Goal: Task Accomplishment & Management: Manage account settings

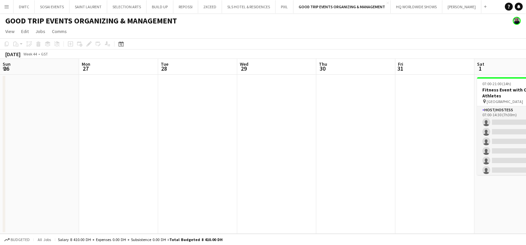
scroll to position [136, 0]
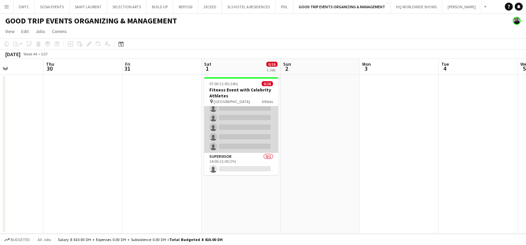
click at [246, 115] on app-card-role "Host/Hostess 0/7 14:00-21:00 (7h) single-neutral-actions single-neutral-actions…" at bounding box center [241, 113] width 74 height 80
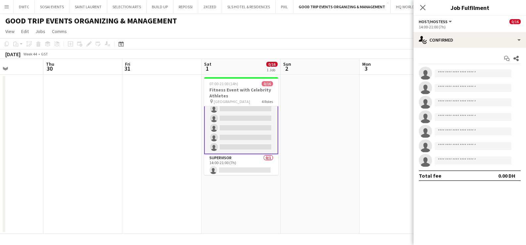
scroll to position [137, 0]
click at [471, 48] on div "Start chat Share single-neutral-actions single-neutral-actions single-neutral-a…" at bounding box center [469, 117] width 112 height 139
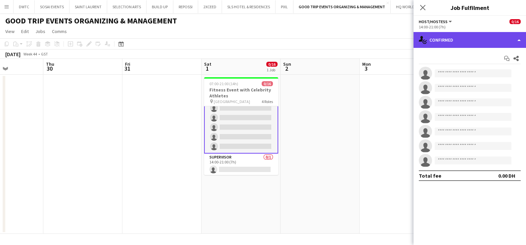
click at [475, 42] on div "single-neutral-actions-check-2 Confirmed" at bounding box center [469, 40] width 112 height 16
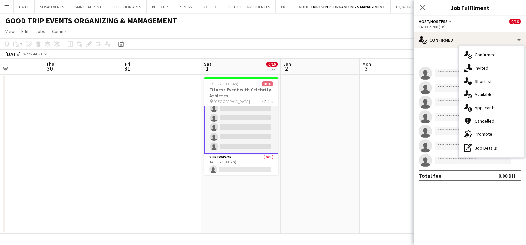
drag, startPoint x: 475, startPoint y: 109, endPoint x: 473, endPoint y: 112, distance: 3.8
click at [476, 109] on span "Applicants" at bounding box center [485, 108] width 21 height 6
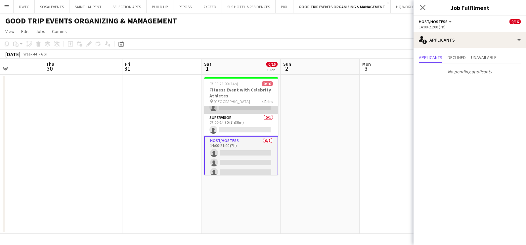
scroll to position [0, 0]
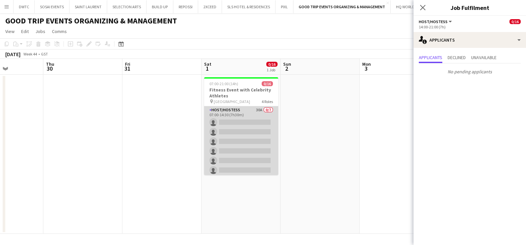
click at [243, 135] on app-card-role "Host/Hostess 30A 0/7 07:00-14:30 (7h30m) single-neutral-actions single-neutral-…" at bounding box center [241, 147] width 74 height 80
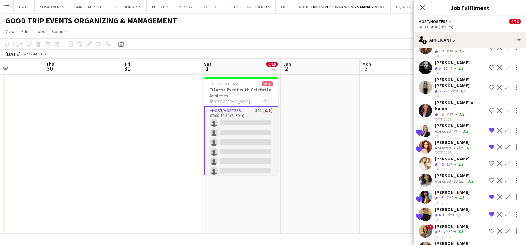
scroll to position [151, 0]
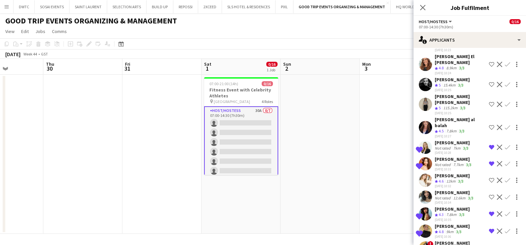
click at [488, 81] on button "Shortlist crew" at bounding box center [492, 85] width 8 height 8
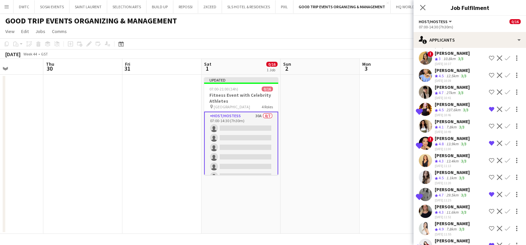
scroll to position [358, 0]
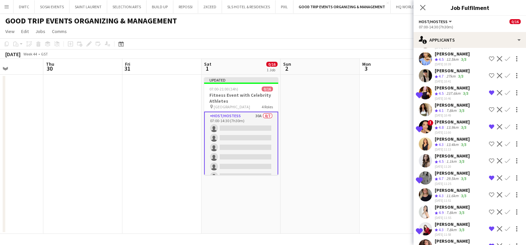
click at [365, 165] on app-date-cell at bounding box center [399, 154] width 79 height 159
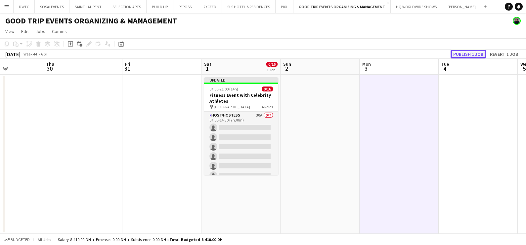
click at [467, 52] on button "Publish 1 job" at bounding box center [467, 54] width 35 height 9
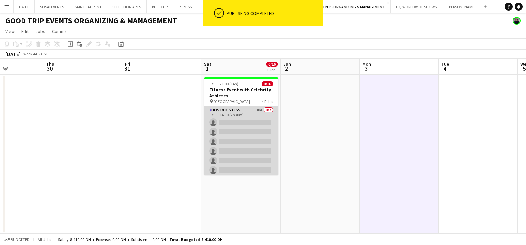
click at [240, 118] on app-card-role "Host/Hostess 30A 0/7 07:00-14:30 (7h30m) single-neutral-actions single-neutral-…" at bounding box center [241, 147] width 74 height 80
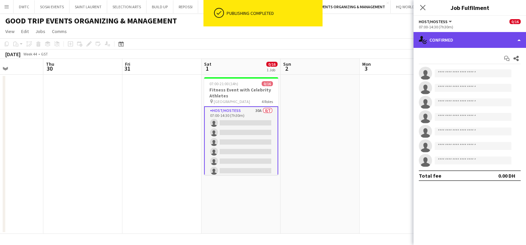
click at [483, 36] on div "single-neutral-actions-check-2 Confirmed" at bounding box center [469, 40] width 112 height 16
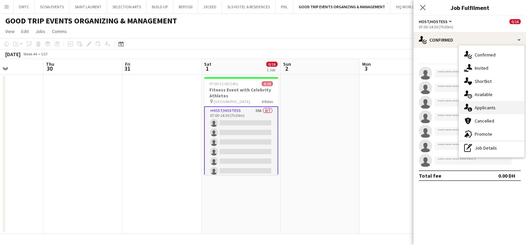
click at [485, 108] on span "Applicants" at bounding box center [485, 108] width 21 height 6
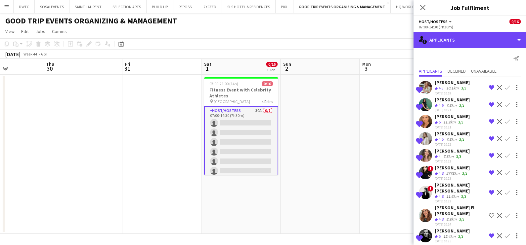
drag, startPoint x: 479, startPoint y: 37, endPoint x: 477, endPoint y: 50, distance: 13.0
click at [479, 37] on div "single-neutral-actions-information Applicants" at bounding box center [469, 40] width 112 height 16
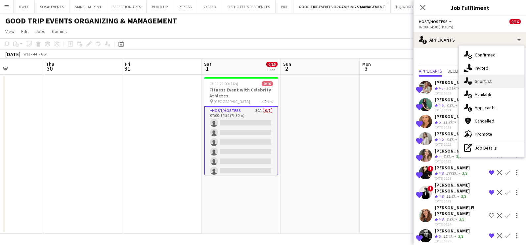
click at [477, 79] on span "Shortlist" at bounding box center [483, 81] width 17 height 6
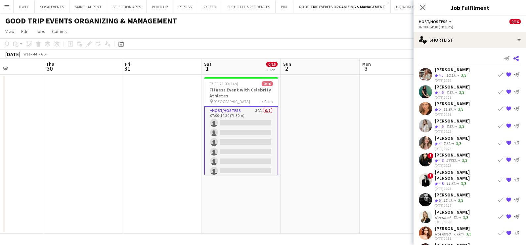
click at [513, 58] on icon at bounding box center [515, 58] width 5 height 5
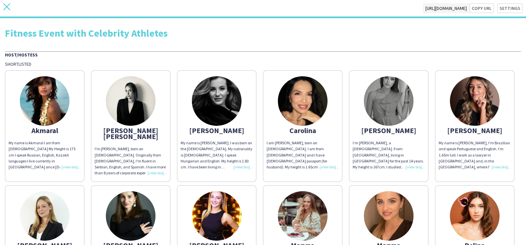
click at [7, 8] on icon "close" at bounding box center [6, 6] width 7 height 7
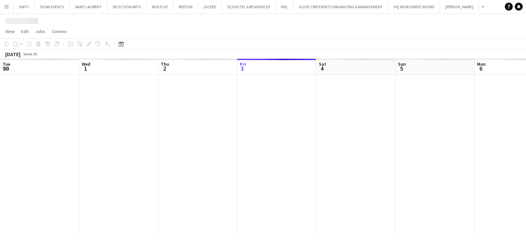
scroll to position [0, 158]
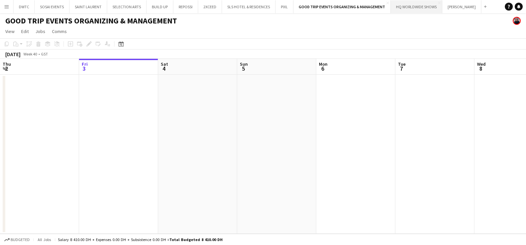
click at [403, 7] on button "HQ WORLDWIDE SHOWS Close" at bounding box center [417, 6] width 52 height 13
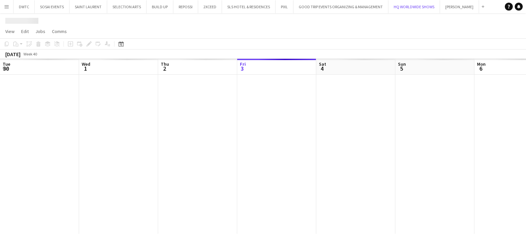
scroll to position [0, 158]
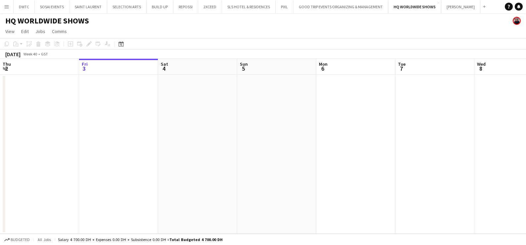
drag, startPoint x: 458, startPoint y: 153, endPoint x: 188, endPoint y: 150, distance: 270.9
click at [310, 150] on app-calendar-viewport "Tue 30 Wed 1 Thu 2 Fri 3 Sat 4 Sun 5 Mon 6 Tue 7 Wed 8 Thu 9 Fri 10 Sat 11" at bounding box center [263, 146] width 526 height 175
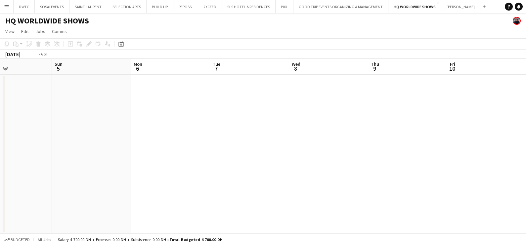
drag, startPoint x: 418, startPoint y: 153, endPoint x: 123, endPoint y: 151, distance: 295.7
click at [125, 150] on app-calendar-viewport "Wed 1 Thu 2 Fri 3 Sat 4 Sun 5 Mon 6 Tue 7 Wed 8 Thu 9 Fri 10 Sat 11 Sun 12" at bounding box center [263, 146] width 526 height 175
drag, startPoint x: 218, startPoint y: 159, endPoint x: 159, endPoint y: 166, distance: 59.7
click at [53, 160] on app-calendar-viewport "Wed 8 Thu 9 Fri 10 Sat 11 Sun 12 Mon 13 Tue 14 Wed 15 Thu 16 Fri 17 Sat 18 Sun …" at bounding box center [263, 146] width 526 height 175
drag, startPoint x: 366, startPoint y: 166, endPoint x: 35, endPoint y: 167, distance: 331.4
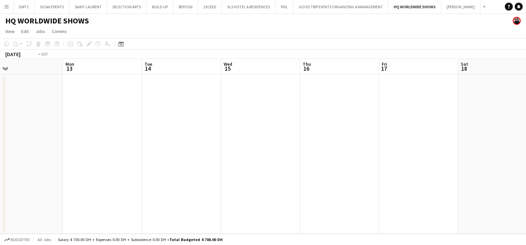
click at [35, 167] on app-calendar-viewport "Fri 10 Sat 11 Sun 12 Mon 13 Tue 14 Wed 15 Thu 16 Fri 17 Sat 18 Sun 19 Mon 20 Tu…" at bounding box center [263, 146] width 526 height 175
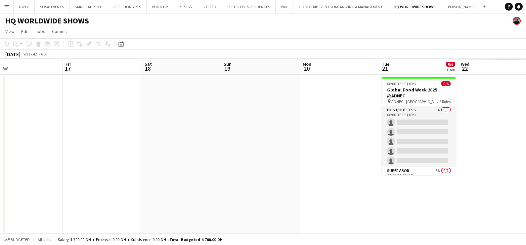
scroll to position [0, 285]
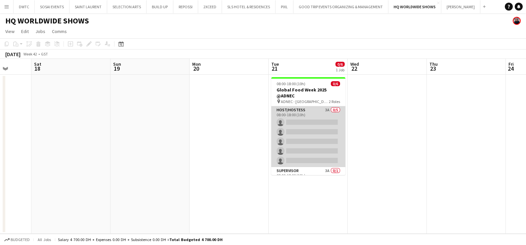
click at [306, 119] on app-card-role "Host/Hostess 3A 0/5 08:00-18:00 (10h) single-neutral-actions single-neutral-act…" at bounding box center [308, 137] width 74 height 61
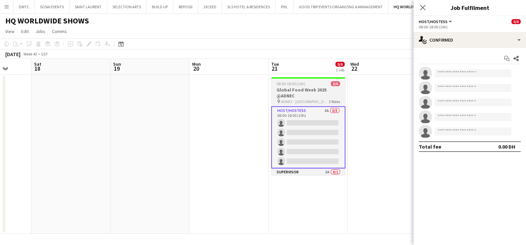
click at [289, 86] on span "08:00-18:00 (10h)" at bounding box center [291, 83] width 29 height 5
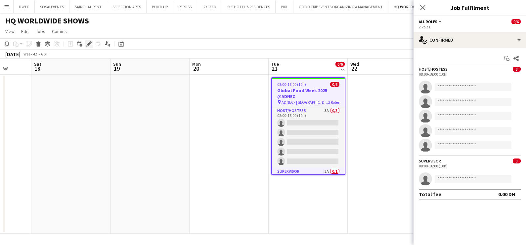
click at [87, 41] on div "Edit" at bounding box center [89, 44] width 8 height 8
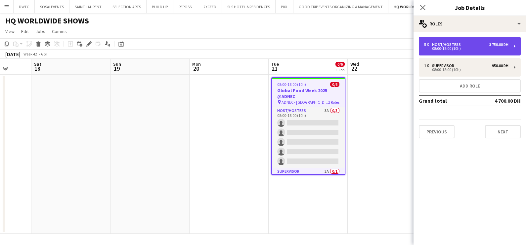
click at [441, 50] on div "08:00-18:00 (10h)" at bounding box center [466, 48] width 84 height 3
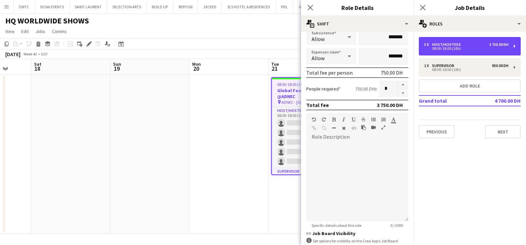
scroll to position [167, 0]
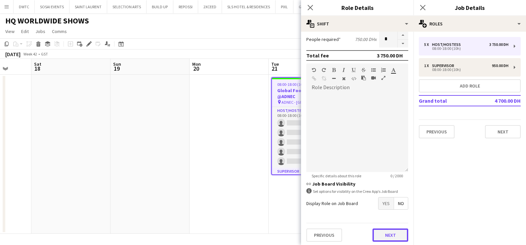
click at [378, 236] on button "Next" at bounding box center [390, 235] width 36 height 13
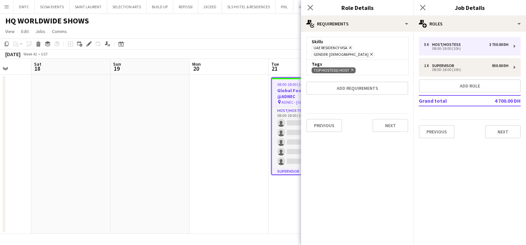
click at [350, 68] on icon "Remove" at bounding box center [351, 70] width 4 height 4
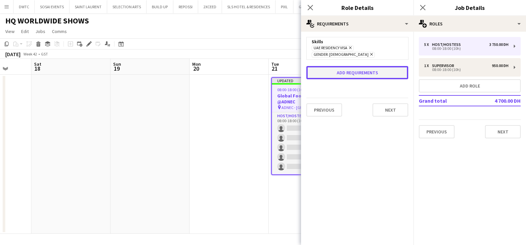
click at [350, 66] on button "Add requirements" at bounding box center [357, 72] width 102 height 13
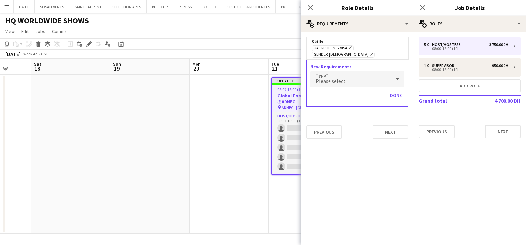
click at [348, 73] on div "Please select" at bounding box center [350, 79] width 81 height 16
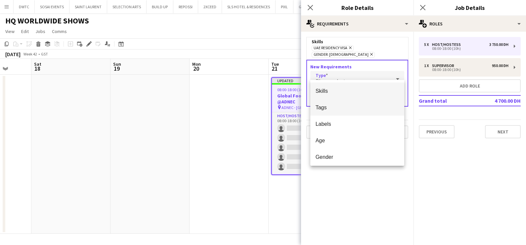
click at [338, 107] on span "Tags" at bounding box center [358, 108] width 84 height 6
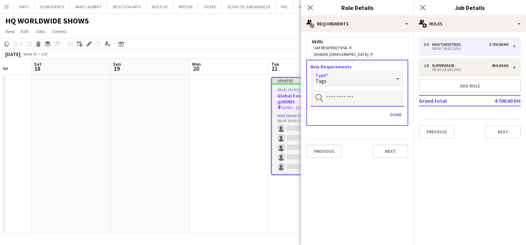
click at [339, 90] on input "text" at bounding box center [357, 98] width 94 height 17
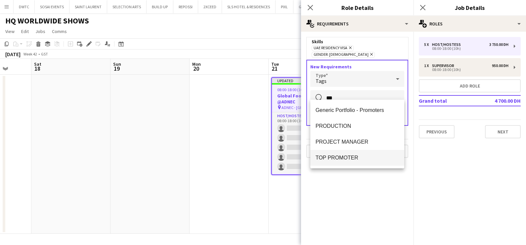
type input "***"
click at [335, 155] on span "TOP PROMOTER" at bounding box center [358, 158] width 84 height 6
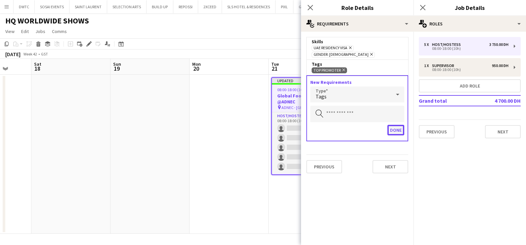
click at [399, 125] on button "Done" at bounding box center [395, 130] width 17 height 11
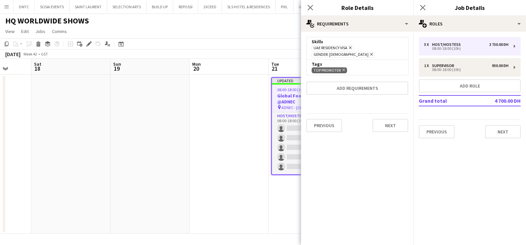
drag, startPoint x: 197, startPoint y: 148, endPoint x: 212, endPoint y: 145, distance: 15.4
click at [197, 148] on app-date-cell at bounding box center [229, 154] width 79 height 159
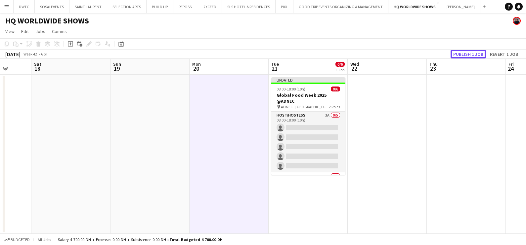
click at [474, 51] on button "Publish 1 job" at bounding box center [467, 54] width 35 height 9
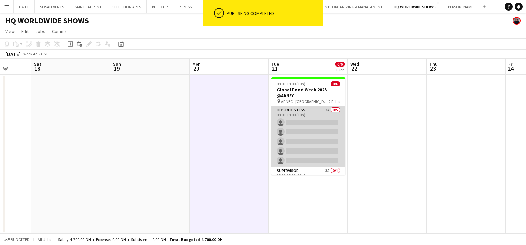
click at [313, 115] on app-card-role "Host/Hostess 3A 0/5 08:00-18:00 (10h) single-neutral-actions single-neutral-act…" at bounding box center [308, 137] width 74 height 61
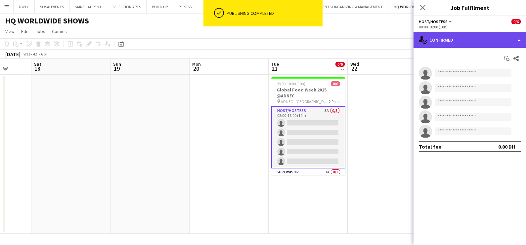
click at [459, 42] on div "single-neutral-actions-check-2 Confirmed" at bounding box center [469, 40] width 112 height 16
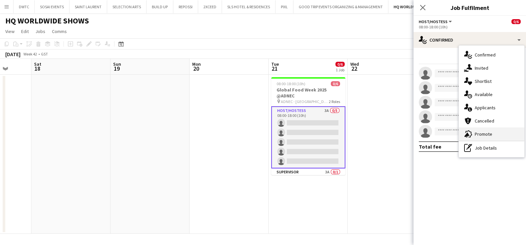
click at [475, 135] on span "Promote" at bounding box center [484, 134] width 18 height 6
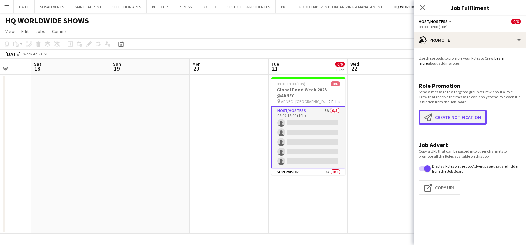
click at [454, 117] on button "Create notification Create notification" at bounding box center [453, 117] width 68 height 15
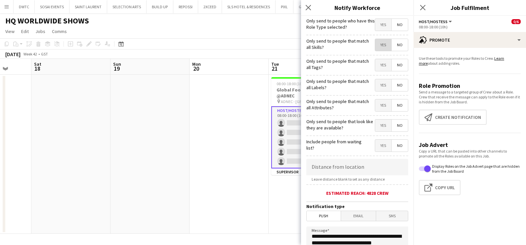
drag, startPoint x: 374, startPoint y: 46, endPoint x: 375, endPoint y: 57, distance: 10.3
click at [375, 46] on span "Yes" at bounding box center [383, 45] width 16 height 12
click at [376, 66] on span "Yes" at bounding box center [383, 65] width 16 height 12
drag, startPoint x: 375, startPoint y: 85, endPoint x: 375, endPoint y: 101, distance: 15.5
click at [375, 87] on span "Yes" at bounding box center [383, 85] width 16 height 12
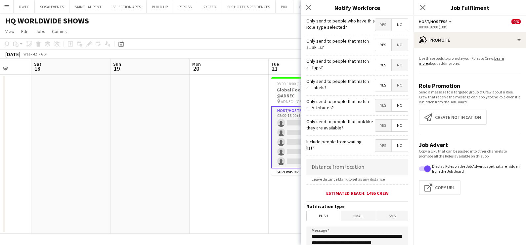
drag, startPoint x: 374, startPoint y: 105, endPoint x: 369, endPoint y: 126, distance: 22.1
click at [375, 108] on span "Yes" at bounding box center [383, 106] width 16 height 12
drag, startPoint x: 377, startPoint y: 124, endPoint x: 370, endPoint y: 150, distance: 26.6
click at [377, 124] on span "Yes" at bounding box center [383, 126] width 16 height 12
click at [352, 166] on input at bounding box center [357, 167] width 102 height 17
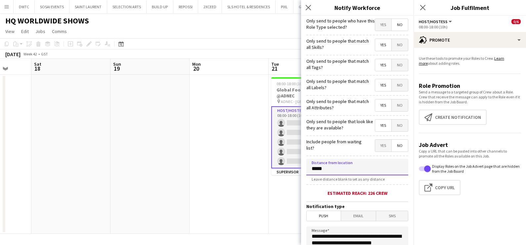
scroll to position [117, 0]
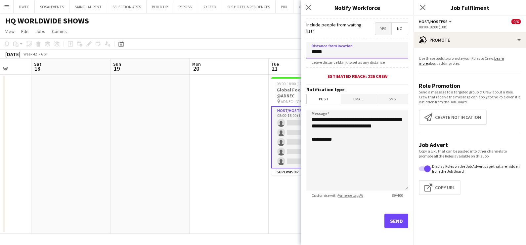
type input "*****"
click at [390, 222] on button "Send" at bounding box center [396, 221] width 24 height 15
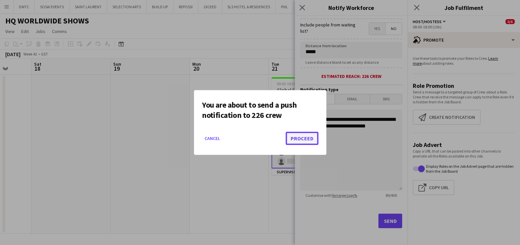
click at [305, 137] on button "Proceed" at bounding box center [301, 138] width 33 height 13
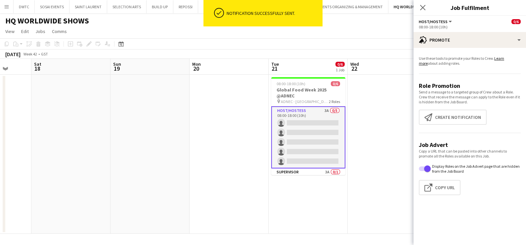
click at [309, 133] on app-card-role "Host/Hostess 3A 0/5 08:00-18:00 (10h) single-neutral-actions single-neutral-act…" at bounding box center [308, 138] width 74 height 62
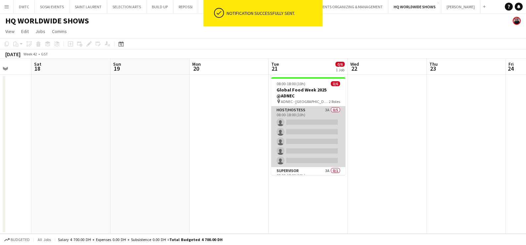
click at [307, 121] on app-card-role "Host/Hostess 3A 0/5 08:00-18:00 (10h) single-neutral-actions single-neutral-act…" at bounding box center [308, 137] width 74 height 61
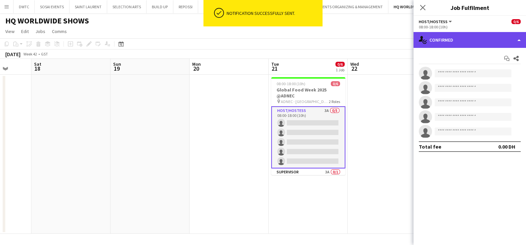
click at [462, 46] on div "single-neutral-actions-check-2 Confirmed" at bounding box center [469, 40] width 112 height 16
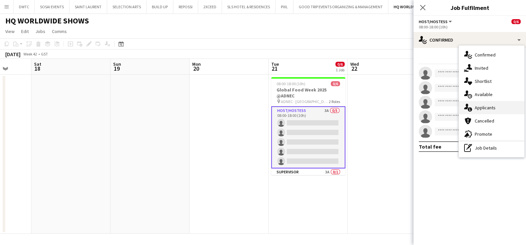
click at [482, 112] on div "single-neutral-actions-information Applicants" at bounding box center [491, 107] width 65 height 13
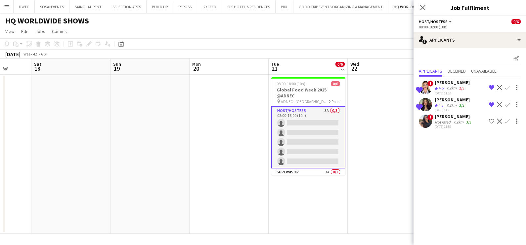
click at [489, 120] on app-icon "Shortlist crew" at bounding box center [491, 121] width 5 height 5
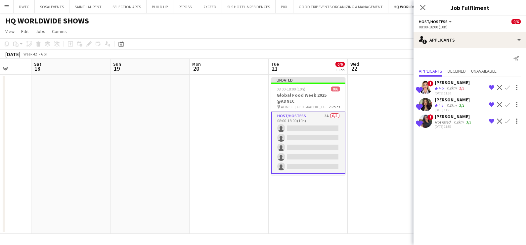
click at [460, 118] on div "Rama Moussa" at bounding box center [454, 117] width 38 height 6
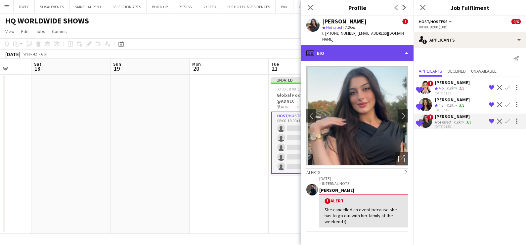
click at [341, 53] on div "profile Bio" at bounding box center [357, 53] width 112 height 16
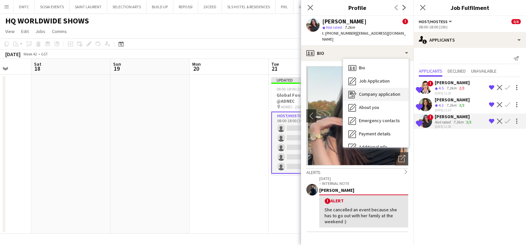
click at [361, 88] on div "Company application Company application" at bounding box center [375, 94] width 65 height 13
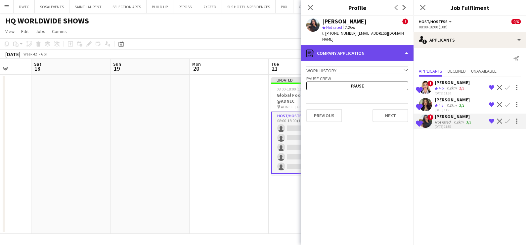
click at [358, 46] on div "register Company application" at bounding box center [357, 53] width 112 height 16
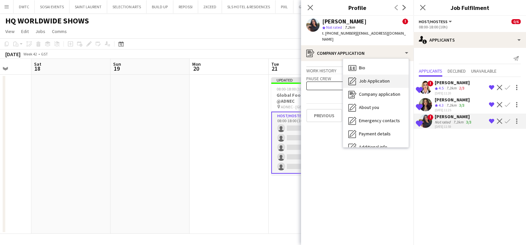
click at [364, 75] on div "Job Application Job Application" at bounding box center [375, 81] width 65 height 13
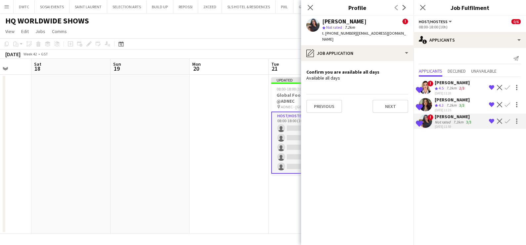
click at [453, 101] on div "Dalia Badran" at bounding box center [452, 100] width 35 height 6
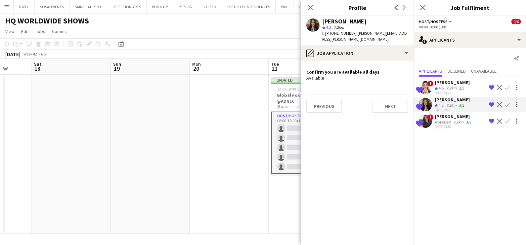
click at [210, 113] on app-date-cell at bounding box center [229, 154] width 79 height 159
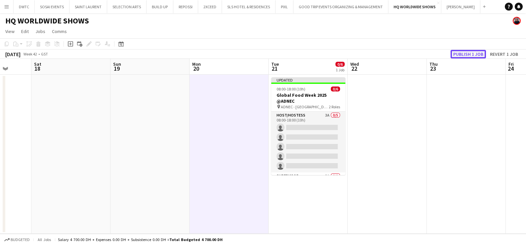
click at [468, 53] on button "Publish 1 job" at bounding box center [467, 54] width 35 height 9
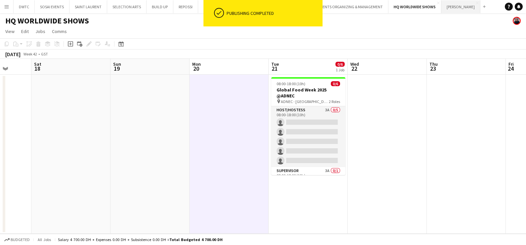
click at [451, 11] on button "JACK MORTON Close" at bounding box center [460, 6] width 39 height 13
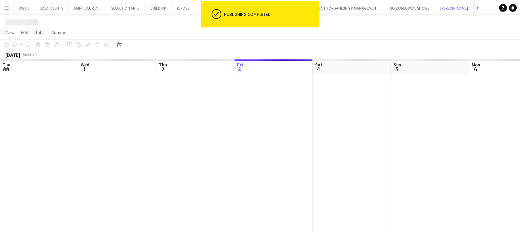
scroll to position [0, 158]
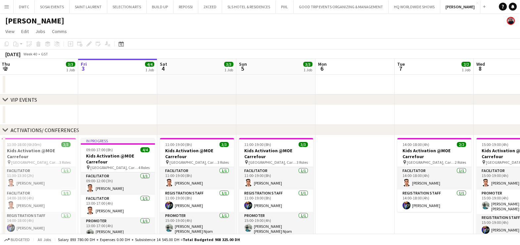
drag, startPoint x: 417, startPoint y: 106, endPoint x: 220, endPoint y: 106, distance: 196.8
click at [63, 101] on div "chevron-right VIP EVENTS chevron-right ACTIVATIONS/ CONFERENCES chevron-right A…" at bounding box center [260, 184] width 520 height 251
drag, startPoint x: 363, startPoint y: 104, endPoint x: 149, endPoint y: 109, distance: 214.4
click at [149, 107] on div "chevron-right VIP EVENTS chevron-right ACTIVATIONS/ CONFERENCES chevron-right A…" at bounding box center [260, 184] width 520 height 251
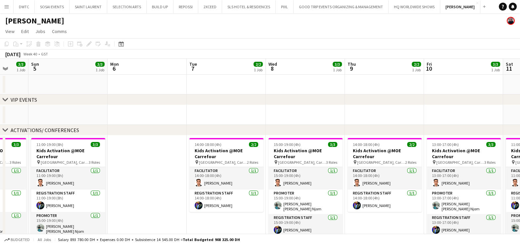
drag, startPoint x: 465, startPoint y: 115, endPoint x: 274, endPoint y: 111, distance: 191.6
click at [189, 110] on app-calendar-viewport "Thu 2 3/3 1 Job Fri 3 4/4 1 Job Sat 4 3/3 1 Job Sun 5 3/3 1 Job Mon 6 Tue 7 2/2…" at bounding box center [260, 184] width 520 height 251
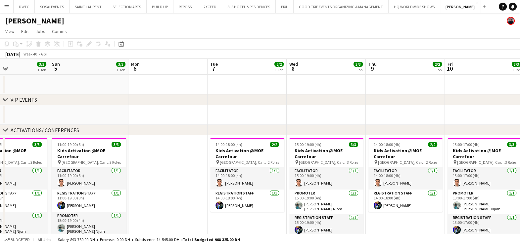
drag, startPoint x: 413, startPoint y: 110, endPoint x: 85, endPoint y: 110, distance: 328.1
click at [85, 110] on app-calendar-viewport "Thu 2 3/3 1 Job Fri 3 4/4 1 Job Sat 4 3/3 1 Job Sun 5 3/3 1 Job Mon 6 Tue 7 2/2…" at bounding box center [260, 184] width 520 height 251
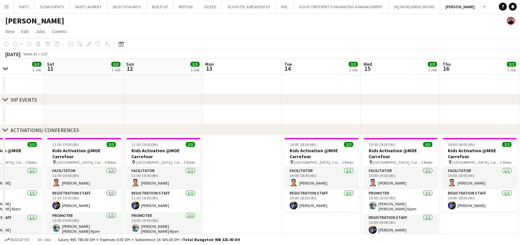
drag, startPoint x: 361, startPoint y: 114, endPoint x: 60, endPoint y: 115, distance: 301.0
click at [60, 115] on app-calendar-viewport "Tue 7 2/2 1 Job Wed 8 3/3 1 Job Thu 9 2/2 1 Job Fri 10 3/3 1 Job Sat 11 3/3 1 J…" at bounding box center [260, 184] width 520 height 251
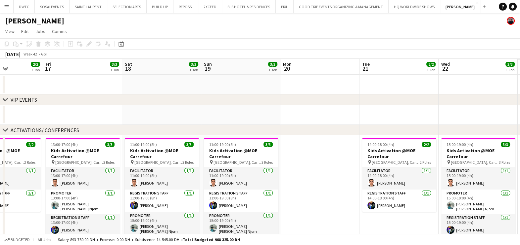
drag, startPoint x: 187, startPoint y: 108, endPoint x: 170, endPoint y: 115, distance: 18.4
click at [70, 112] on app-calendar-viewport "Mon 13 Tue 14 2/2 1 Job Wed 15 3/3 1 Job Thu 16 2/2 1 Job Fri 17 3/3 1 Job Sat …" at bounding box center [260, 184] width 520 height 251
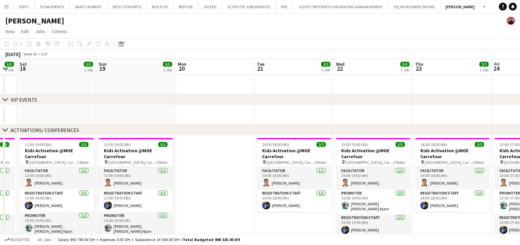
drag, startPoint x: 333, startPoint y: 115, endPoint x: 83, endPoint y: 112, distance: 249.4
click at [83, 112] on app-calendar-viewport "Wed 15 3/3 1 Job Thu 16 2/2 1 Job Fri 17 3/3 1 Job Sat 18 3/3 1 Job Sun 19 3/3 …" at bounding box center [260, 184] width 520 height 251
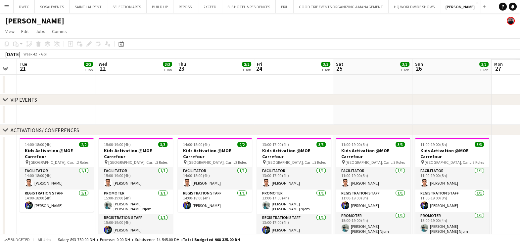
scroll to position [0, 220]
drag, startPoint x: 392, startPoint y: 126, endPoint x: 81, endPoint y: 129, distance: 310.6
click at [81, 127] on div "chevron-right ACTIVATIONS/ CONFERENCES" at bounding box center [260, 130] width 520 height 11
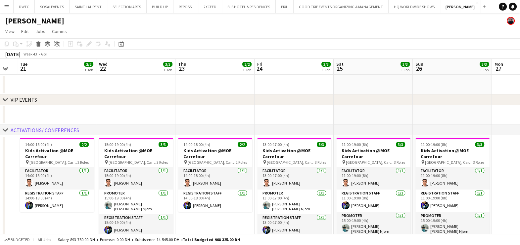
drag, startPoint x: 432, startPoint y: 132, endPoint x: 101, endPoint y: 126, distance: 330.5
click at [83, 125] on div "chevron-right ACTIVATIONS/ CONFERENCES" at bounding box center [260, 130] width 520 height 11
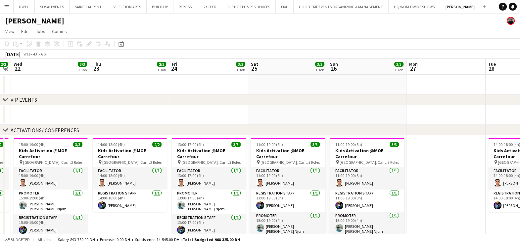
drag, startPoint x: 312, startPoint y: 114, endPoint x: 187, endPoint y: 116, distance: 125.0
click at [187, 115] on app-calendar-viewport "Sun 19 3/3 1 Job Mon 20 Tue 21 2/2 1 Job Wed 22 3/3 1 Job Thu 23 2/2 1 Job Fri …" at bounding box center [260, 184] width 520 height 251
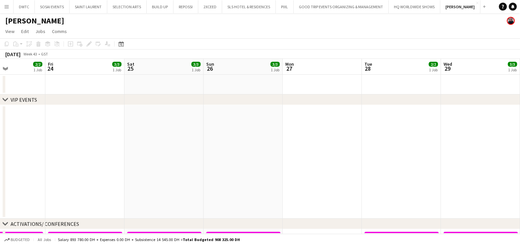
scroll to position [0, 245]
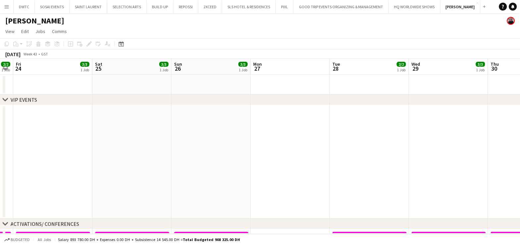
drag, startPoint x: 337, startPoint y: 114, endPoint x: 257, endPoint y: 118, distance: 80.1
click at [258, 118] on app-calendar-viewport "Tue 21 2/2 1 Job Wed 22 3/3 1 Job Thu 23 2/2 1 Job Fri 24 3/3 1 Job Sat 25 3/3 …" at bounding box center [260, 231] width 520 height 345
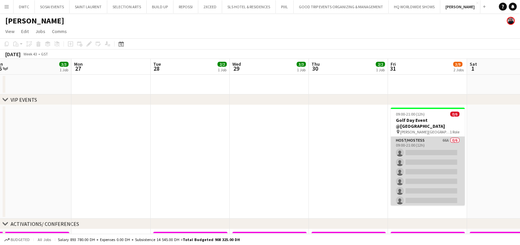
click at [430, 147] on app-card-role "Host/Hostess 66A 0/6 09:00-21:00 (12h) single-neutral-actions single-neutral-ac…" at bounding box center [427, 172] width 74 height 70
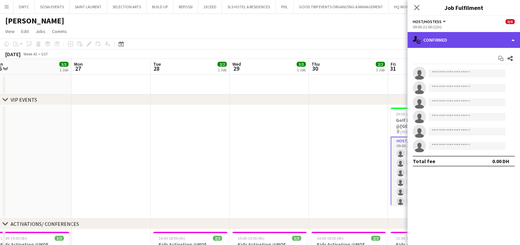
click at [503, 36] on div "single-neutral-actions-check-2 Confirmed" at bounding box center [463, 40] width 112 height 16
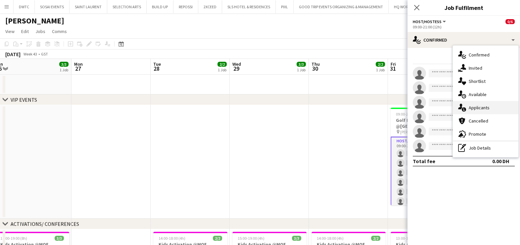
click at [487, 109] on span "Applicants" at bounding box center [478, 108] width 21 height 6
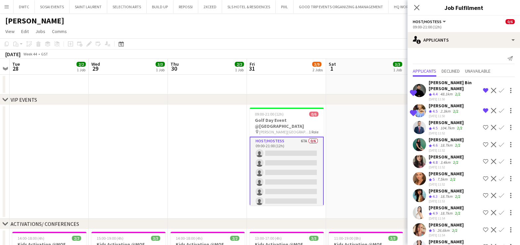
scroll to position [0, 244]
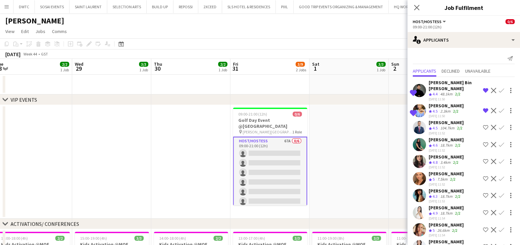
drag, startPoint x: 356, startPoint y: 181, endPoint x: 198, endPoint y: 182, distance: 157.4
click at [198, 182] on app-calendar-viewport "Sat 25 3/3 1 Job Sun 26 3/3 1 Job Mon 27 Tue 28 2/2 1 Job Wed 29 3/3 1 Job Thu …" at bounding box center [260, 231] width 520 height 345
click at [483, 144] on app-icon "Shortlist crew" at bounding box center [485, 144] width 5 height 5
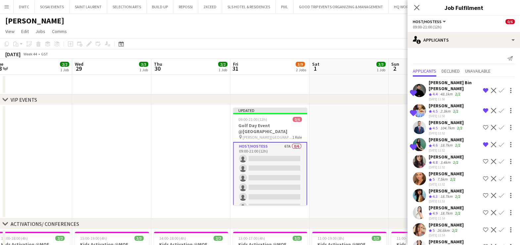
click at [455, 125] on div "Mohammad Al Taweel" at bounding box center [445, 123] width 35 height 6
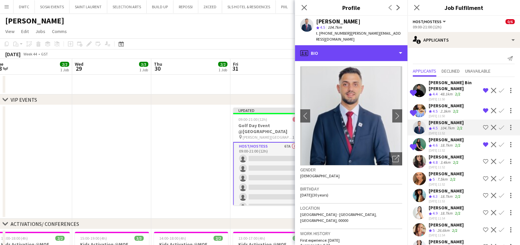
drag, startPoint x: 366, startPoint y: 53, endPoint x: 369, endPoint y: 68, distance: 15.4
click at [366, 52] on div "profile Bio" at bounding box center [351, 53] width 112 height 16
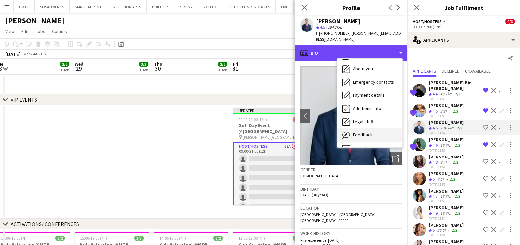
scroll to position [35, 0]
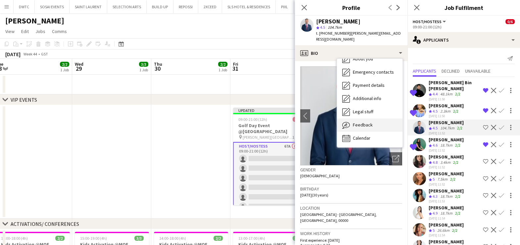
click at [375, 119] on div "Feedback Feedback" at bounding box center [369, 125] width 65 height 13
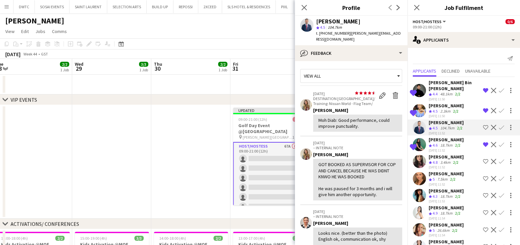
click at [483, 177] on app-icon "Shortlist crew" at bounding box center [485, 178] width 5 height 5
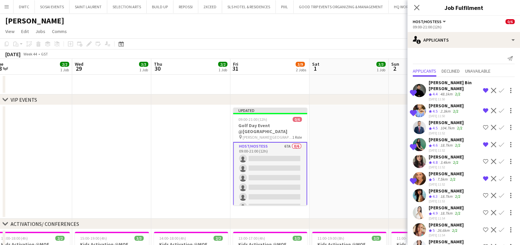
click at [442, 157] on div "Amina Nouicer" at bounding box center [445, 157] width 35 height 6
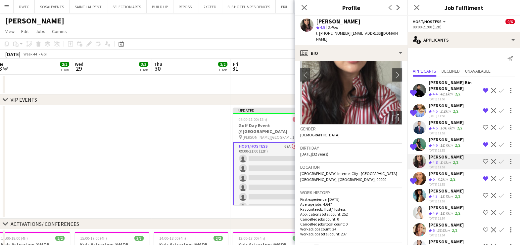
scroll to position [41, 0]
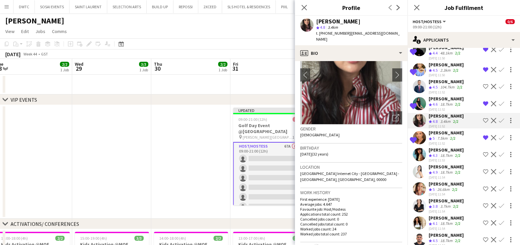
click at [483, 153] on app-icon "Shortlist crew" at bounding box center [485, 154] width 5 height 5
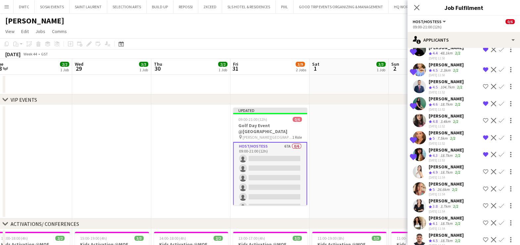
click at [483, 170] on app-icon "Shortlist crew" at bounding box center [485, 171] width 5 height 5
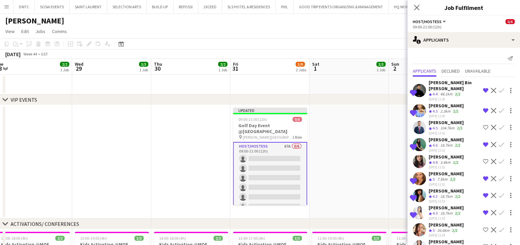
scroll to position [124, 0]
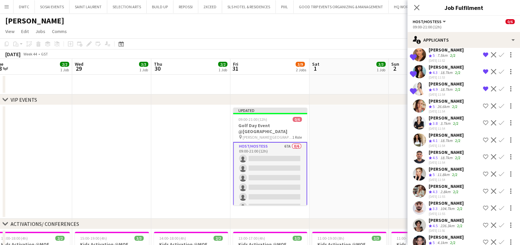
click at [481, 120] on button "Shortlist crew" at bounding box center [485, 123] width 8 height 8
click at [483, 106] on app-icon "Shortlist crew" at bounding box center [485, 106] width 5 height 5
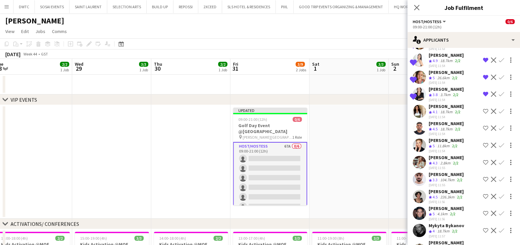
scroll to position [165, 0]
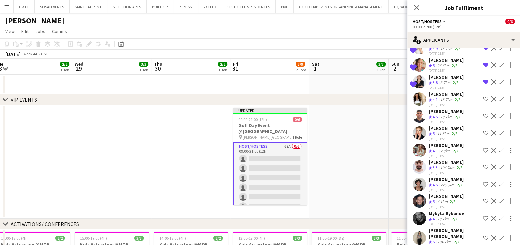
click at [483, 149] on app-icon "Shortlist crew" at bounding box center [485, 150] width 5 height 5
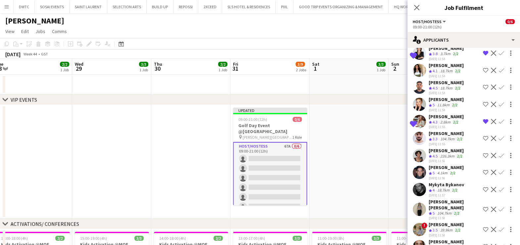
scroll to position [207, 0]
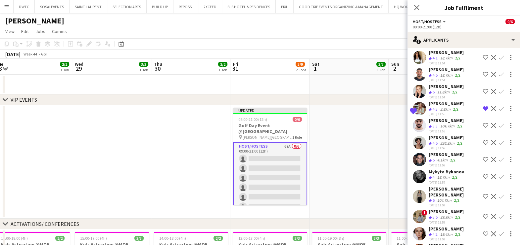
click at [420, 138] on app-user-avatar at bounding box center [418, 142] width 13 height 13
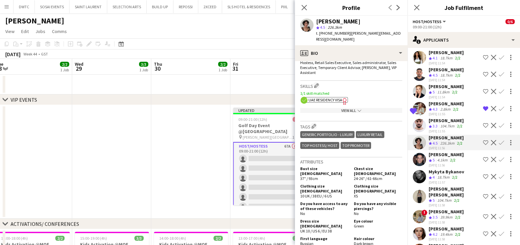
scroll to position [330, 0]
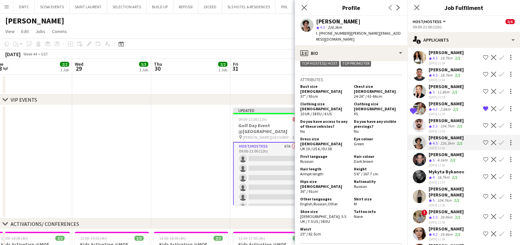
click at [483, 140] on app-icon "Shortlist crew" at bounding box center [485, 142] width 5 height 5
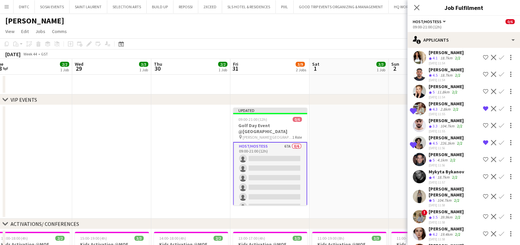
click at [483, 157] on app-icon "Shortlist crew" at bounding box center [485, 159] width 5 height 5
click at [483, 174] on app-icon "Shortlist crew" at bounding box center [485, 176] width 5 height 5
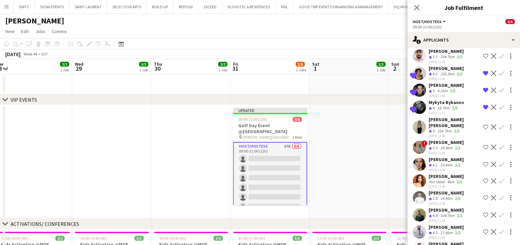
scroll to position [289, 0]
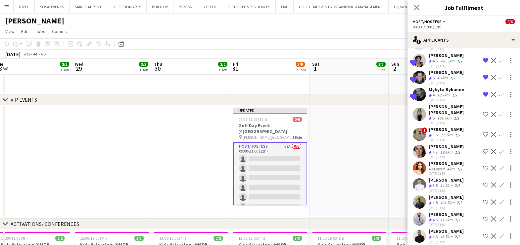
click at [483, 149] on app-icon "Shortlist crew" at bounding box center [485, 151] width 5 height 5
click at [483, 166] on app-icon "Shortlist crew" at bounding box center [485, 168] width 5 height 5
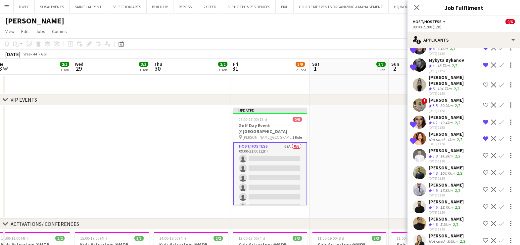
scroll to position [330, 0]
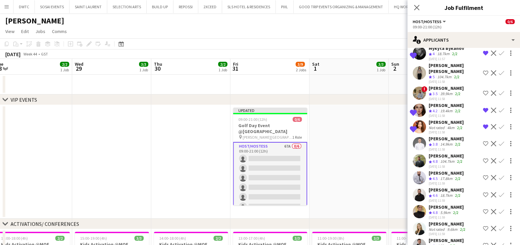
click at [483, 158] on app-icon "Shortlist crew" at bounding box center [485, 160] width 5 height 5
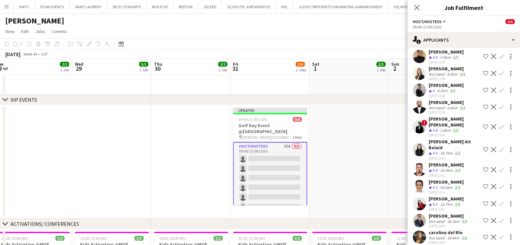
scroll to position [496, 0]
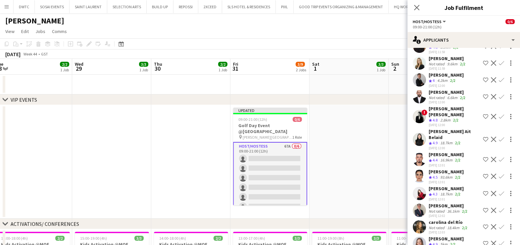
click at [483, 137] on app-icon "Shortlist crew" at bounding box center [485, 139] width 5 height 5
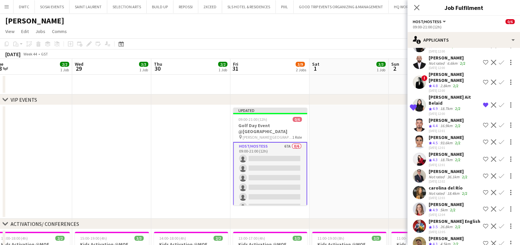
scroll to position [537, 0]
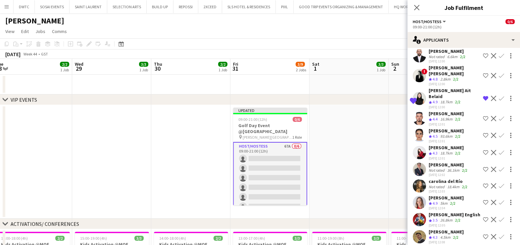
click at [441, 100] on div "18.7km" at bounding box center [446, 103] width 15 height 6
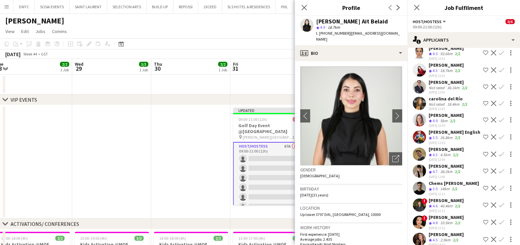
scroll to position [2, 0]
click at [483, 117] on app-icon "Shortlist crew" at bounding box center [485, 119] width 5 height 5
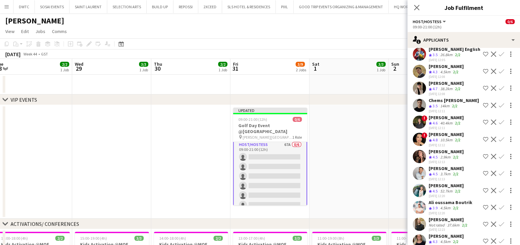
scroll to position [744, 0]
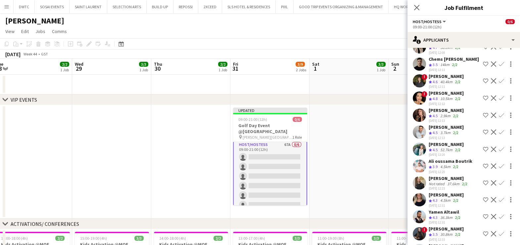
click at [445, 113] on div "2.9km" at bounding box center [445, 116] width 13 height 6
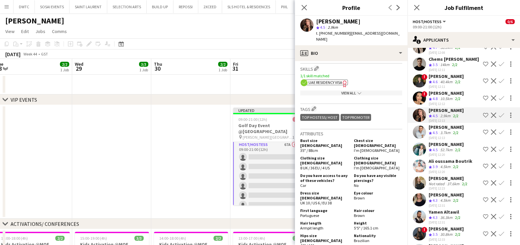
scroll to position [330, 0]
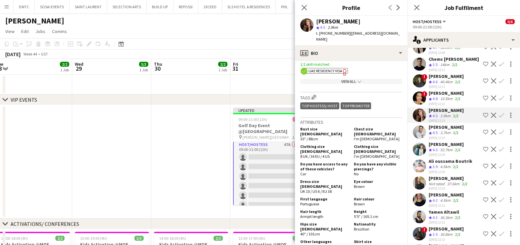
click at [483, 113] on app-icon "Shortlist crew" at bounding box center [485, 115] width 5 height 5
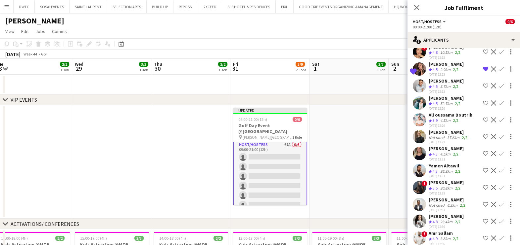
scroll to position [868, 0]
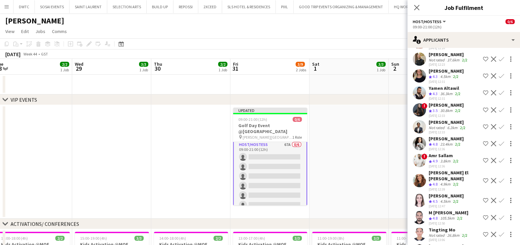
click at [483, 141] on app-icon "Shortlist crew" at bounding box center [485, 143] width 5 height 5
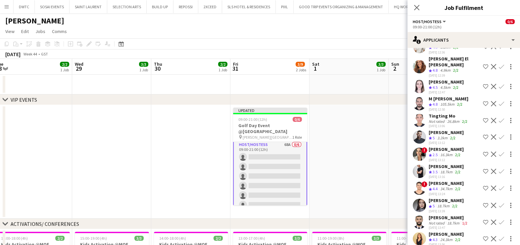
scroll to position [1023, 0]
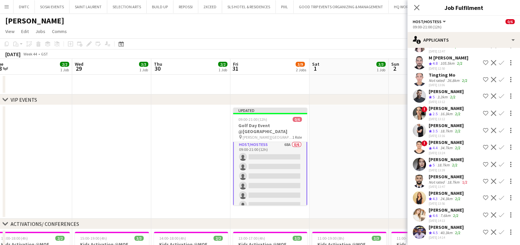
click at [450, 163] on div "18.7km" at bounding box center [443, 166] width 15 height 6
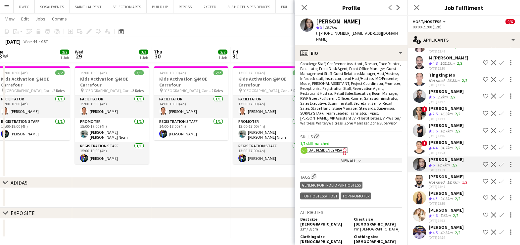
scroll to position [330, 0]
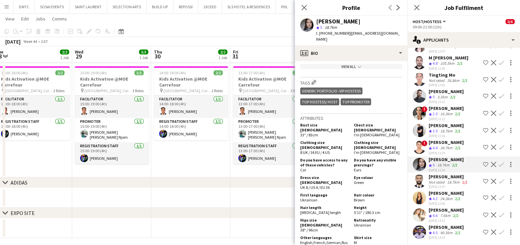
click at [483, 162] on app-icon "Shortlist crew" at bounding box center [485, 164] width 5 height 5
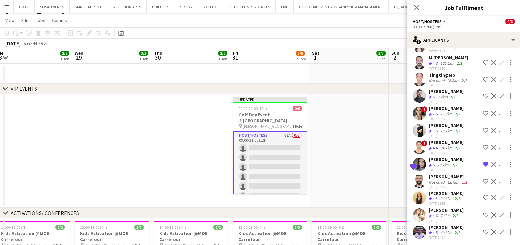
scroll to position [0, 0]
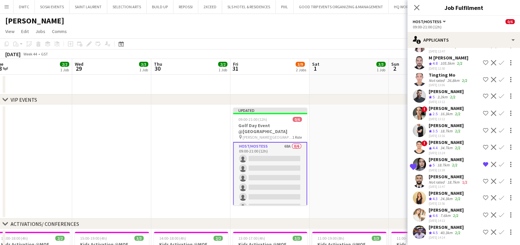
click at [350, 155] on app-date-cell at bounding box center [348, 162] width 79 height 114
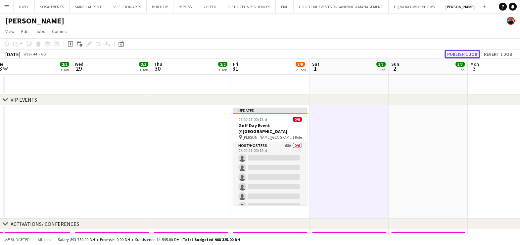
click at [461, 56] on button "Publish 1 job" at bounding box center [461, 54] width 35 height 9
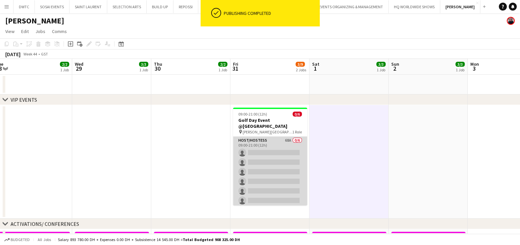
click at [275, 146] on app-card-role "Host/Hostess 68A 0/6 09:00-21:00 (12h) single-neutral-actions single-neutral-ac…" at bounding box center [270, 172] width 74 height 70
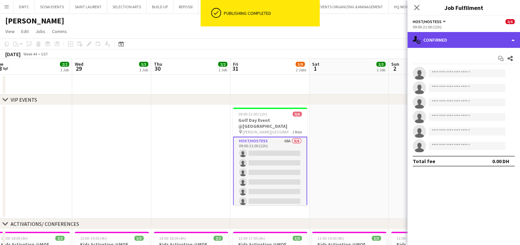
click at [479, 40] on div "single-neutral-actions-check-2 Confirmed" at bounding box center [463, 40] width 112 height 16
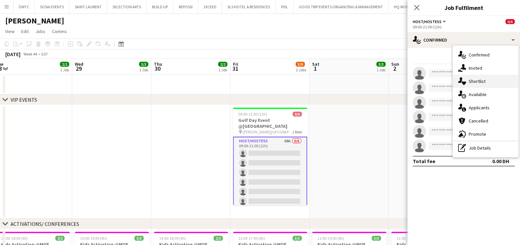
click at [474, 79] on span "Shortlist" at bounding box center [476, 81] width 17 height 6
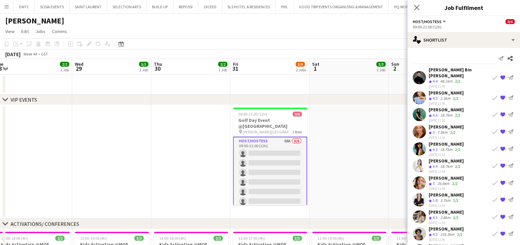
click at [450, 79] on div "48.1km" at bounding box center [446, 82] width 15 height 6
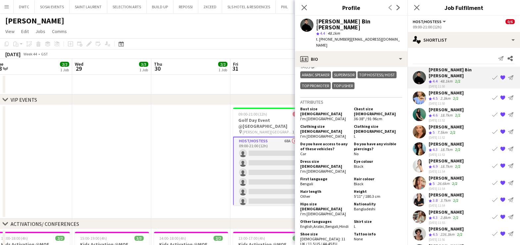
scroll to position [330, 0]
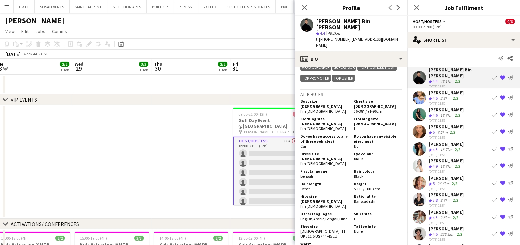
click at [446, 90] on div "Yana Lazareva" at bounding box center [445, 93] width 35 height 6
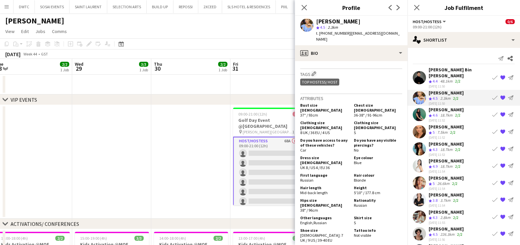
click at [445, 118] on div "03-10-2025 11:52" at bounding box center [445, 120] width 35 height 4
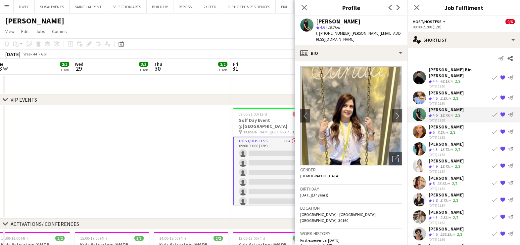
click at [439, 130] on div "7.5km" at bounding box center [442, 133] width 13 height 6
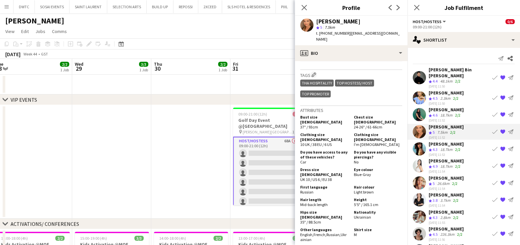
click at [426, 159] on div "Amel Ferjani Crew rating 4.9 18.7km 2/2 03-10-2025 11:54 Book crew {{ spriteTit…" at bounding box center [463, 166] width 112 height 16
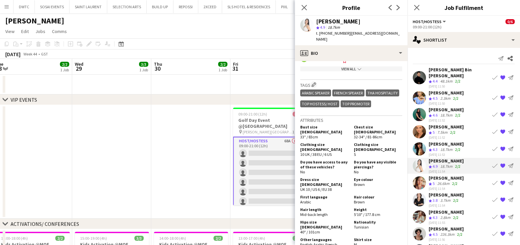
click at [500, 163] on app-icon "{{ spriteTitle }}" at bounding box center [502, 165] width 5 height 5
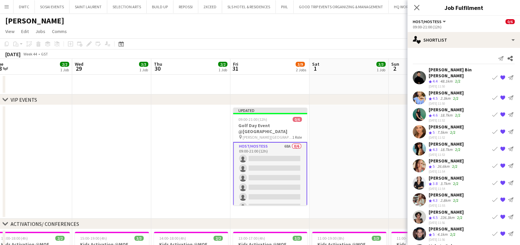
click at [500, 95] on app-icon "{{ spriteTitle }}" at bounding box center [502, 97] width 5 height 5
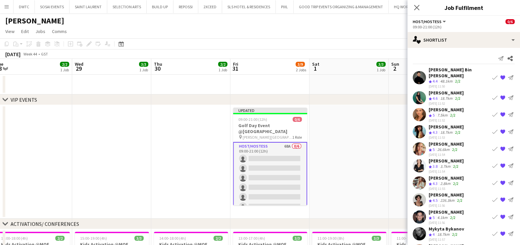
click at [450, 158] on div "Anastasia Nepeina" at bounding box center [445, 161] width 35 height 6
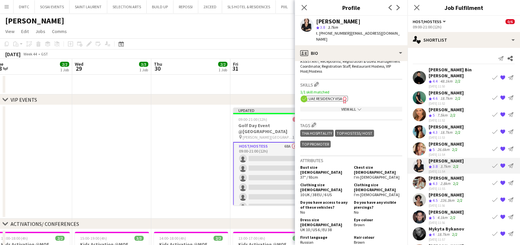
scroll to position [289, 0]
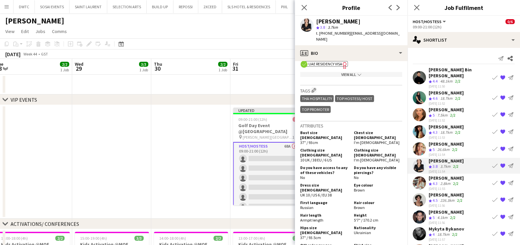
click at [455, 181] on app-skills-label "2/2" at bounding box center [455, 183] width 5 height 5
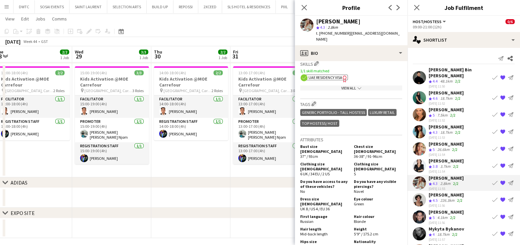
click at [433, 192] on div "Ramila Aitova" at bounding box center [445, 195] width 35 height 6
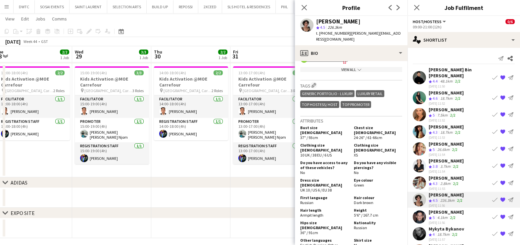
click at [444, 215] on div "4.1km" at bounding box center [442, 218] width 13 height 6
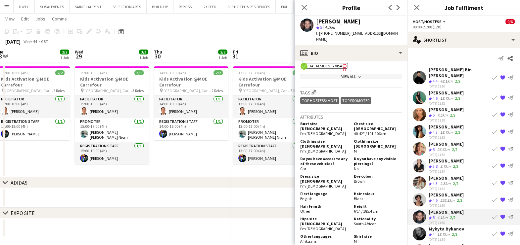
scroll to position [330, 0]
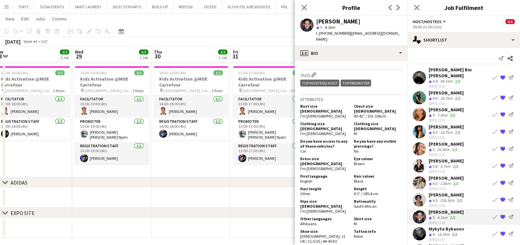
click at [444, 226] on div "Mykyta Bykanov" at bounding box center [445, 229] width 35 height 6
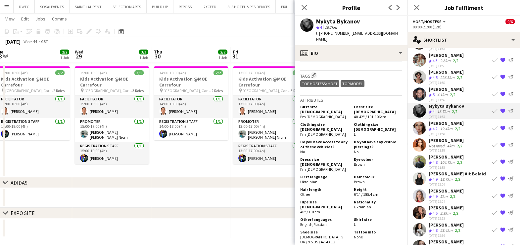
scroll to position [124, 0]
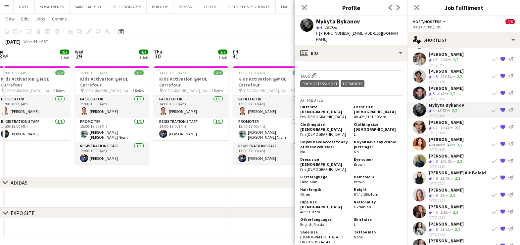
click at [451, 131] on div "03-10-2025 11:58" at bounding box center [445, 133] width 35 height 4
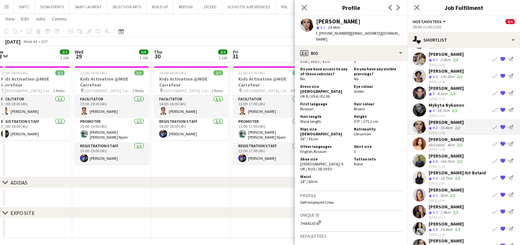
scroll to position [372, 0]
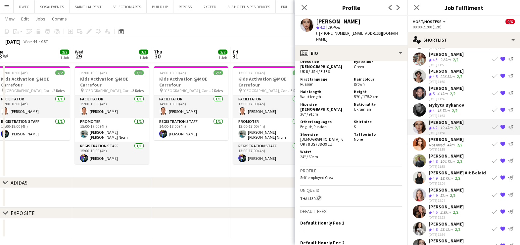
click at [443, 159] on div "104.7km" at bounding box center [447, 162] width 17 height 6
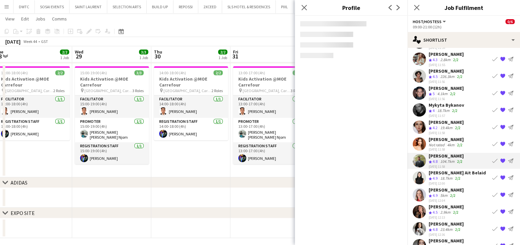
click at [442, 143] on div "Not rated" at bounding box center [436, 145] width 17 height 5
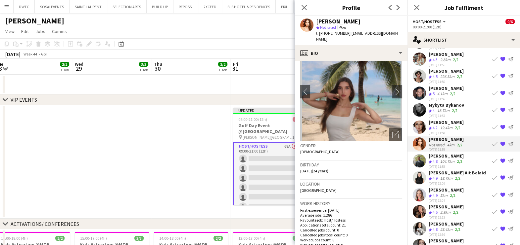
scroll to position [0, 0]
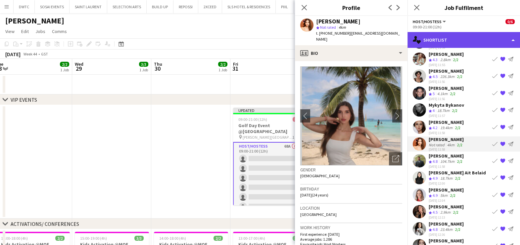
click at [442, 44] on div "single-neutral-actions-heart Shortlist" at bounding box center [463, 40] width 112 height 16
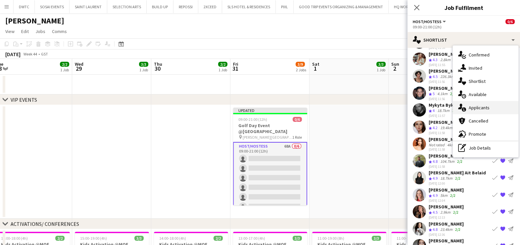
click at [472, 107] on span "Applicants" at bounding box center [478, 108] width 21 height 6
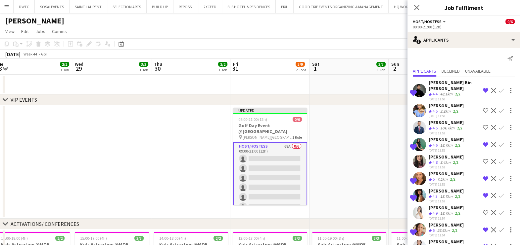
click at [483, 91] on app-icon "Remove crew from shortlist" at bounding box center [485, 90] width 5 height 5
click at [483, 143] on app-icon "Remove crew from shortlist" at bounding box center [485, 144] width 5 height 5
click at [481, 175] on button "Remove crew from shortlist" at bounding box center [485, 179] width 8 height 8
click at [483, 194] on app-icon "Remove crew from shortlist" at bounding box center [485, 195] width 5 height 5
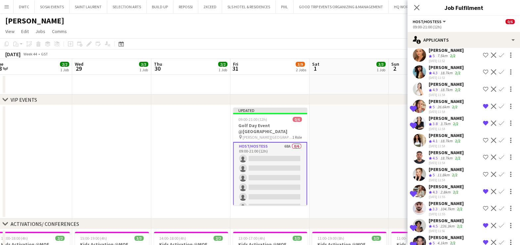
scroll to position [124, 0]
click at [483, 105] on app-icon "Remove crew from shortlist" at bounding box center [485, 106] width 5 height 5
click at [483, 122] on app-icon "Remove crew from shortlist" at bounding box center [485, 122] width 5 height 5
click at [483, 191] on app-icon "Remove crew from shortlist" at bounding box center [485, 191] width 5 height 5
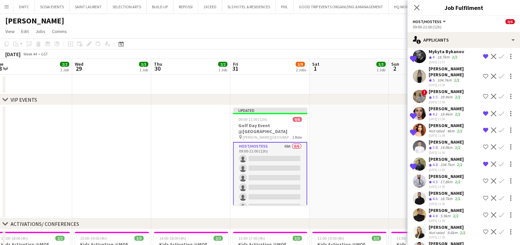
scroll to position [330, 0]
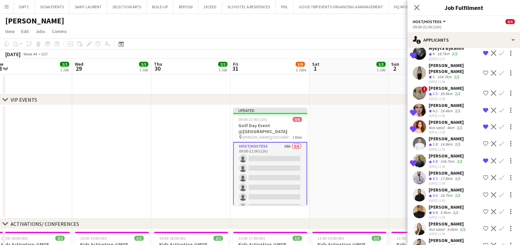
click at [483, 124] on app-icon "Remove crew from shortlist" at bounding box center [485, 126] width 5 height 5
drag, startPoint x: 478, startPoint y: 102, endPoint x: 474, endPoint y: 125, distance: 23.2
click at [483, 108] on app-icon "Remove crew from shortlist" at bounding box center [485, 110] width 5 height 5
click at [483, 158] on app-icon "Remove crew from shortlist" at bounding box center [485, 160] width 5 height 5
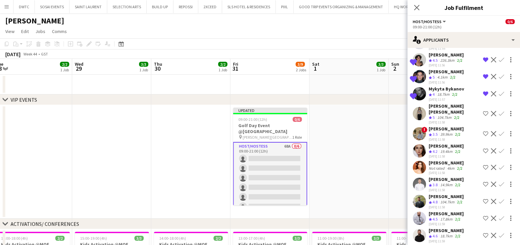
scroll to position [248, 0]
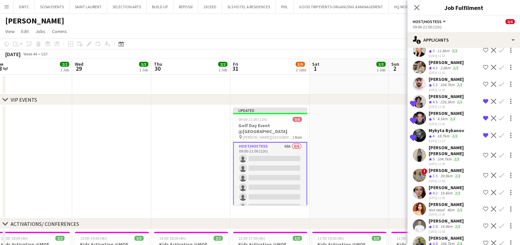
click at [481, 133] on button "Remove crew from shortlist" at bounding box center [485, 136] width 8 height 8
click at [483, 116] on app-icon "Remove crew from shortlist" at bounding box center [485, 118] width 5 height 5
click at [483, 99] on app-icon "Remove crew from shortlist" at bounding box center [485, 101] width 5 height 5
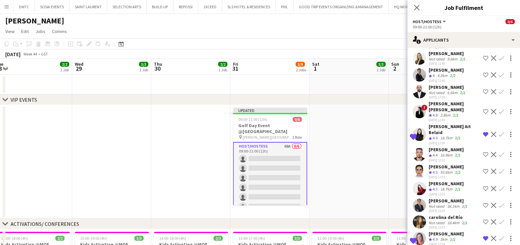
scroll to position [537, 0]
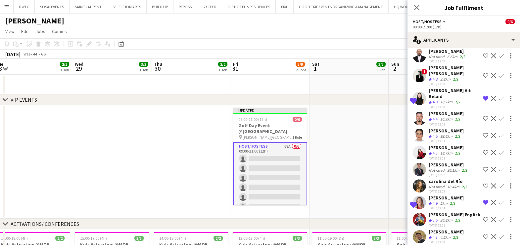
click at [483, 96] on app-icon "Remove crew from shortlist" at bounding box center [485, 98] width 5 height 5
click at [483, 200] on app-icon "Remove crew from shortlist" at bounding box center [485, 202] width 5 height 5
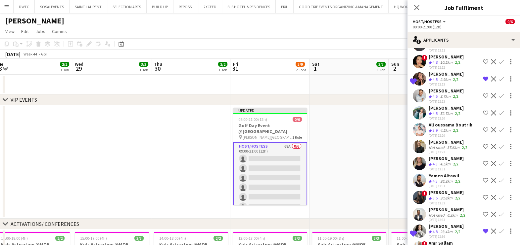
scroll to position [786, 0]
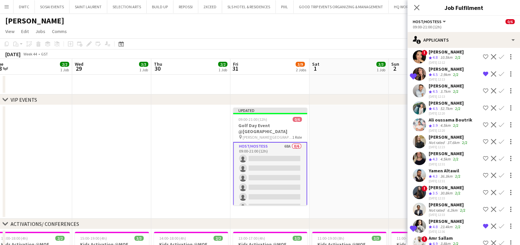
click at [483, 71] on app-icon "Remove crew from shortlist" at bounding box center [485, 73] width 5 height 5
click at [483, 224] on app-icon "Remove crew from shortlist" at bounding box center [485, 226] width 5 height 5
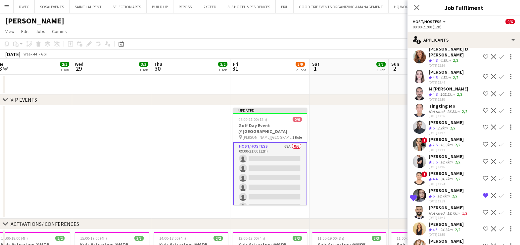
click at [483, 193] on app-icon "Remove crew from shortlist" at bounding box center [485, 195] width 5 height 5
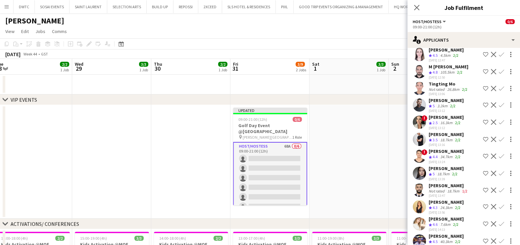
scroll to position [1023, 0]
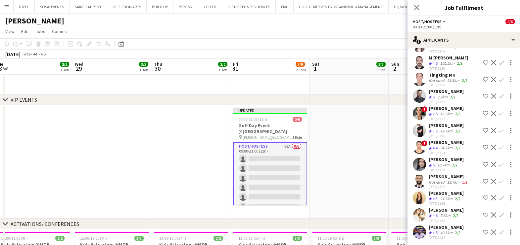
click at [483, 162] on app-icon "Shortlist crew" at bounding box center [485, 164] width 5 height 5
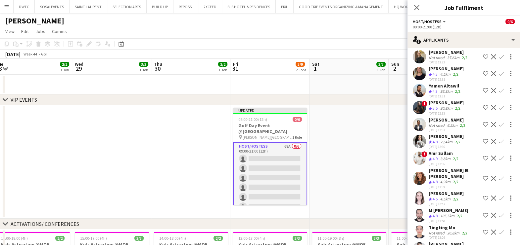
scroll to position [858, 0]
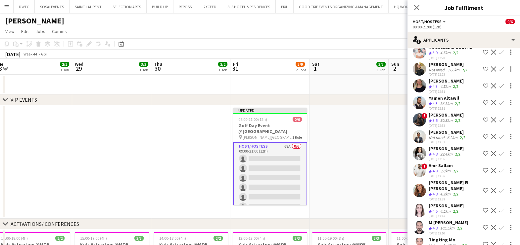
click at [445, 146] on div "Kateryna Bliednova" at bounding box center [445, 149] width 35 height 6
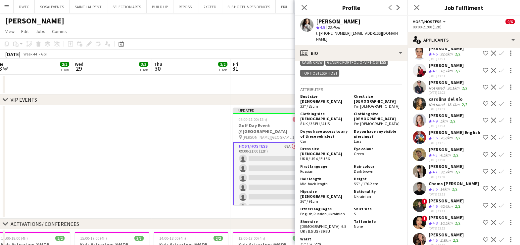
scroll to position [610, 0]
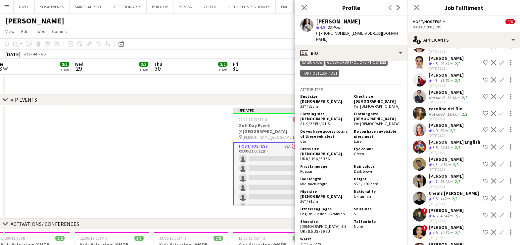
click at [449, 122] on div "Nikolett Egresi" at bounding box center [445, 125] width 35 height 6
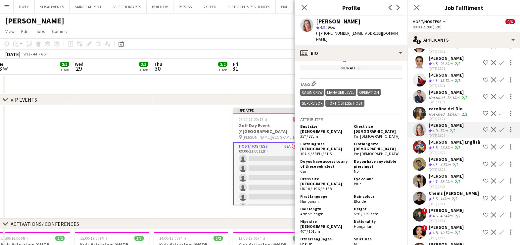
scroll to position [330, 0]
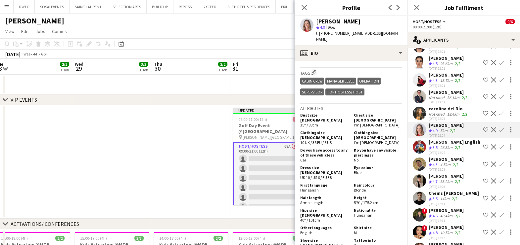
click at [483, 127] on app-icon "Shortlist crew" at bounding box center [485, 129] width 5 height 5
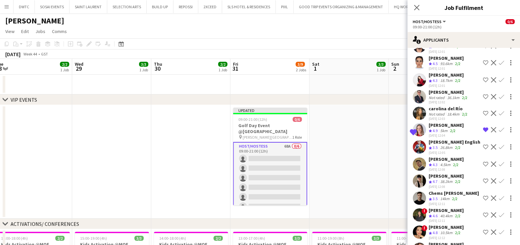
click at [451, 112] on div "18.4km" at bounding box center [453, 114] width 15 height 5
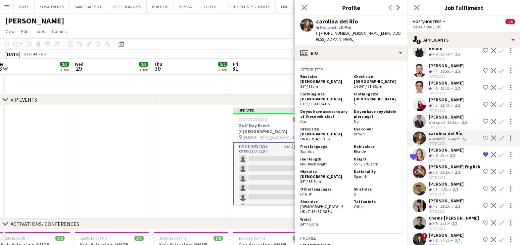
scroll to position [569, 0]
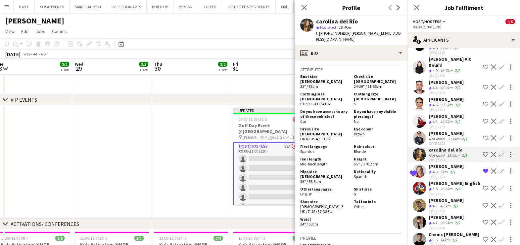
click at [433, 119] on span "4.3" at bounding box center [434, 121] width 5 height 5
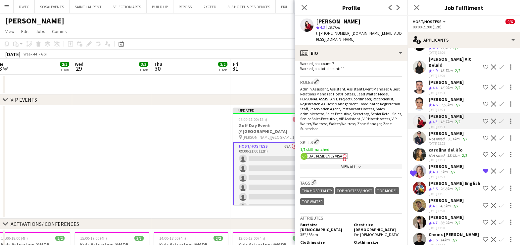
scroll to position [289, 0]
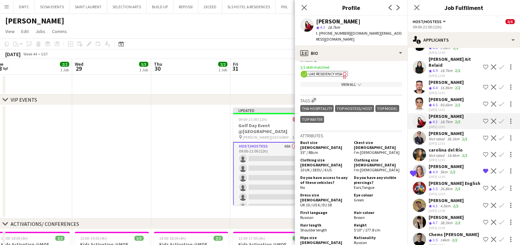
click at [483, 119] on app-icon "Shortlist crew" at bounding box center [485, 121] width 5 height 5
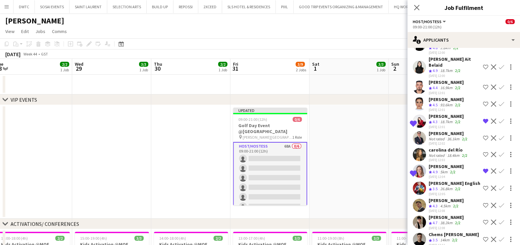
click at [429, 103] on div "Crew rating 4.5" at bounding box center [433, 106] width 10 height 6
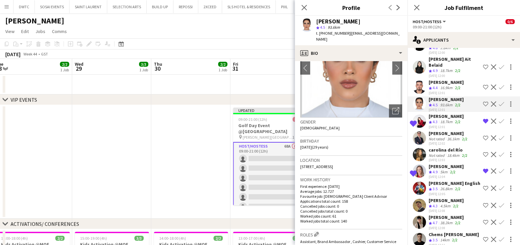
scroll to position [0, 0]
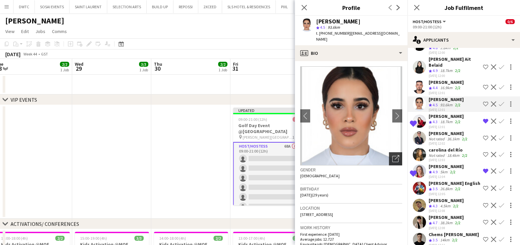
click at [392, 155] on icon "Open photos pop-in" at bounding box center [395, 158] width 7 height 7
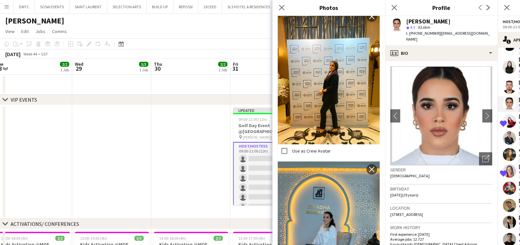
scroll to position [3101, 0]
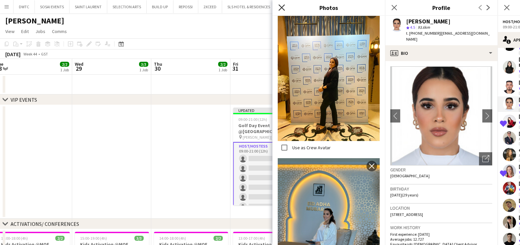
click at [283, 5] on icon "Close pop-in" at bounding box center [281, 7] width 6 height 6
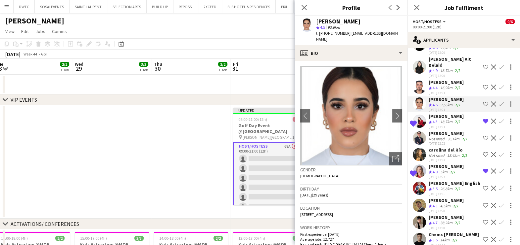
click at [483, 102] on app-icon "Shortlist crew" at bounding box center [485, 104] width 5 height 5
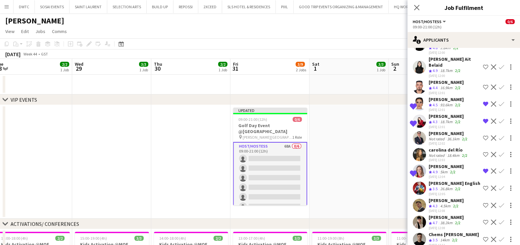
scroll to position [527, 0]
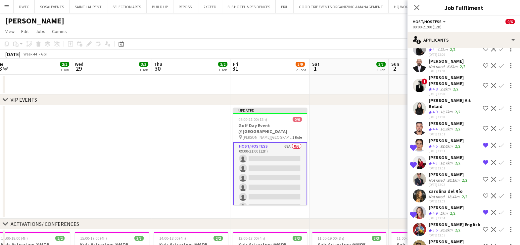
click at [452, 98] on div "Widad Ait Belaid" at bounding box center [454, 104] width 52 height 12
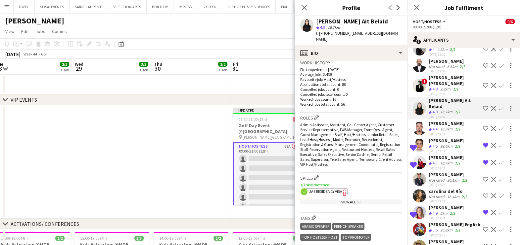
scroll to position [372, 0]
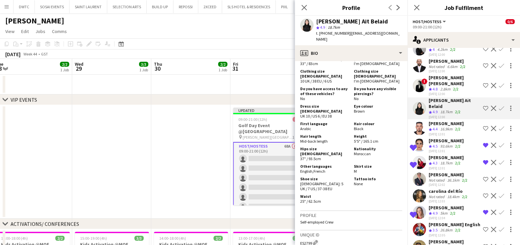
click at [432, 75] on div "Ana Marija Dekovic" at bounding box center [454, 81] width 52 height 12
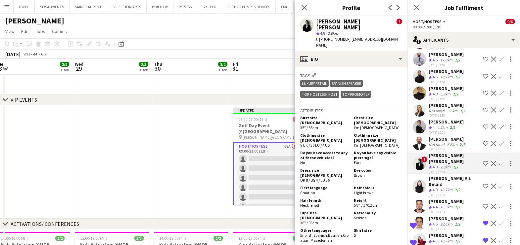
scroll to position [445, 0]
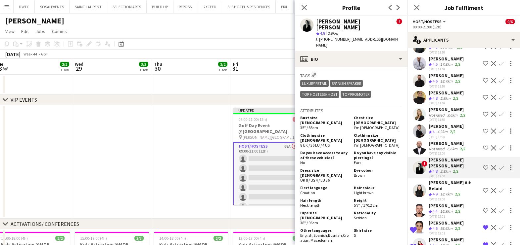
click at [453, 113] on div "9.6km" at bounding box center [452, 115] width 13 height 5
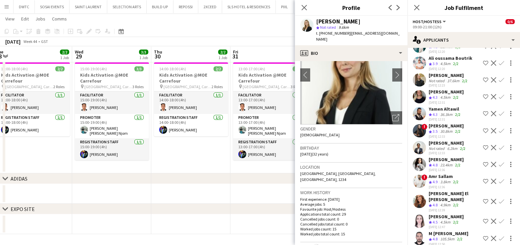
scroll to position [858, 0]
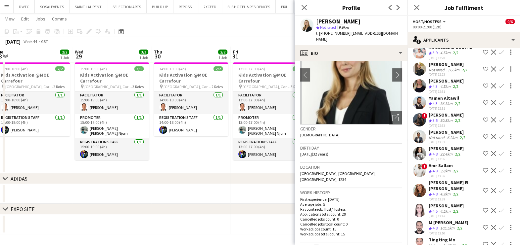
click at [435, 152] on span "4.8" at bounding box center [434, 154] width 5 height 5
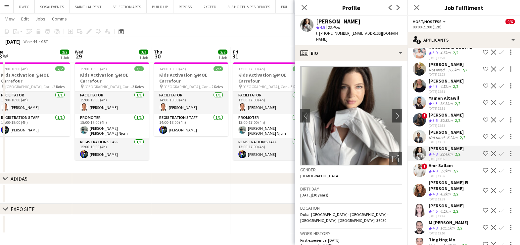
click at [481, 150] on button "Shortlist crew" at bounding box center [485, 154] width 8 height 8
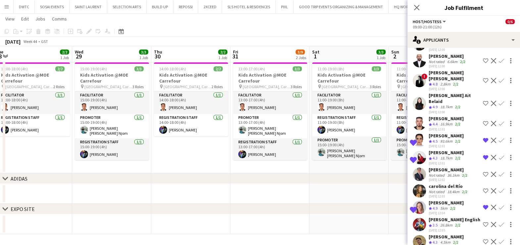
scroll to position [486, 0]
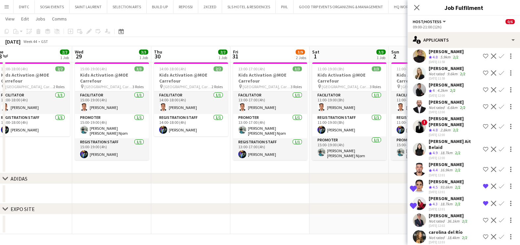
click at [445, 202] on div "18.7km" at bounding box center [446, 205] width 15 height 6
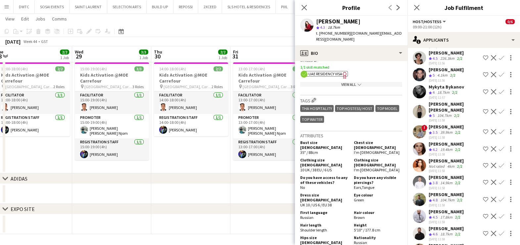
scroll to position [279, 0]
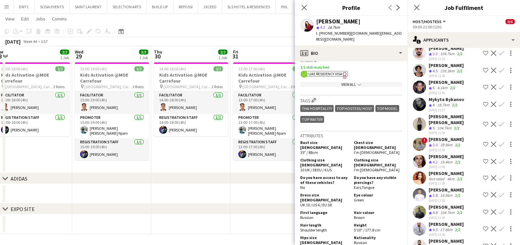
click at [442, 160] on div "19.4km" at bounding box center [446, 163] width 15 height 6
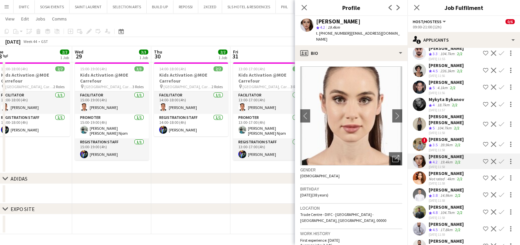
click at [483, 159] on app-icon "Shortlist crew" at bounding box center [485, 161] width 5 height 5
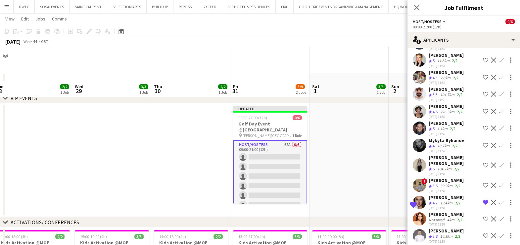
scroll to position [0, 0]
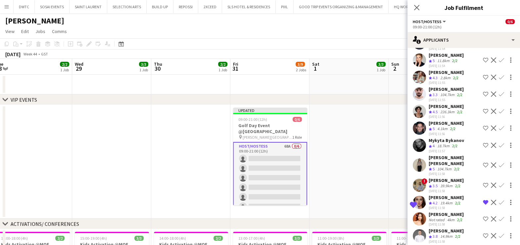
click at [483, 126] on app-icon "Shortlist crew" at bounding box center [485, 128] width 5 height 5
click at [483, 143] on app-icon "Shortlist crew" at bounding box center [485, 145] width 5 height 5
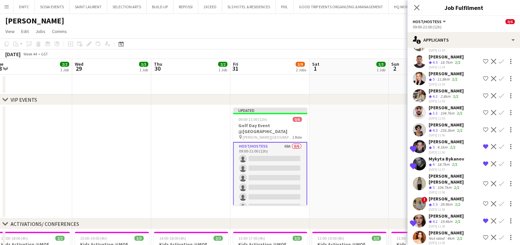
scroll to position [197, 0]
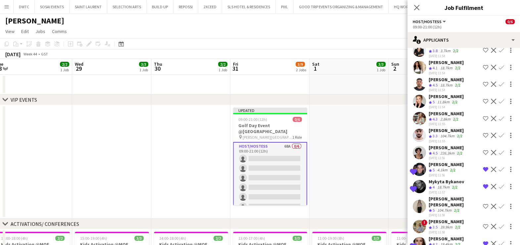
click at [483, 117] on app-icon "Shortlist crew" at bounding box center [485, 118] width 5 height 5
click at [424, 98] on app-user-avatar at bounding box center [418, 101] width 13 height 13
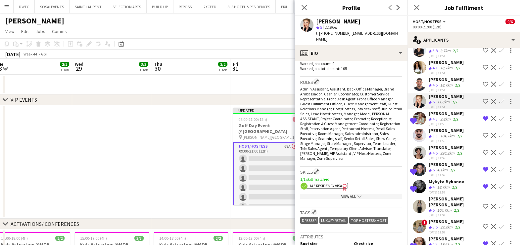
scroll to position [372, 0]
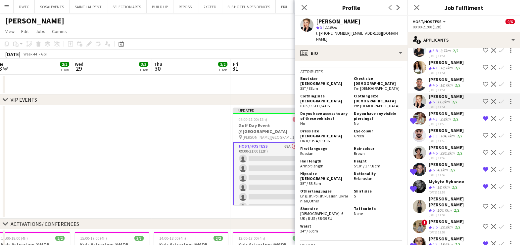
click at [483, 99] on app-icon "Shortlist crew" at bounding box center [485, 101] width 5 height 5
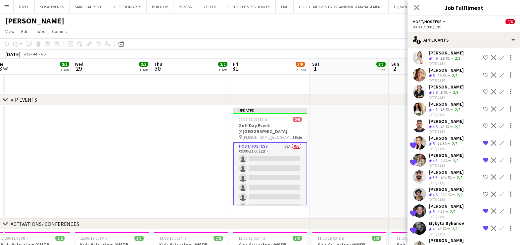
scroll to position [114, 0]
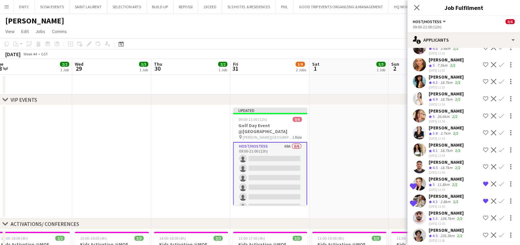
click at [483, 182] on app-icon "Remove crew from shortlist" at bounding box center [485, 184] width 5 height 5
click at [483, 79] on app-icon "Shortlist crew" at bounding box center [485, 81] width 5 height 5
click at [483, 79] on app-icon "Remove crew from shortlist" at bounding box center [485, 81] width 5 height 5
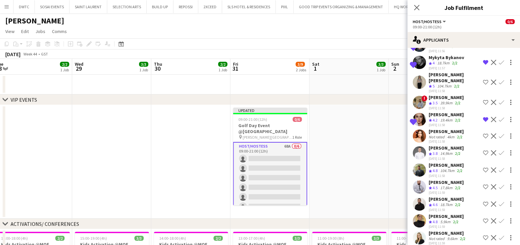
scroll to position [330, 0]
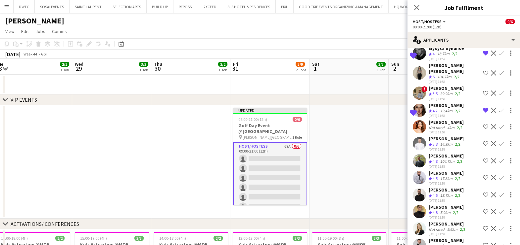
click at [483, 158] on app-icon "Shortlist crew" at bounding box center [485, 160] width 5 height 5
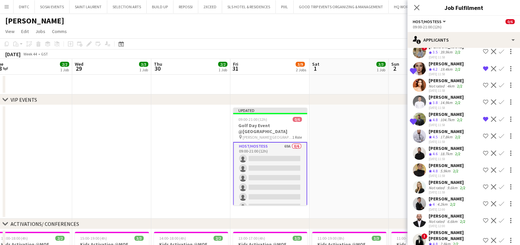
scroll to position [413, 0]
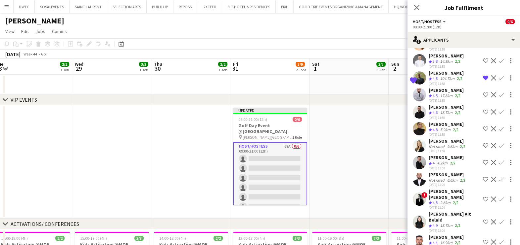
click at [483, 109] on app-icon "Shortlist crew" at bounding box center [485, 111] width 5 height 5
click at [445, 110] on div "18.7km" at bounding box center [446, 113] width 15 height 6
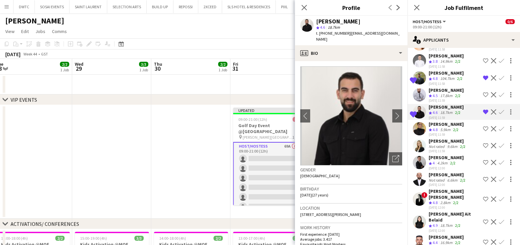
scroll to position [455, 0]
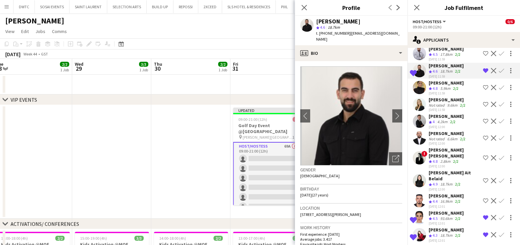
click at [144, 142] on app-date-cell at bounding box center [111, 162] width 79 height 114
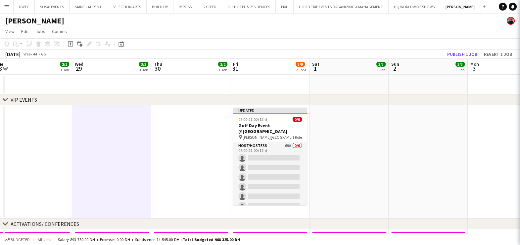
scroll to position [0, 0]
click at [454, 50] on button "Publish 1 job" at bounding box center [461, 54] width 35 height 9
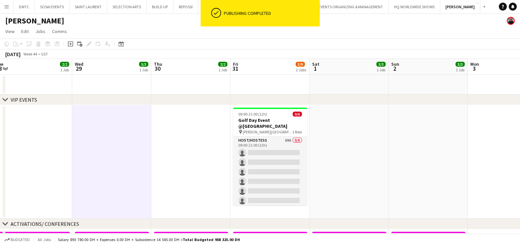
drag, startPoint x: 277, startPoint y: 144, endPoint x: 358, endPoint y: 134, distance: 81.6
click at [278, 144] on app-card-role "Host/Hostess 69A 0/6 09:00-21:00 (12h) single-neutral-actions single-neutral-ac…" at bounding box center [270, 172] width 74 height 70
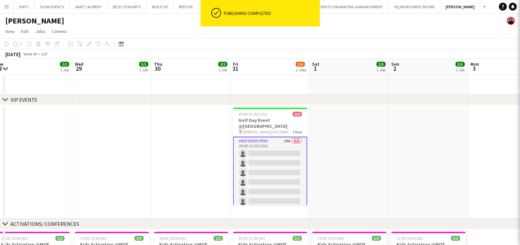
scroll to position [0, 244]
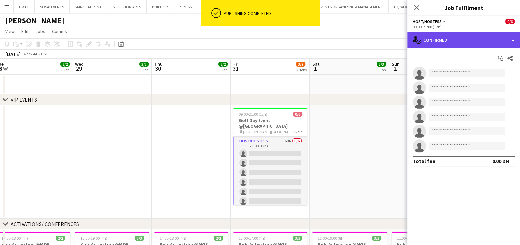
click at [444, 38] on div "single-neutral-actions-check-2 Confirmed" at bounding box center [463, 40] width 112 height 16
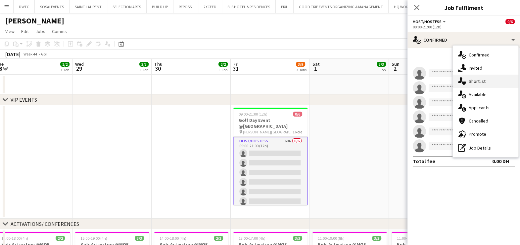
click at [487, 82] on div "single-neutral-actions-heart Shortlist" at bounding box center [484, 81] width 65 height 13
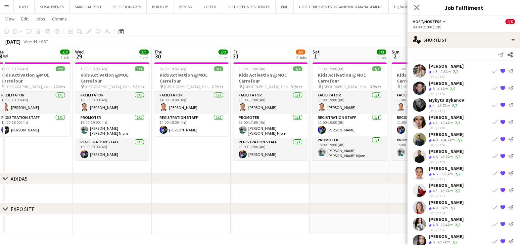
scroll to position [0, 0]
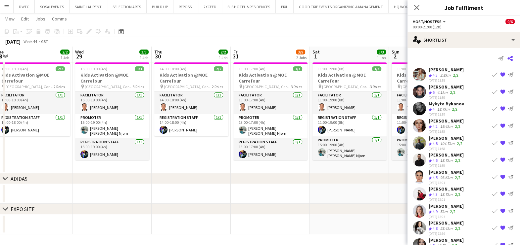
click at [507, 57] on icon at bounding box center [509, 58] width 5 height 5
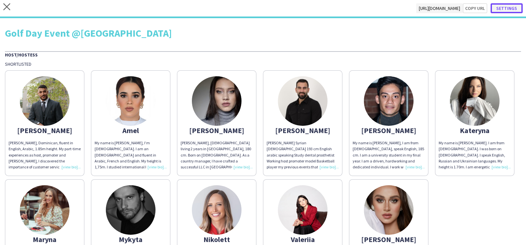
click at [510, 10] on button "Settings" at bounding box center [507, 8] width 32 height 10
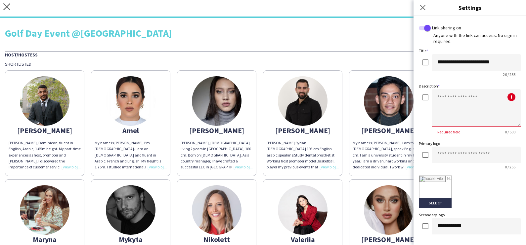
click at [486, 105] on textarea at bounding box center [476, 108] width 89 height 38
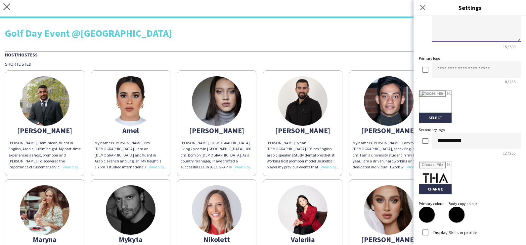
scroll to position [141, 0]
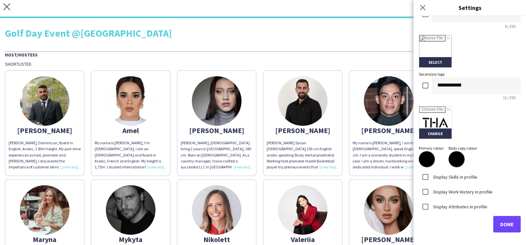
type textarea "**********"
click at [504, 221] on span "Done" at bounding box center [507, 224] width 14 height 7
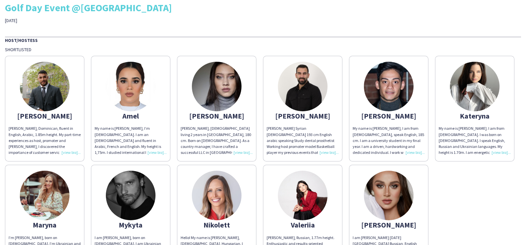
scroll to position [0, 0]
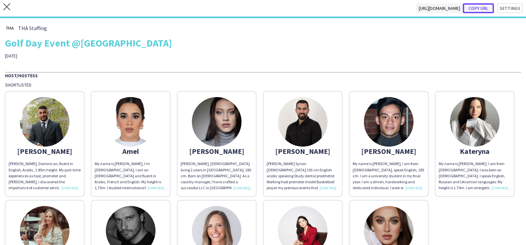
click at [476, 8] on button "Copy url" at bounding box center [478, 8] width 31 height 10
click at [4, 9] on icon at bounding box center [6, 6] width 7 height 7
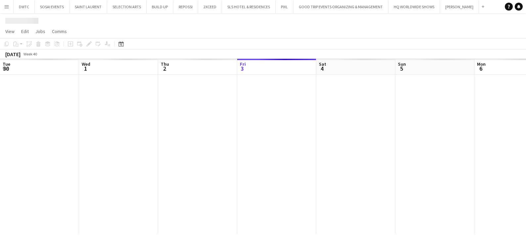
scroll to position [0, 158]
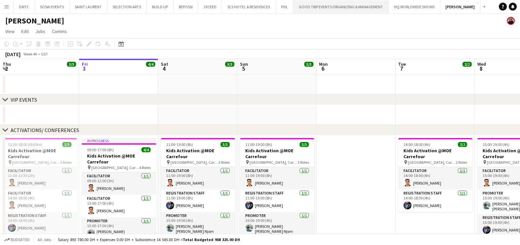
click at [347, 4] on button "GOOD TRIP EVENTS ORGANIZING & MANAGEMENT Close" at bounding box center [340, 6] width 95 height 13
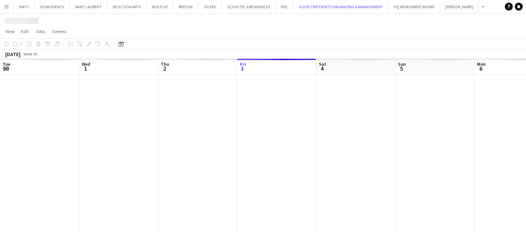
scroll to position [0, 158]
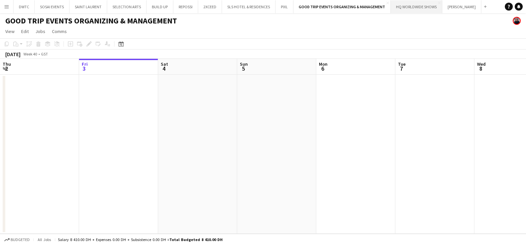
click at [416, 7] on button "HQ WORLDWIDE SHOWS Close" at bounding box center [417, 6] width 52 height 13
drag, startPoint x: 372, startPoint y: 150, endPoint x: 316, endPoint y: 144, distance: 56.6
click at [133, 152] on app-calendar-viewport "Tue 30 Wed 1 Thu 2 Fri 3 Sat 4 Sun 5 Mon 6 Tue 7 Wed 8 Thu 9 Fri 10 Sat 11" at bounding box center [263, 146] width 526 height 175
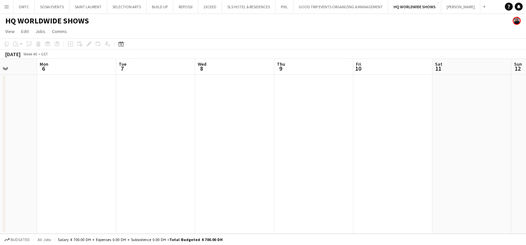
drag, startPoint x: 333, startPoint y: 149, endPoint x: 164, endPoint y: 155, distance: 169.1
click at [157, 157] on app-calendar-viewport "Thu 2 Fri 3 Sat 4 Sun 5 Mon 6 Tue 7 Wed 8 Thu 9 Fri 10 Sat 11 Sun 12 Mon 13" at bounding box center [263, 146] width 526 height 175
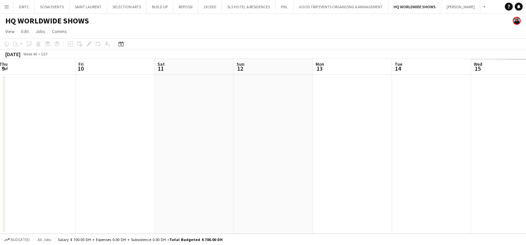
drag, startPoint x: 151, startPoint y: 165, endPoint x: 170, endPoint y: 160, distance: 19.3
click at [153, 165] on app-calendar-viewport "Tue 7 Wed 8 Thu 9 Fri 10 Sat 11 Sun 12 Mon 13 Tue 14 Wed 15 Thu 16 Fri 17 Sat 18" at bounding box center [263, 146] width 526 height 175
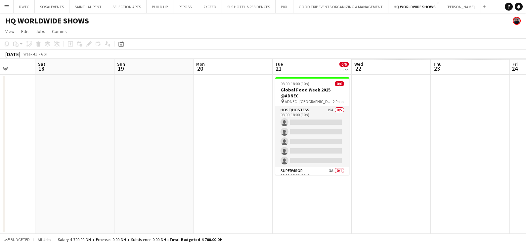
drag, startPoint x: 426, startPoint y: 143, endPoint x: 57, endPoint y: 192, distance: 372.7
click at [50, 192] on app-calendar-viewport "Wed 15 Thu 16 Fri 17 Sat 18 Sun 19 Mon 20 Tue 21 0/6 1 Job Wed 22 Thu 23 Fri 24…" at bounding box center [263, 146] width 526 height 175
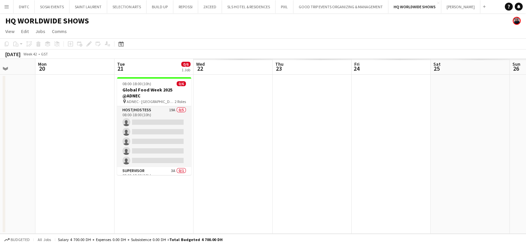
drag, startPoint x: 357, startPoint y: 171, endPoint x: 170, endPoint y: 188, distance: 187.0
click at [170, 188] on app-calendar-viewport "Fri 17 Sat 18 Sun 19 Mon 20 Tue 21 0/6 1 Job Wed 22 Thu 23 Fri 24 Sat 25 Sun 26…" at bounding box center [263, 146] width 526 height 175
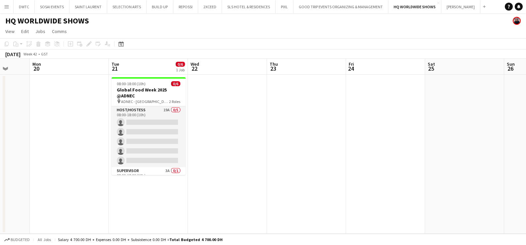
drag, startPoint x: 478, startPoint y: 129, endPoint x: 489, endPoint y: 127, distance: 10.8
click at [489, 127] on app-calendar-viewport "Fri 17 Sat 18 Sun 19 Mon 20 Tue 21 0/6 1 Job Wed 22 Thu 23 Fri 24 Sat 25 Sun 26…" at bounding box center [263, 146] width 526 height 175
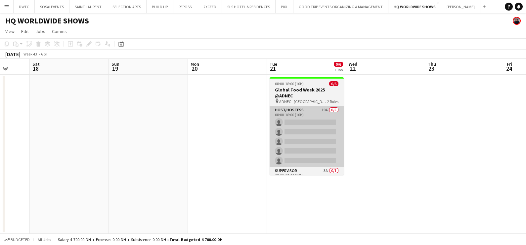
scroll to position [0, 170]
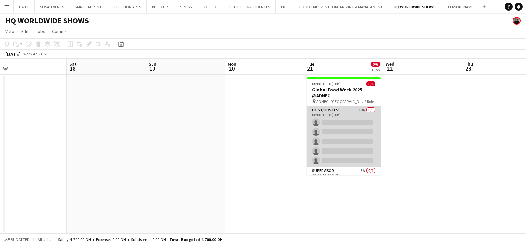
click at [357, 128] on app-card-role "Host/Hostess 19A 0/5 08:00-18:00 (10h) single-neutral-actions single-neutral-ac…" at bounding box center [344, 137] width 74 height 61
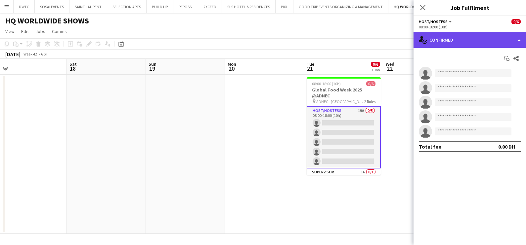
click at [456, 38] on div "single-neutral-actions-check-2 Confirmed" at bounding box center [469, 40] width 112 height 16
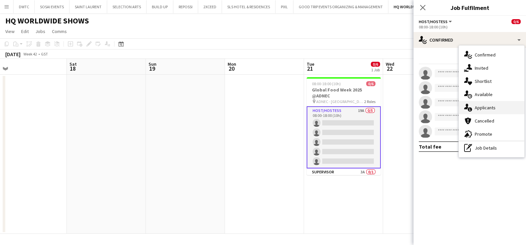
click at [482, 110] on span "Applicants" at bounding box center [485, 108] width 21 height 6
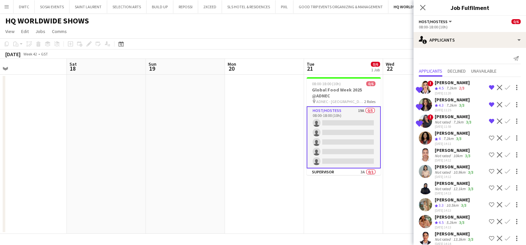
click at [443, 136] on div "7.2km" at bounding box center [448, 139] width 13 height 6
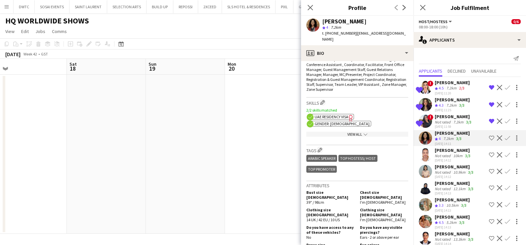
scroll to position [289, 0]
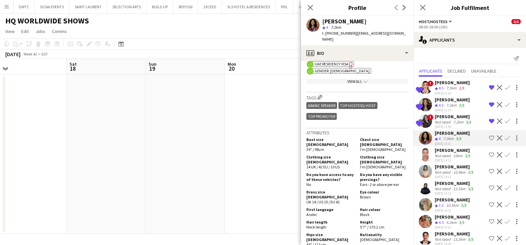
click at [489, 138] on app-icon "Shortlist crew" at bounding box center [491, 138] width 5 height 5
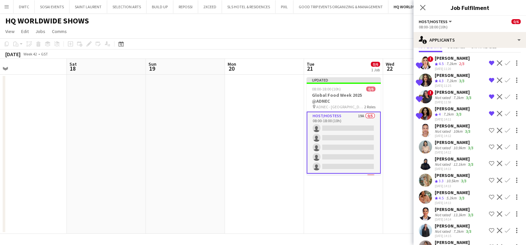
scroll to position [41, 0]
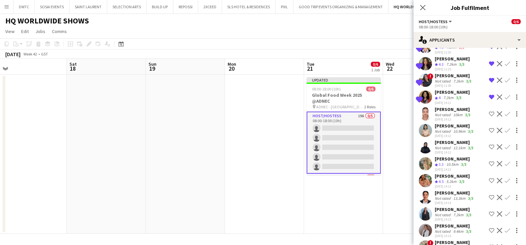
click at [443, 196] on div "Hasnae Lakhal Benfilali" at bounding box center [455, 193] width 40 height 6
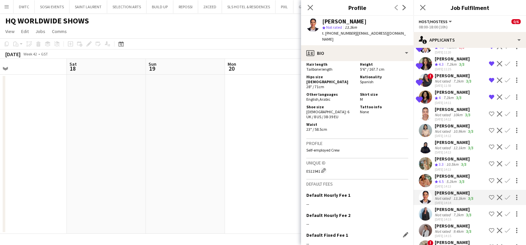
scroll to position [368, 0]
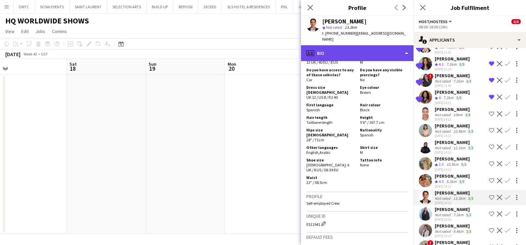
click at [374, 51] on div "profile Bio" at bounding box center [357, 53] width 112 height 16
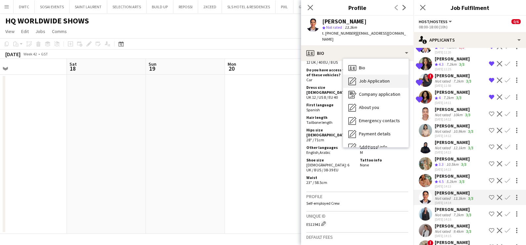
click at [384, 78] on span "Job Application" at bounding box center [374, 81] width 31 height 6
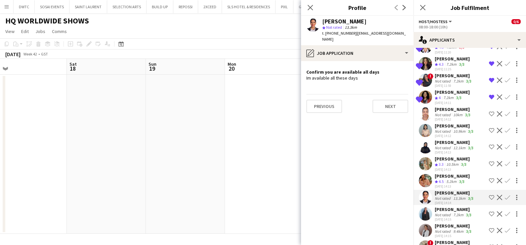
click at [489, 199] on app-icon "Shortlist crew" at bounding box center [491, 197] width 5 height 5
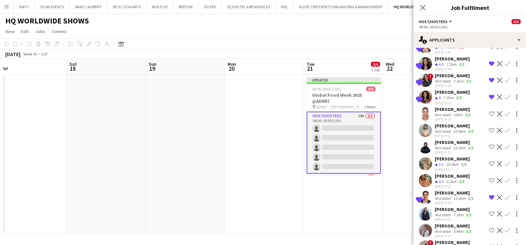
click at [447, 84] on div "03-10-2025 11:59" at bounding box center [454, 86] width 38 height 4
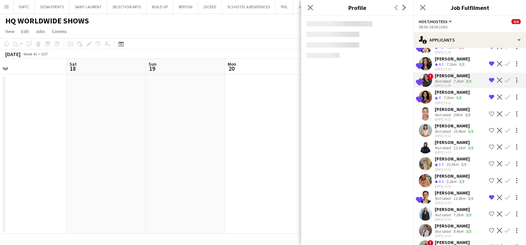
click at [446, 94] on div "Sara Nagi" at bounding box center [452, 92] width 35 height 6
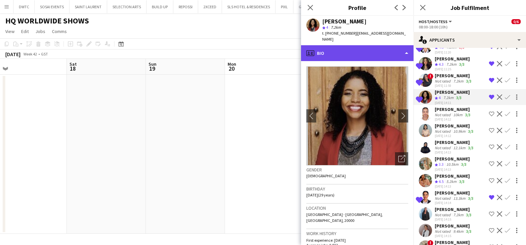
click at [362, 48] on div "profile Bio" at bounding box center [357, 53] width 112 height 16
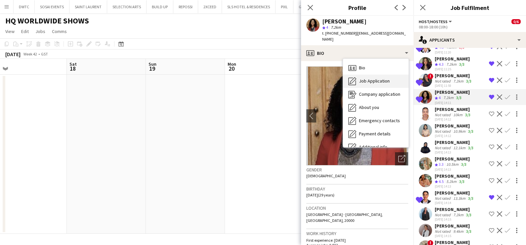
click at [374, 78] on span "Job Application" at bounding box center [374, 81] width 31 height 6
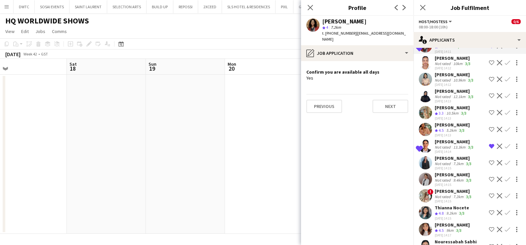
scroll to position [124, 0]
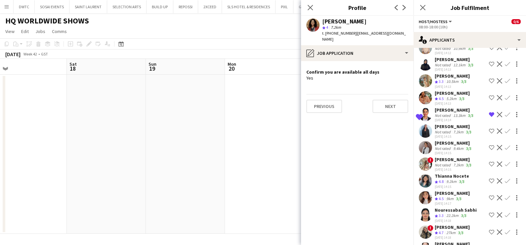
click at [439, 130] on div "Aya Saleh" at bounding box center [454, 127] width 38 height 6
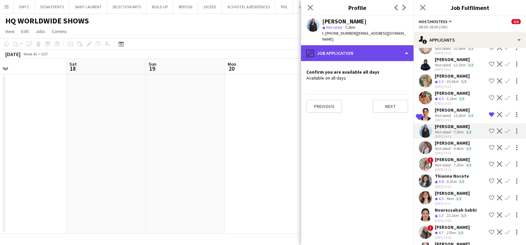
click at [341, 45] on div "pencil4 Job Application" at bounding box center [357, 53] width 112 height 16
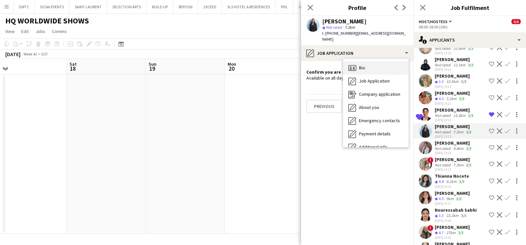
click at [369, 62] on div "Bio Bio" at bounding box center [375, 68] width 65 height 13
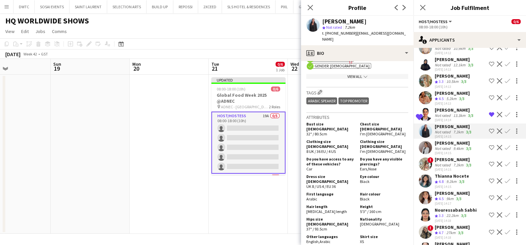
scroll to position [0, 224]
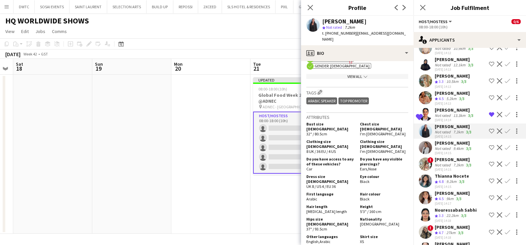
drag, startPoint x: 236, startPoint y: 170, endPoint x: 103, endPoint y: 163, distance: 132.8
click at [103, 163] on app-calendar-viewport "Wed 15 Thu 16 Fri 17 Sat 18 Sun 19 Mon 20 Tue 21 0/6 1 Job Wed 22 Thu 23 Fri 24…" at bounding box center [263, 146] width 526 height 175
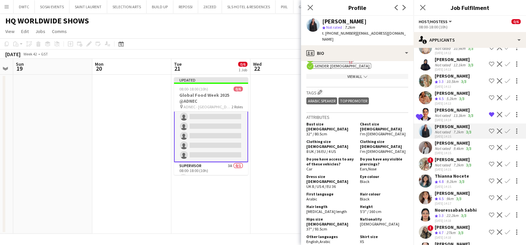
scroll to position [21, 0]
click at [448, 168] on div "Not rated" at bounding box center [443, 165] width 17 height 5
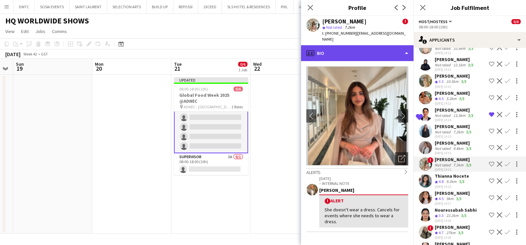
click at [368, 45] on div "profile Bio" at bounding box center [357, 53] width 112 height 16
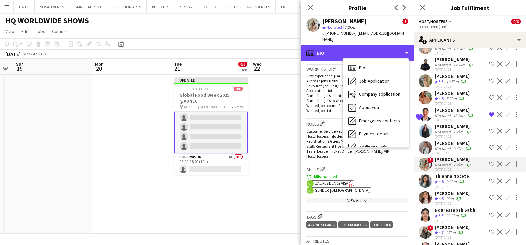
scroll to position [330, 0]
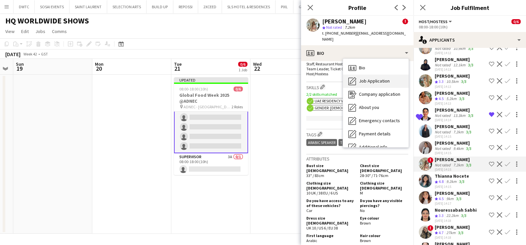
click at [377, 78] on span "Job Application" at bounding box center [374, 81] width 31 height 6
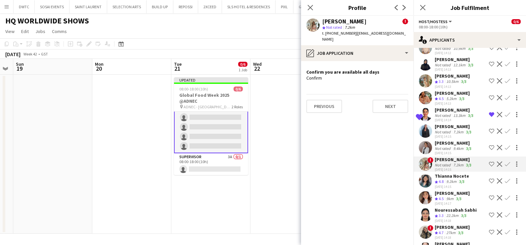
click at [489, 167] on app-icon "Shortlist crew" at bounding box center [491, 164] width 5 height 5
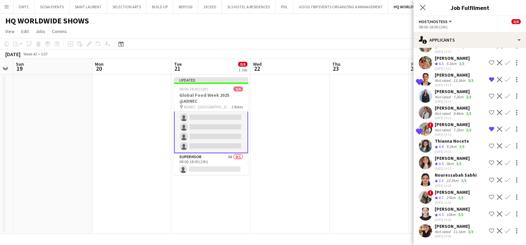
scroll to position [163, 0]
click at [489, 214] on app-icon "Shortlist crew" at bounding box center [491, 214] width 5 height 5
click at [489, 180] on app-icon "Shortlist crew" at bounding box center [491, 180] width 5 height 5
click at [347, 154] on app-date-cell at bounding box center [368, 154] width 79 height 159
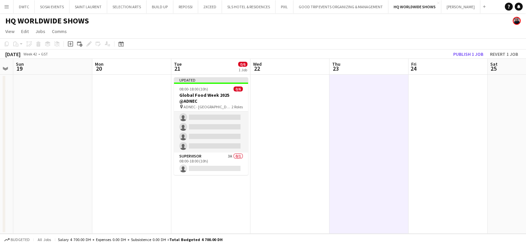
scroll to position [20, 0]
click at [470, 55] on button "Publish 1 job" at bounding box center [467, 54] width 35 height 9
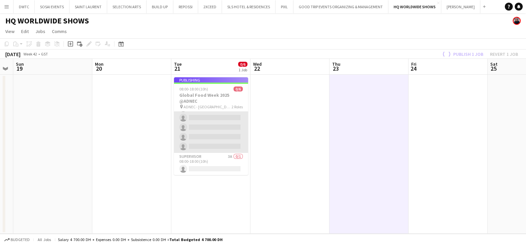
scroll to position [14, 0]
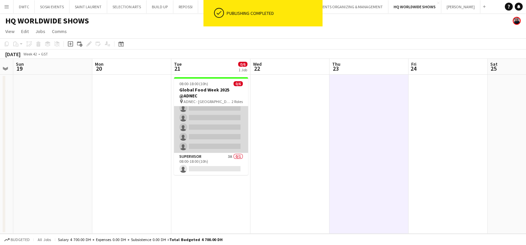
click at [202, 124] on app-card-role "Host/Hostess 19A 0/5 08:00-18:00 (10h) single-neutral-actions single-neutral-ac…" at bounding box center [211, 122] width 74 height 61
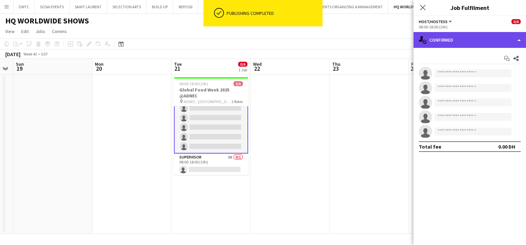
click at [453, 41] on div "single-neutral-actions-check-2 Confirmed" at bounding box center [469, 40] width 112 height 16
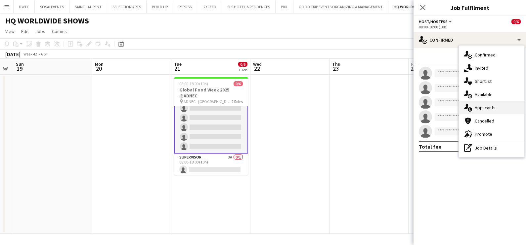
click at [482, 109] on span "Applicants" at bounding box center [485, 108] width 21 height 6
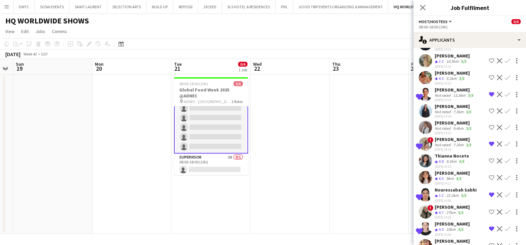
scroll to position [163, 0]
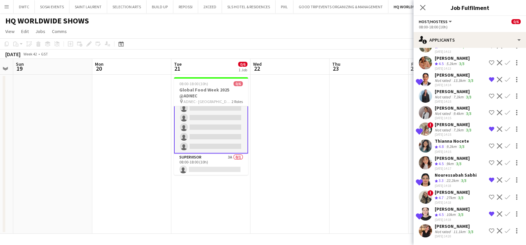
click at [489, 180] on app-icon "Remove crew from shortlist" at bounding box center [491, 180] width 5 height 5
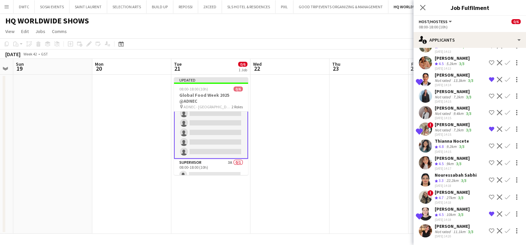
click at [489, 162] on app-icon "Shortlist crew" at bounding box center [491, 162] width 5 height 5
click at [438, 232] on div "Not rated" at bounding box center [443, 232] width 17 height 5
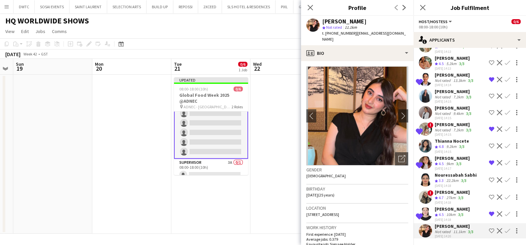
click at [436, 112] on div "Not rated" at bounding box center [443, 113] width 17 height 5
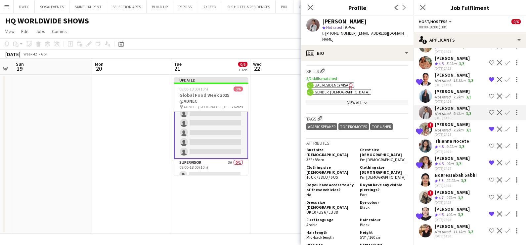
scroll to position [0, 0]
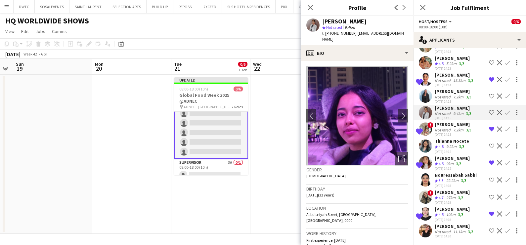
click at [441, 165] on span "4.5" at bounding box center [441, 163] width 5 height 5
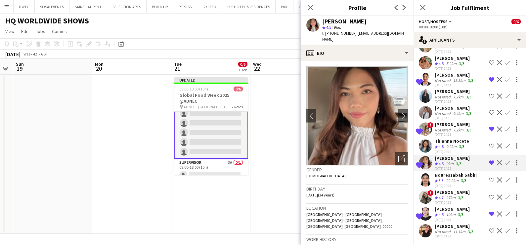
click at [445, 215] on div "Crew rating 4.5" at bounding box center [440, 215] width 10 height 6
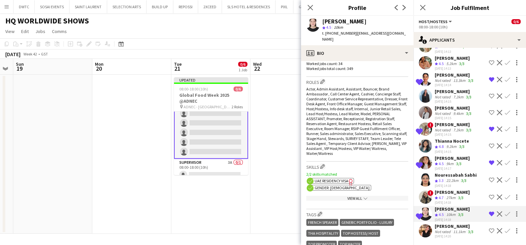
scroll to position [372, 0]
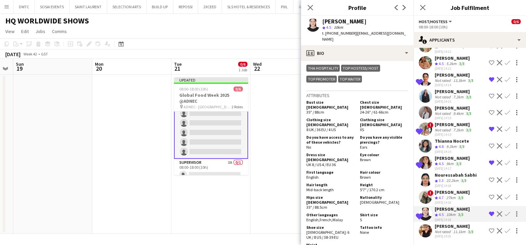
click at [286, 166] on app-date-cell at bounding box center [289, 154] width 79 height 159
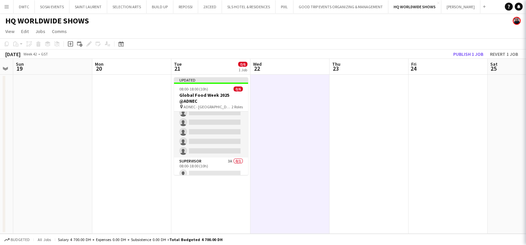
scroll to position [14, 0]
click at [470, 53] on button "Publish 1 job" at bounding box center [467, 54] width 35 height 9
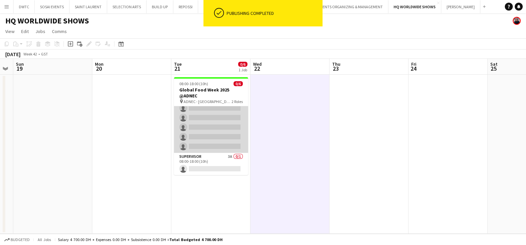
click at [204, 136] on app-card-role "Host/Hostess 19A 0/5 08:00-18:00 (10h) single-neutral-actions single-neutral-ac…" at bounding box center [211, 122] width 74 height 61
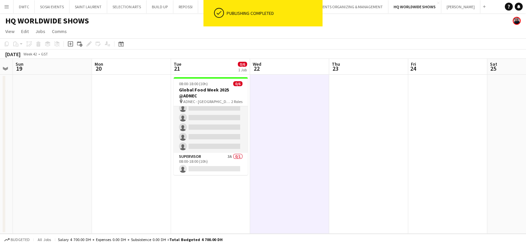
scroll to position [15, 0]
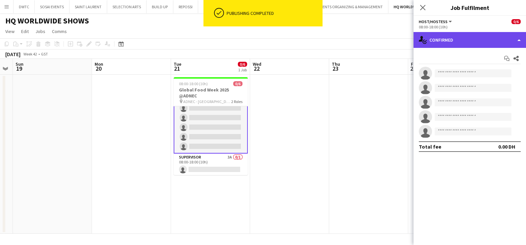
click at [463, 39] on div "single-neutral-actions-check-2 Confirmed" at bounding box center [469, 40] width 112 height 16
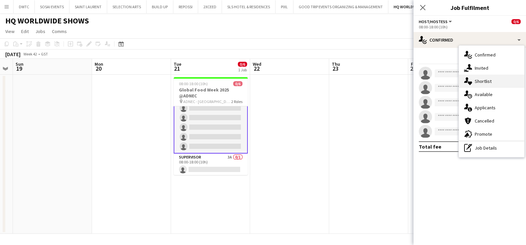
click at [476, 82] on span "Shortlist" at bounding box center [483, 81] width 17 height 6
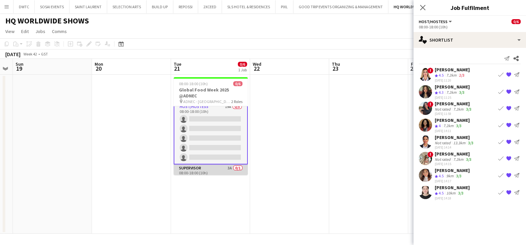
scroll to position [15, 0]
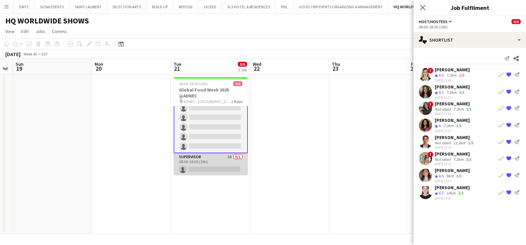
click at [224, 167] on app-card-role "Supervisor 3A 0/1 08:00-18:00 (10h) single-neutral-actions" at bounding box center [211, 164] width 74 height 22
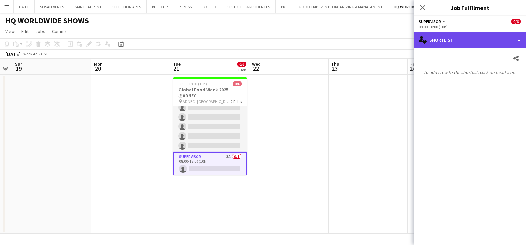
drag, startPoint x: 436, startPoint y: 43, endPoint x: 440, endPoint y: 46, distance: 4.7
click at [437, 43] on div "single-neutral-actions-heart Shortlist" at bounding box center [469, 40] width 112 height 16
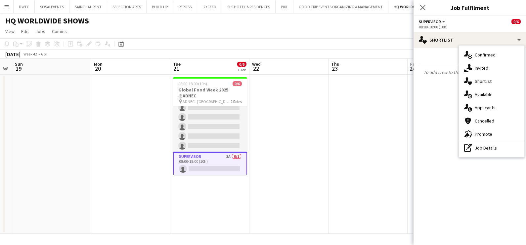
click at [488, 107] on span "Applicants" at bounding box center [485, 108] width 21 height 6
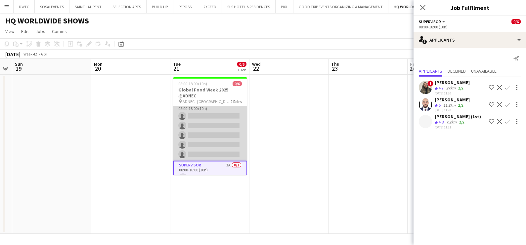
scroll to position [0, 0]
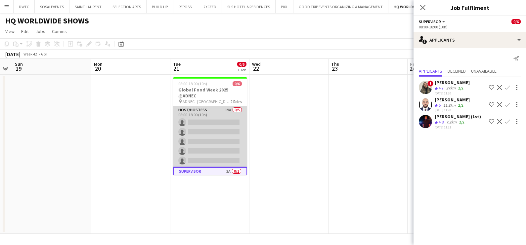
click at [208, 136] on app-card-role "Host/Hostess 19A 0/5 08:00-18:00 (10h) single-neutral-actions single-neutral-ac…" at bounding box center [210, 137] width 74 height 61
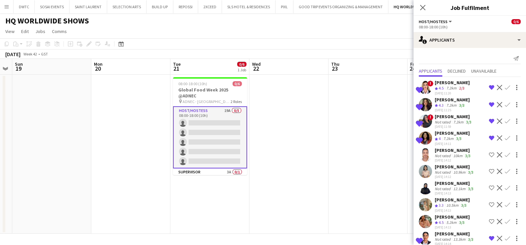
scroll to position [163, 0]
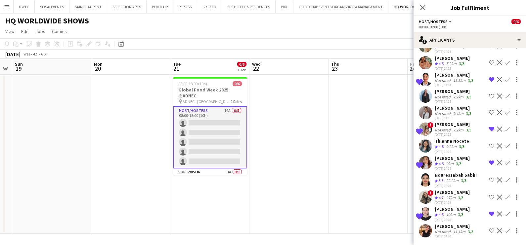
click at [447, 231] on div "Not rated" at bounding box center [443, 232] width 17 height 5
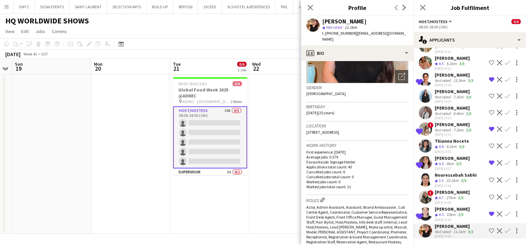
scroll to position [0, 0]
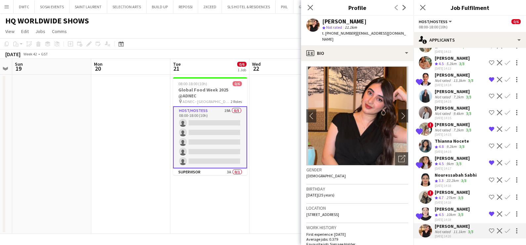
click at [444, 95] on div "Aya Saleh" at bounding box center [454, 92] width 38 height 6
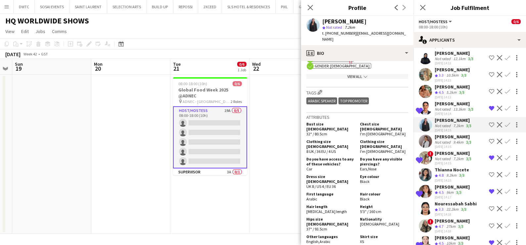
scroll to position [81, 0]
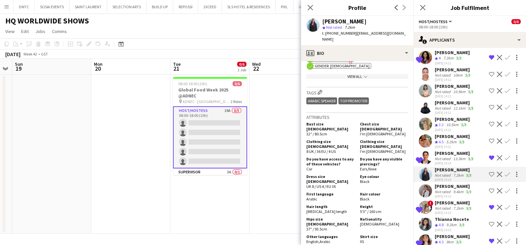
click at [445, 89] on div "Not rated" at bounding box center [443, 91] width 17 height 5
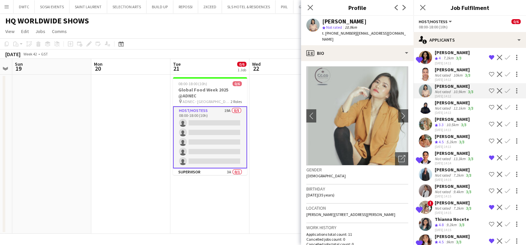
click at [454, 71] on div "Zulfa Hussain" at bounding box center [453, 70] width 37 height 6
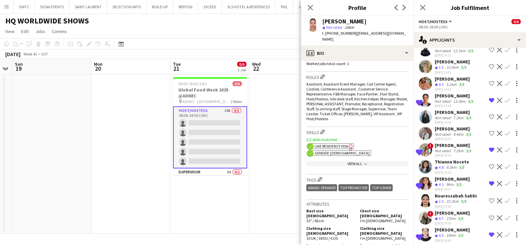
scroll to position [163, 0]
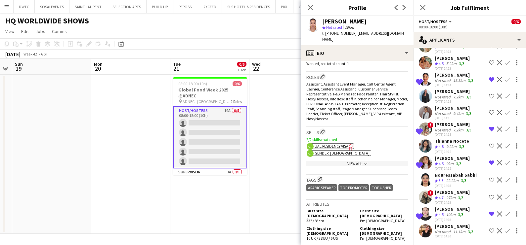
click at [284, 167] on app-date-cell at bounding box center [288, 154] width 79 height 159
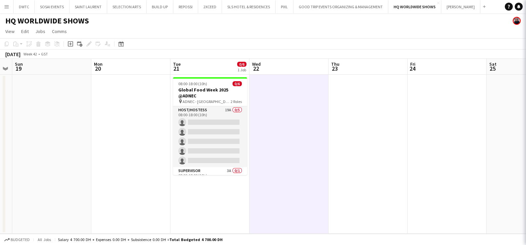
scroll to position [0, 0]
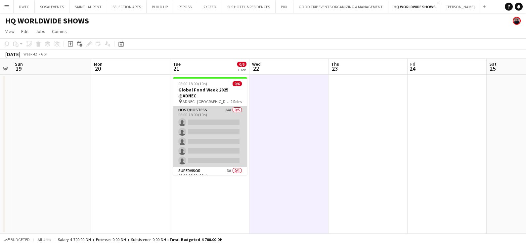
click at [216, 128] on app-card-role "Host/Hostess 24A 0/5 08:00-18:00 (10h) single-neutral-actions single-neutral-ac…" at bounding box center [210, 137] width 74 height 61
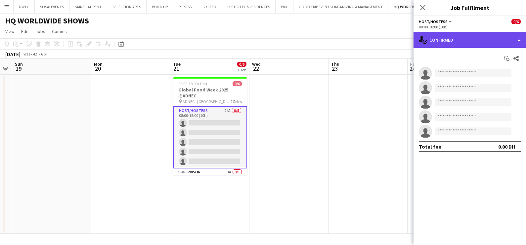
click at [464, 38] on div "single-neutral-actions-check-2 Confirmed" at bounding box center [469, 40] width 112 height 16
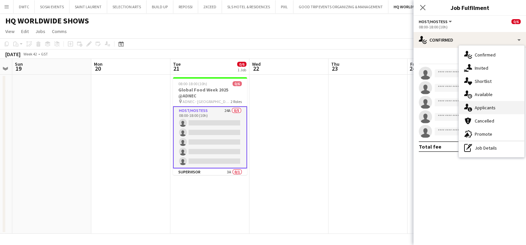
click at [486, 106] on span "Applicants" at bounding box center [485, 108] width 21 height 6
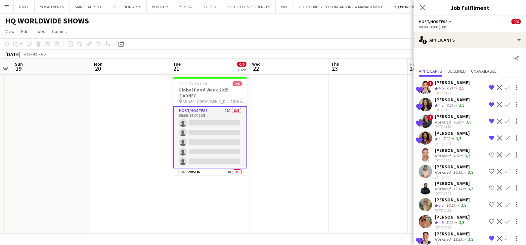
click at [218, 127] on app-card-role "Host/Hostess 27A 0/5 08:00-18:00 (10h) single-neutral-actions single-neutral-ac…" at bounding box center [210, 138] width 74 height 62
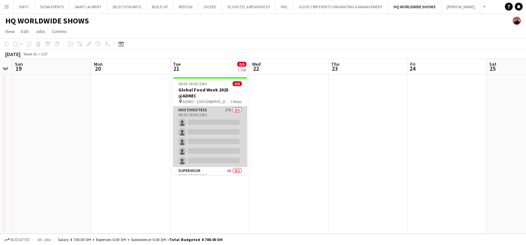
click at [218, 127] on app-card-role "Host/Hostess 27A 0/5 08:00-18:00 (10h) single-neutral-actions single-neutral-ac…" at bounding box center [210, 137] width 74 height 61
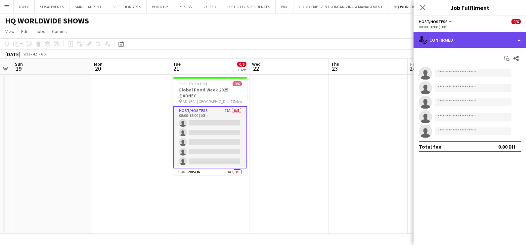
click at [461, 39] on div "single-neutral-actions-check-2 Confirmed" at bounding box center [469, 40] width 112 height 16
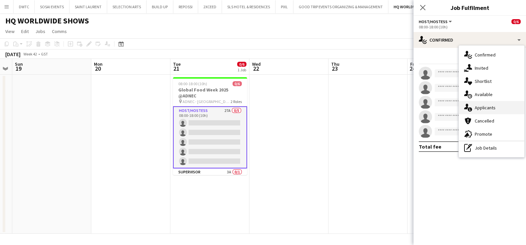
click at [496, 109] on div "single-neutral-actions-information Applicants" at bounding box center [491, 107] width 65 height 13
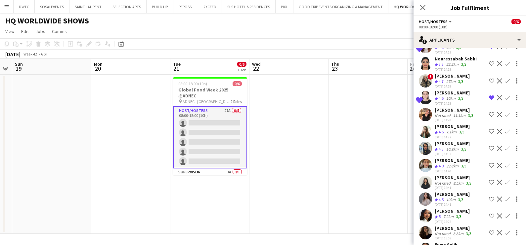
scroll to position [298, 0]
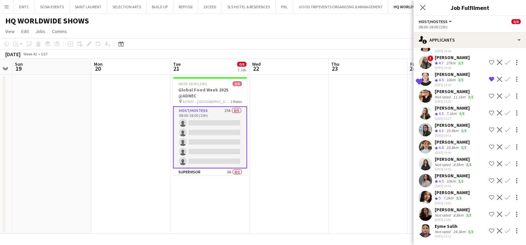
click at [444, 142] on div "Alaa Hinawi" at bounding box center [452, 142] width 35 height 6
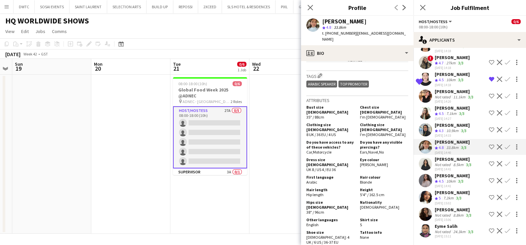
scroll to position [289, 0]
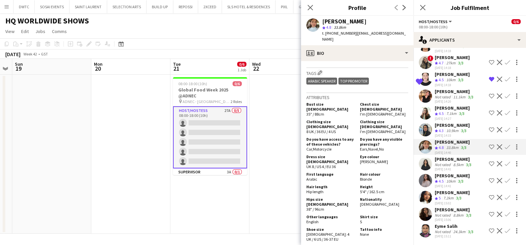
click at [455, 180] on div "10km" at bounding box center [451, 182] width 12 height 6
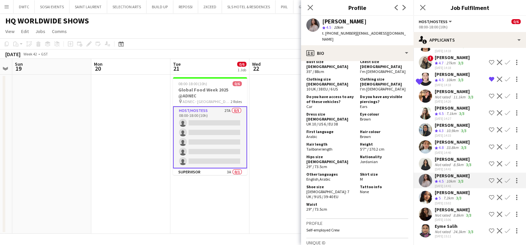
scroll to position [381, 0]
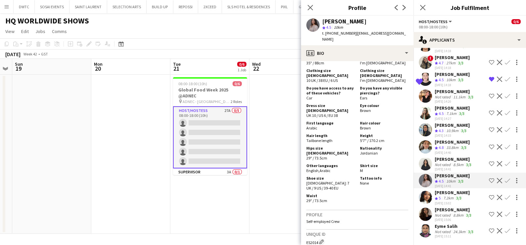
click at [489, 181] on app-icon "Shortlist crew" at bounding box center [491, 180] width 5 height 5
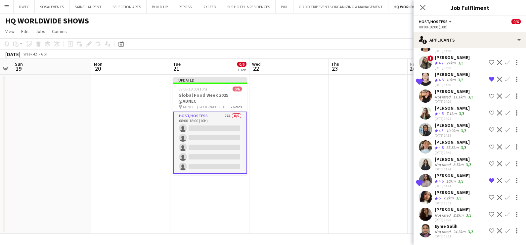
click at [440, 218] on div "03-10-2025 15:06" at bounding box center [454, 220] width 38 height 4
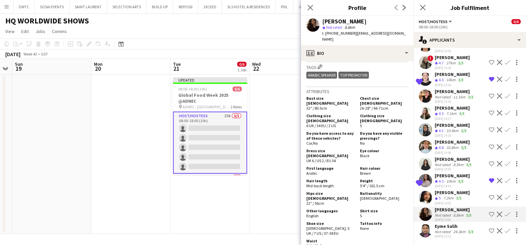
scroll to position [317, 0]
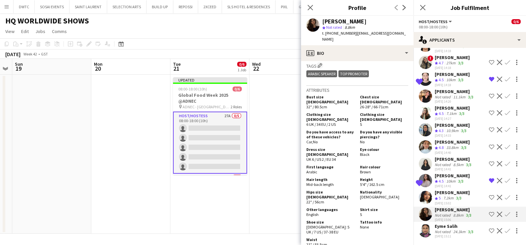
click at [489, 213] on app-icon "Shortlist crew" at bounding box center [491, 214] width 5 height 5
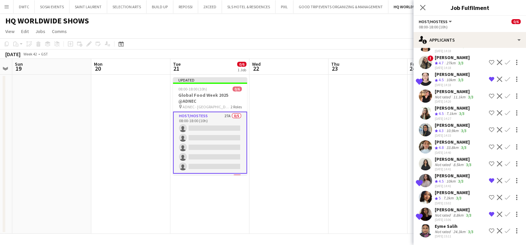
click at [243, 182] on app-date-cell "Updated 08:00-18:00 (10h) 0/6 Global Food Week 2025 @ADNEC pin ADNEC - Abu Dhab…" at bounding box center [209, 154] width 79 height 159
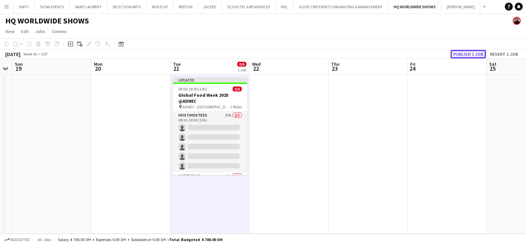
click at [469, 54] on button "Publish 1 job" at bounding box center [467, 54] width 35 height 9
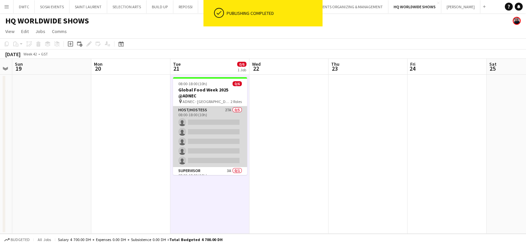
click at [190, 123] on app-card-role "Host/Hostess 27A 0/5 08:00-18:00 (10h) single-neutral-actions single-neutral-ac…" at bounding box center [210, 137] width 74 height 61
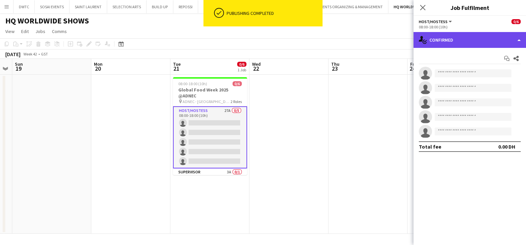
click at [470, 38] on div "single-neutral-actions-check-2 Confirmed" at bounding box center [469, 40] width 112 height 16
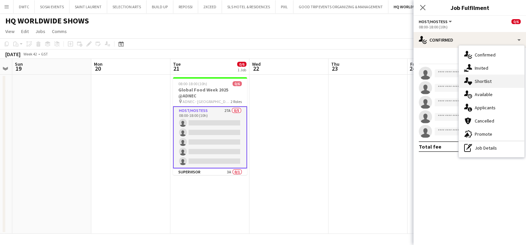
click at [483, 83] on span "Shortlist" at bounding box center [483, 81] width 17 height 6
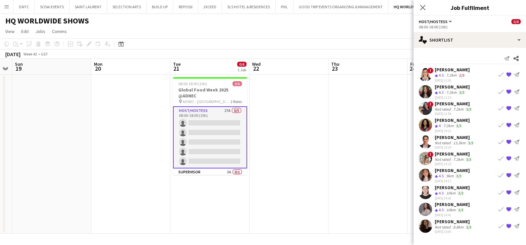
click at [510, 226] on app-icon "{{ spriteTitle }}" at bounding box center [508, 226] width 5 height 5
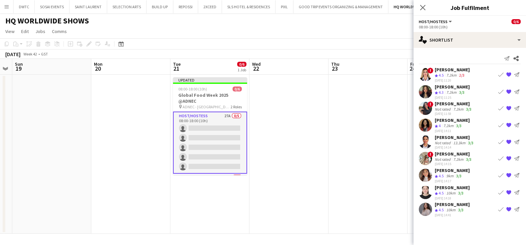
click at [449, 214] on div "03-10-2025 14:41" at bounding box center [452, 215] width 35 height 4
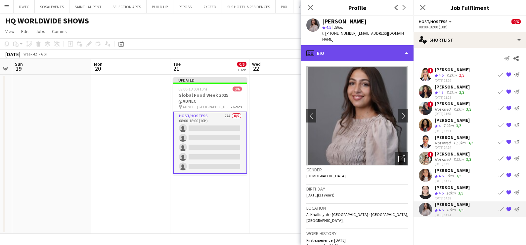
click at [360, 46] on div "profile Bio" at bounding box center [357, 53] width 112 height 16
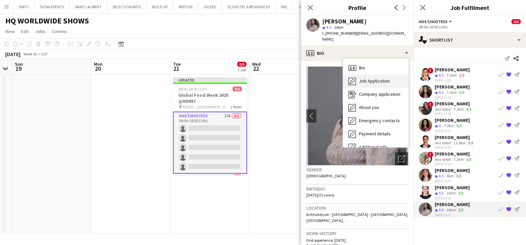
click at [369, 78] on span "Job Application" at bounding box center [374, 81] width 31 height 6
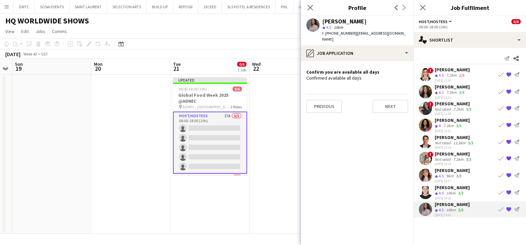
click at [450, 196] on div "03-10-2025 14:18" at bounding box center [452, 198] width 35 height 4
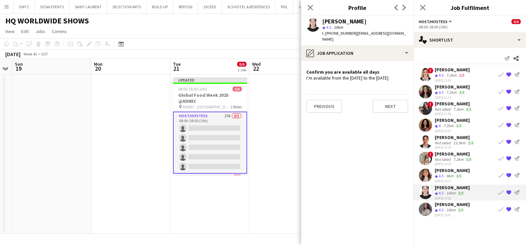
click at [451, 169] on div "Nurul Zulkepli" at bounding box center [452, 171] width 35 height 6
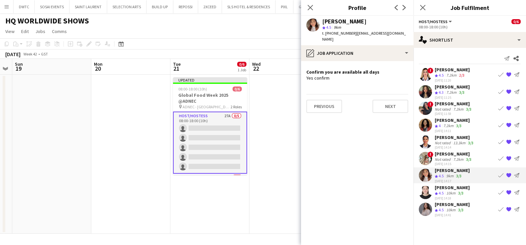
click at [450, 188] on div "Aqilah Juharis" at bounding box center [452, 188] width 35 height 6
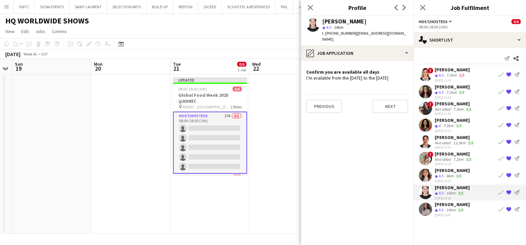
click at [508, 192] on app-icon "{{ spriteTitle }}" at bounding box center [508, 192] width 5 height 5
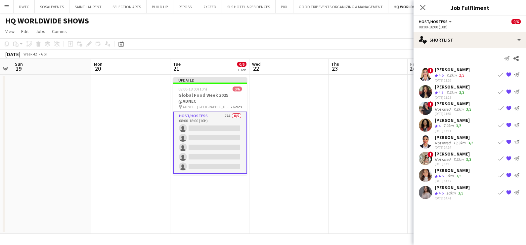
click at [457, 172] on div "Nurul Zulkepli" at bounding box center [452, 171] width 35 height 6
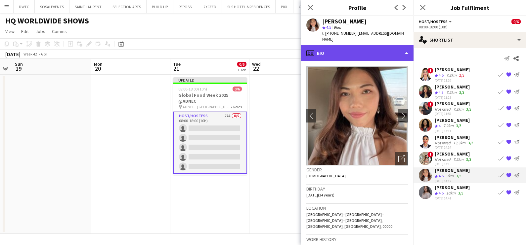
click at [365, 51] on div "profile Bio" at bounding box center [357, 53] width 112 height 16
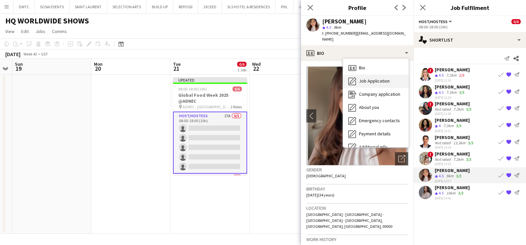
click at [373, 78] on span "Job Application" at bounding box center [374, 81] width 31 height 6
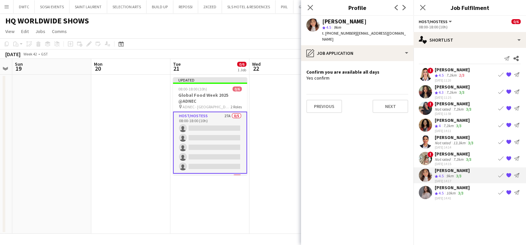
click at [442, 159] on div "Not rated" at bounding box center [443, 159] width 17 height 5
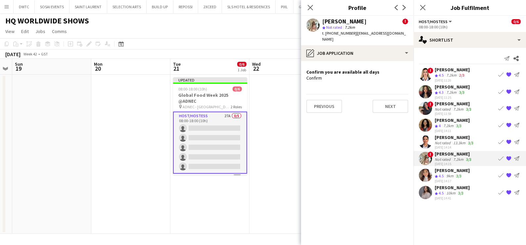
click at [442, 138] on div "Hasnae Lakhal Benfilali" at bounding box center [455, 138] width 40 height 6
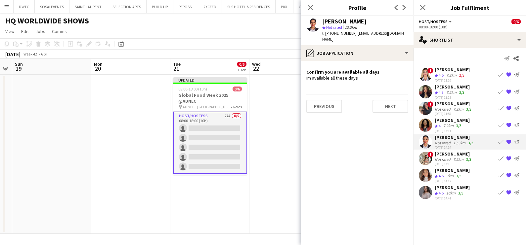
click at [442, 120] on div "Sara Nagi" at bounding box center [452, 120] width 35 height 6
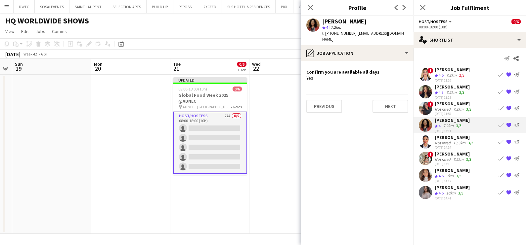
click at [444, 103] on div "Rama Moussa" at bounding box center [454, 104] width 38 height 6
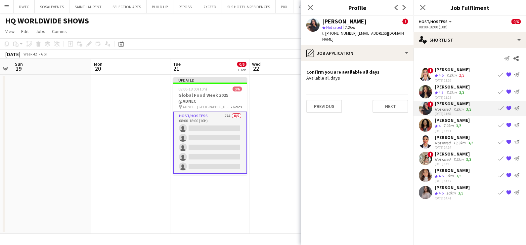
click at [437, 87] on div "Dalia Badran" at bounding box center [452, 87] width 35 height 6
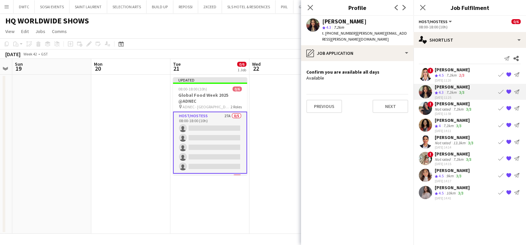
click at [442, 71] on div "Zsofia Kuthy" at bounding box center [452, 70] width 35 height 6
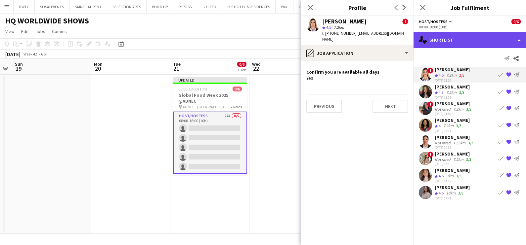
click at [456, 33] on div "single-neutral-actions-heart Shortlist" at bounding box center [469, 40] width 112 height 16
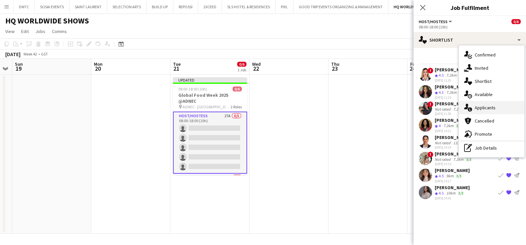
click at [491, 106] on span "Applicants" at bounding box center [485, 108] width 21 height 6
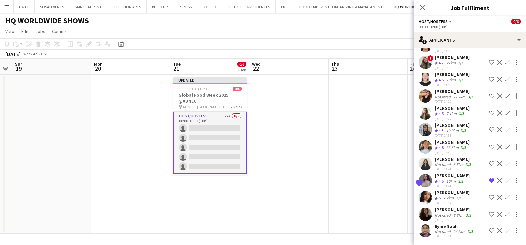
scroll to position [340, 0]
click at [441, 213] on div "Not rated" at bounding box center [443, 215] width 17 height 5
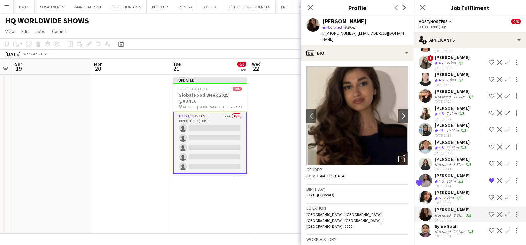
click at [447, 196] on div "7.2km" at bounding box center [448, 199] width 13 height 6
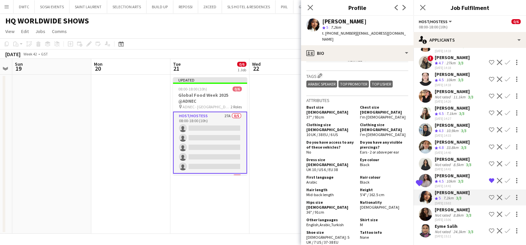
scroll to position [300, 0]
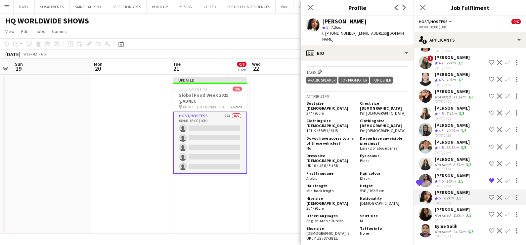
click at [451, 207] on div "Aya Tello" at bounding box center [454, 210] width 38 height 6
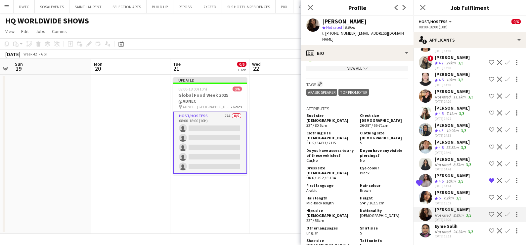
scroll to position [314, 0]
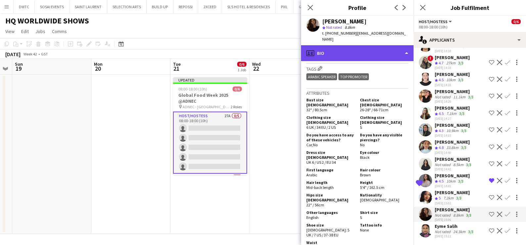
click at [358, 46] on div "profile Bio" at bounding box center [357, 53] width 112 height 16
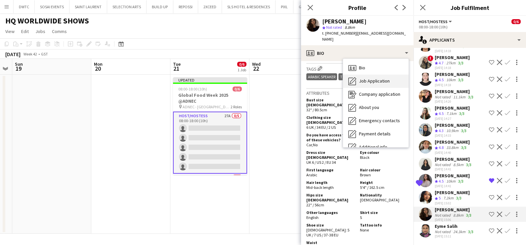
click at [363, 78] on span "Job Application" at bounding box center [374, 81] width 31 height 6
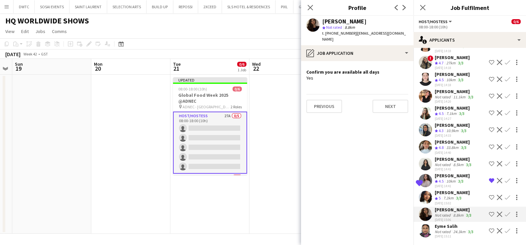
click at [451, 196] on div "7.2km" at bounding box center [448, 199] width 13 height 6
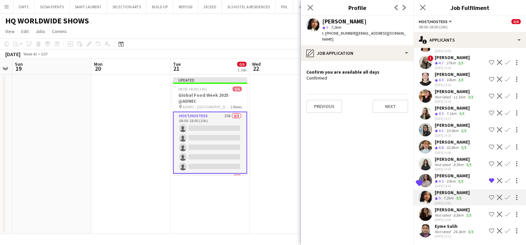
click at [450, 213] on div "Not rated" at bounding box center [443, 215] width 17 height 5
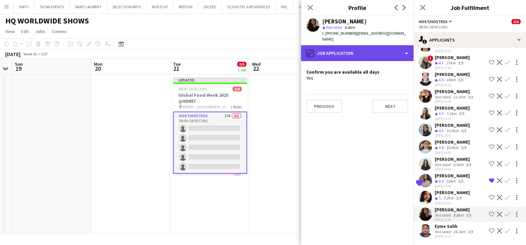
click at [351, 53] on div "pencil4 Job Application" at bounding box center [357, 53] width 112 height 16
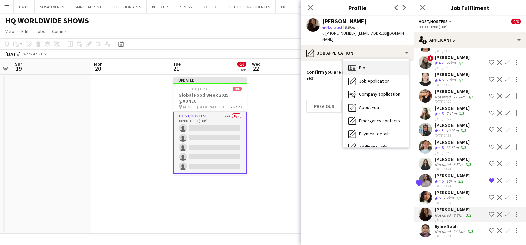
click at [360, 65] on span "Bio" at bounding box center [362, 68] width 6 height 6
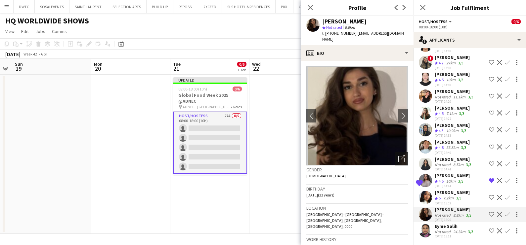
click at [398, 155] on icon "Open photos pop-in" at bounding box center [401, 158] width 7 height 7
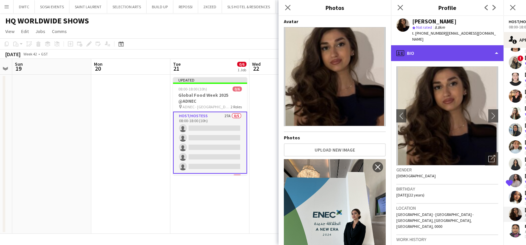
click at [437, 45] on div "profile Bio" at bounding box center [447, 53] width 112 height 16
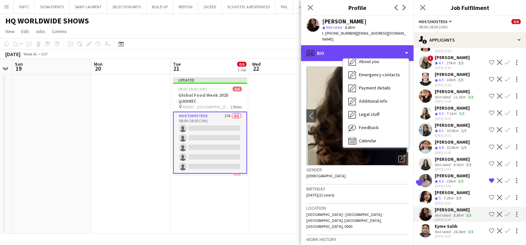
scroll to position [49, 0]
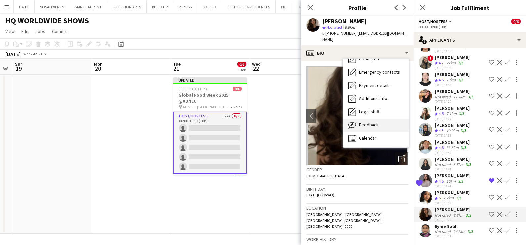
click at [363, 122] on span "Feedback" at bounding box center [369, 125] width 20 height 6
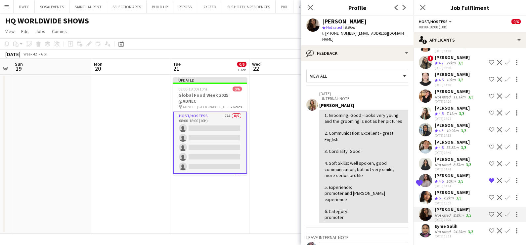
click at [488, 211] on button "Shortlist crew" at bounding box center [492, 215] width 8 height 8
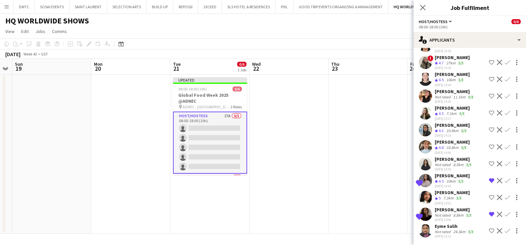
click at [395, 166] on app-date-cell at bounding box center [367, 154] width 79 height 159
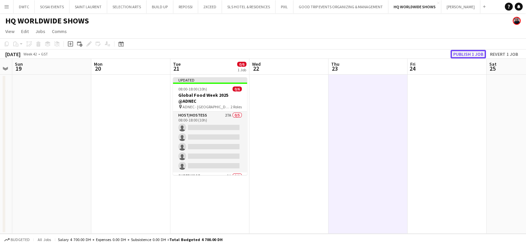
click at [474, 53] on button "Publish 1 job" at bounding box center [467, 54] width 35 height 9
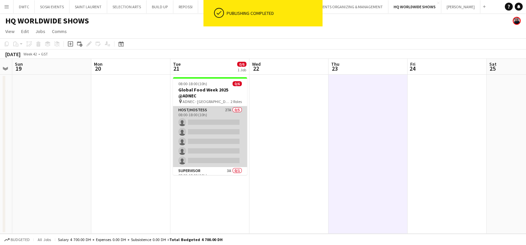
click at [215, 118] on app-card-role "Host/Hostess 27A 0/5 08:00-18:00 (10h) single-neutral-actions single-neutral-ac…" at bounding box center [210, 137] width 74 height 61
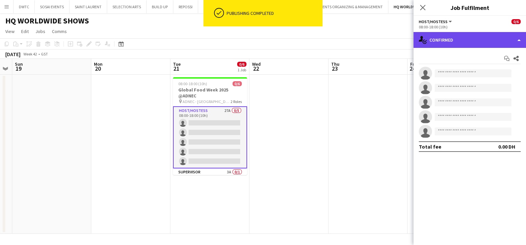
click at [440, 39] on div "single-neutral-actions-check-2 Confirmed" at bounding box center [469, 40] width 112 height 16
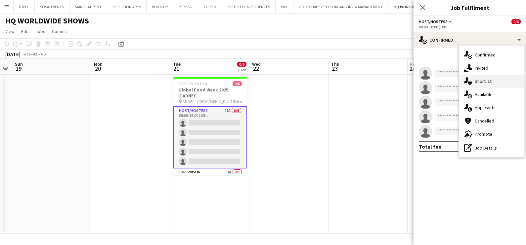
click at [479, 83] on span "Shortlist" at bounding box center [483, 81] width 17 height 6
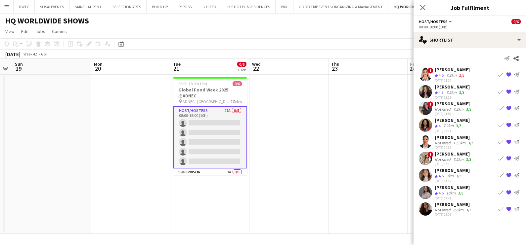
click at [450, 76] on div "7.2km" at bounding box center [451, 76] width 13 height 6
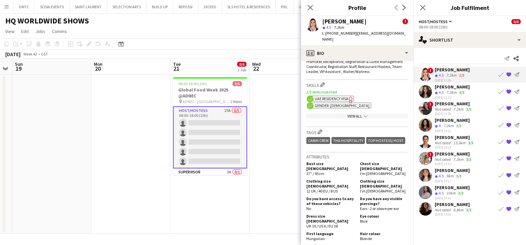
scroll to position [346, 0]
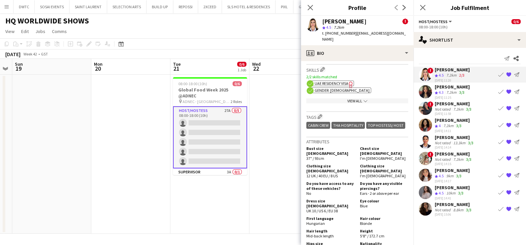
click at [510, 208] on app-icon "{{ spriteTitle }}" at bounding box center [508, 209] width 5 height 5
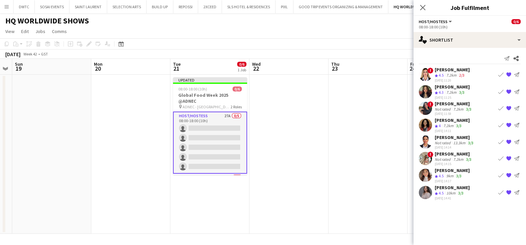
click at [347, 169] on app-date-cell at bounding box center [367, 154] width 79 height 159
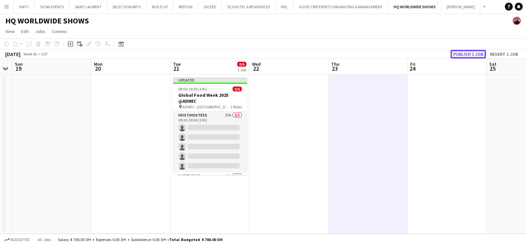
click at [463, 55] on button "Publish 1 job" at bounding box center [467, 54] width 35 height 9
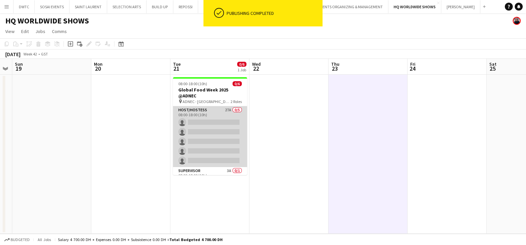
click at [225, 116] on app-card-role "Host/Hostess 27A 0/5 08:00-18:00 (10h) single-neutral-actions single-neutral-ac…" at bounding box center [210, 137] width 74 height 61
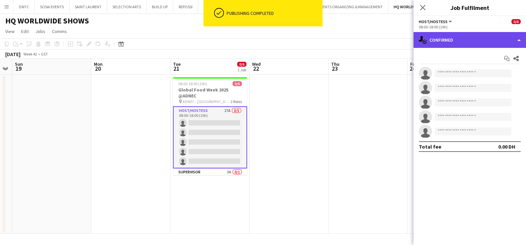
click at [463, 39] on div "single-neutral-actions-check-2 Confirmed" at bounding box center [469, 40] width 112 height 16
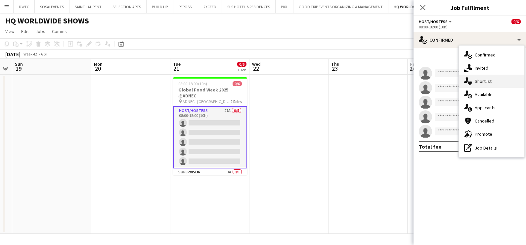
click at [475, 77] on div "single-neutral-actions-heart Shortlist" at bounding box center [491, 81] width 65 height 13
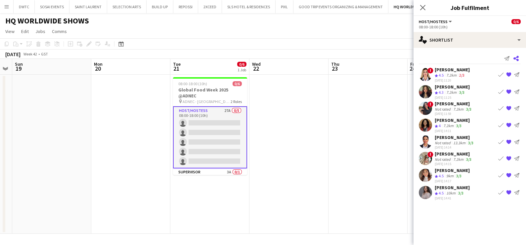
click at [517, 56] on icon at bounding box center [515, 58] width 5 height 5
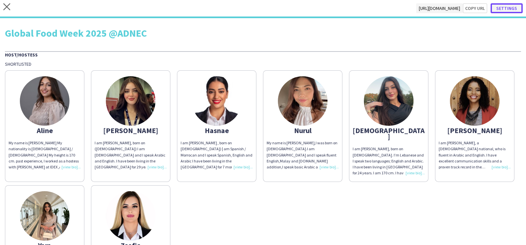
click at [495, 7] on button "Settings" at bounding box center [507, 8] width 32 height 10
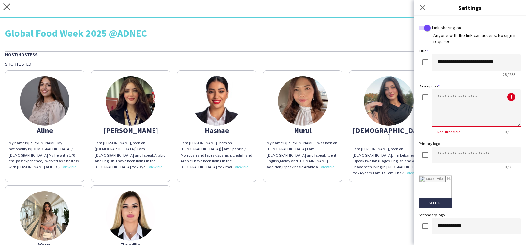
click at [476, 107] on textarea at bounding box center [476, 108] width 89 height 38
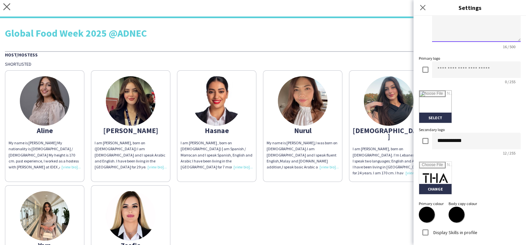
scroll to position [120, 0]
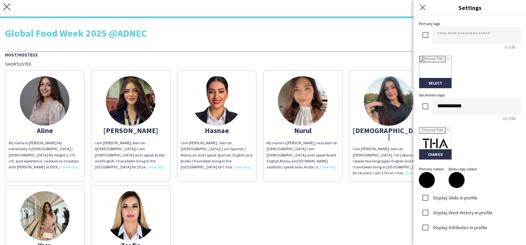
type textarea "**********"
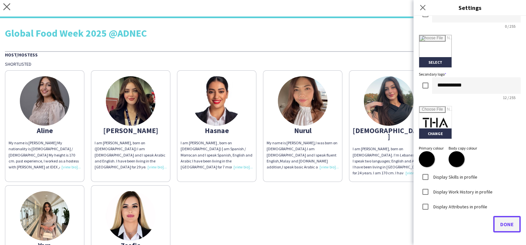
click at [504, 226] on span "Done" at bounding box center [507, 224] width 14 height 7
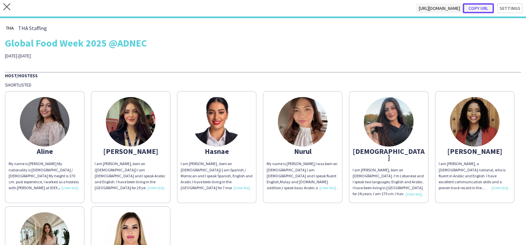
click at [476, 8] on button "Copy url" at bounding box center [478, 8] width 31 height 10
type textarea "**********"
click at [320, 217] on div "Aline My name is Aline Sowan My nationality is Norwegian / Jordanian My height …" at bounding box center [263, 200] width 516 height 225
click at [473, 121] on div "Aline My name is Aline Sowan My nationality is Norwegian / Jordanian My height …" at bounding box center [263, 200] width 516 height 225
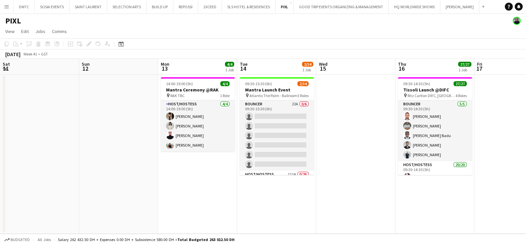
scroll to position [0, 149]
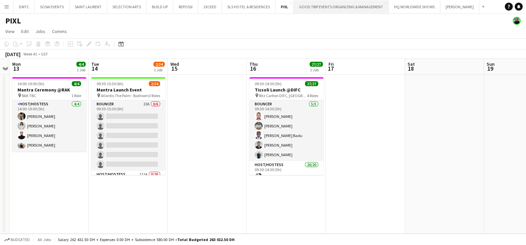
click at [357, 7] on button "GOOD TRIP EVENTS ORGANIZING & MANAGEMENT Close" at bounding box center [341, 6] width 95 height 13
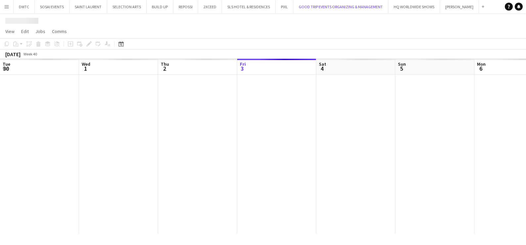
scroll to position [0, 158]
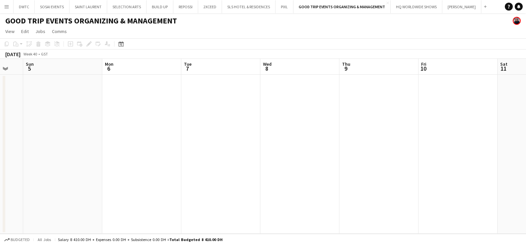
drag, startPoint x: 310, startPoint y: 152, endPoint x: 269, endPoint y: 155, distance: 41.5
click at [245, 153] on app-calendar-viewport "Wed 1 Thu 2 Fri 3 Sat 4 Sun 5 Mon 6 Tue 7 Wed 8 Thu 9 Fri 10 Sat 11 Sun 12" at bounding box center [263, 146] width 526 height 175
drag, startPoint x: 109, startPoint y: 180, endPoint x: 58, endPoint y: 191, distance: 52.5
click at [92, 184] on app-calendar-viewport "Wed 1 Thu 2 Fri 3 Sat 4 Sun 5 Mon 6 Tue 7 Wed 8 Thu 9 Fri 10 Sat 11 Sun 12" at bounding box center [263, 146] width 526 height 175
drag, startPoint x: 324, startPoint y: 175, endPoint x: 74, endPoint y: 197, distance: 251.4
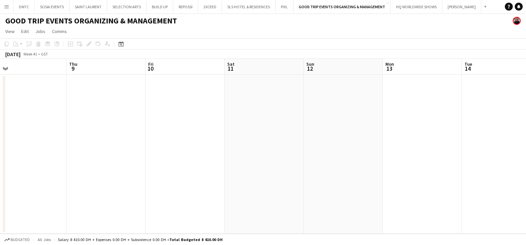
click at [77, 196] on app-calendar-viewport "Sun 5 Mon 6 Tue 7 Wed 8 Thu 9 Fri 10 Sat 11 Sun 12 Mon 13 Tue 14 Wed 15 Thu 16" at bounding box center [263, 146] width 526 height 175
drag, startPoint x: 132, startPoint y: 205, endPoint x: 332, endPoint y: 197, distance: 200.3
click at [73, 219] on app-calendar-viewport "Mon 13 Tue 14 Wed 15 Thu 16 Fri 17 Sat 18 Sun 19 Mon 20 Tue 21 Wed 22 Thu 23 Fr…" at bounding box center [263, 146] width 526 height 175
drag, startPoint x: 408, startPoint y: 182, endPoint x: 160, endPoint y: 191, distance: 247.9
click at [98, 196] on app-calendar-viewport "Mon 13 Tue 14 Wed 15 Thu 16 Fri 17 Sat 18 Sun 19 Mon 20 Tue 21 Wed 22 Thu 23 Fr…" at bounding box center [263, 146] width 526 height 175
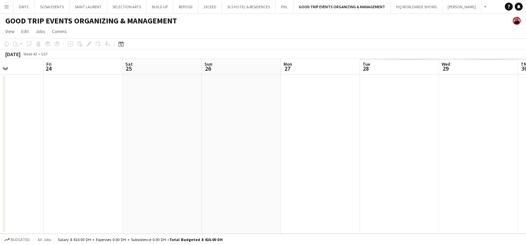
drag, startPoint x: 416, startPoint y: 154, endPoint x: 94, endPoint y: 180, distance: 322.5
click at [94, 180] on app-calendar-viewport "Mon 20 Tue 21 Wed 22 Thu 23 Fri 24 Sat 25 Sun 26 Mon 27 Tue 28 Wed 29 Thu 30 Fr…" at bounding box center [263, 146] width 526 height 175
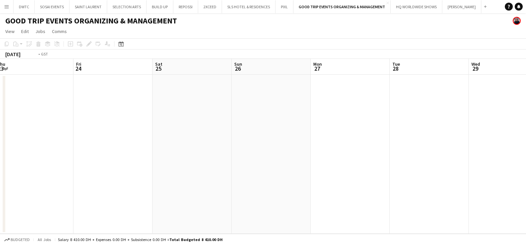
drag, startPoint x: 410, startPoint y: 165, endPoint x: 172, endPoint y: 170, distance: 237.9
click at [96, 183] on app-calendar-viewport "Mon 20 Tue 21 Wed 22 Thu 23 Fri 24 Sat 25 Sun 26 Mon 27 Tue 28 Wed 29 Thu 30 Fr…" at bounding box center [263, 146] width 526 height 175
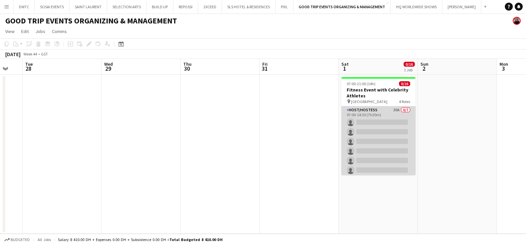
click at [376, 117] on app-card-role "Host/Hostess 30A 0/7 07:00-14:30 (7h30m) single-neutral-actions single-neutral-…" at bounding box center [378, 147] width 74 height 80
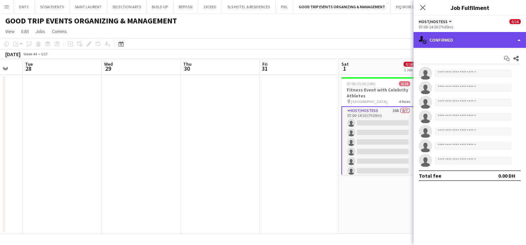
click at [486, 38] on div "single-neutral-actions-check-2 Confirmed" at bounding box center [469, 40] width 112 height 16
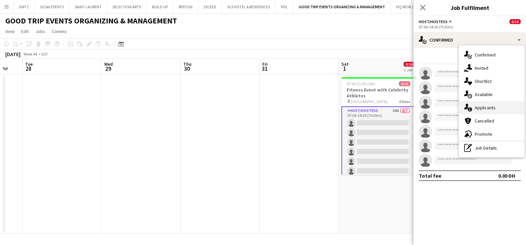
click at [495, 109] on div "single-neutral-actions-information Applicants" at bounding box center [491, 107] width 65 height 13
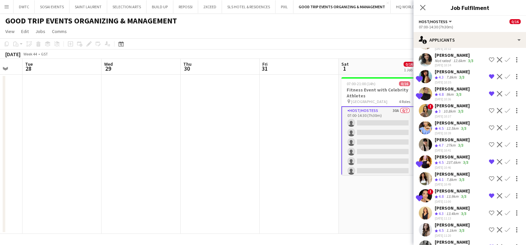
scroll to position [358, 0]
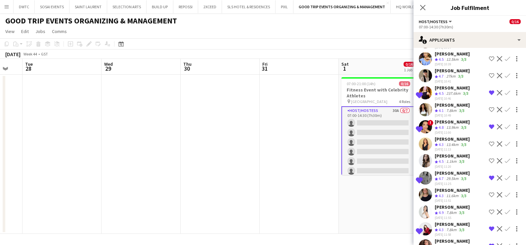
click at [453, 210] on div "7.8km" at bounding box center [451, 213] width 13 height 6
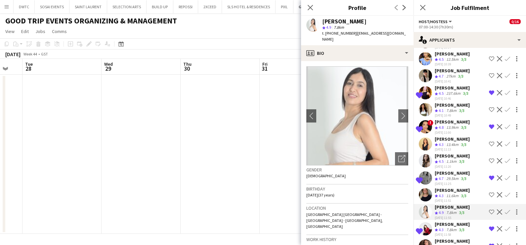
click at [440, 153] on div "[PERSON_NAME]" at bounding box center [452, 156] width 35 height 6
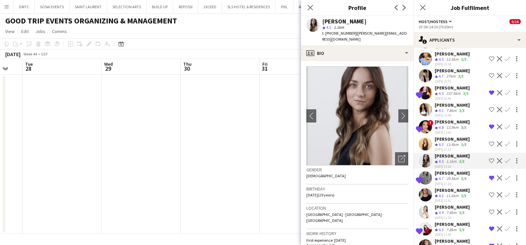
click at [445, 136] on div "[PERSON_NAME]" at bounding box center [452, 139] width 35 height 6
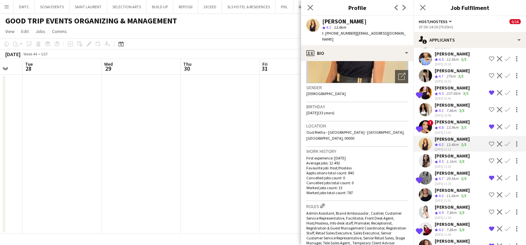
scroll to position [0, 0]
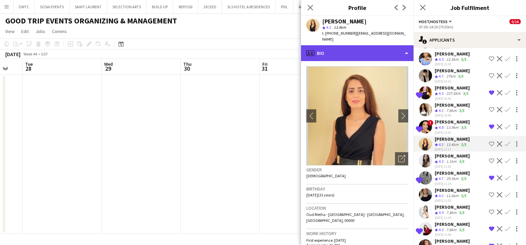
click at [325, 45] on div "profile Bio" at bounding box center [357, 53] width 112 height 16
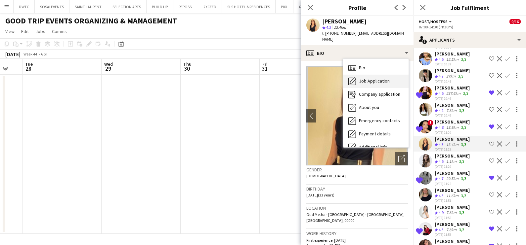
click at [352, 78] on icon "Job Application" at bounding box center [352, 81] width 8 height 8
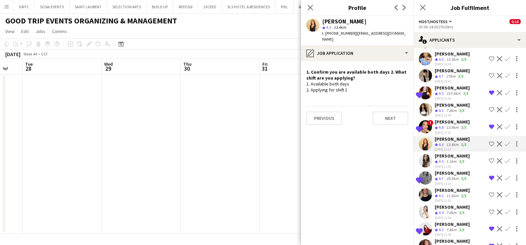
click at [489, 142] on app-icon "Shortlist crew" at bounding box center [491, 144] width 5 height 5
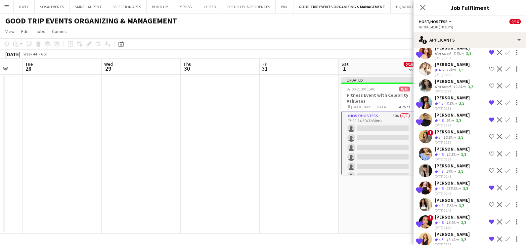
scroll to position [276, 0]
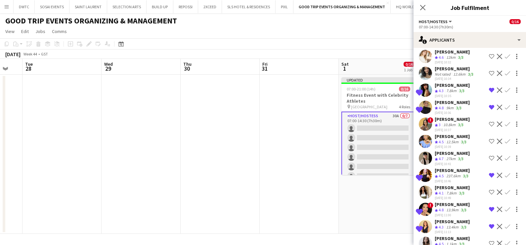
click at [260, 151] on app-date-cell at bounding box center [299, 154] width 79 height 159
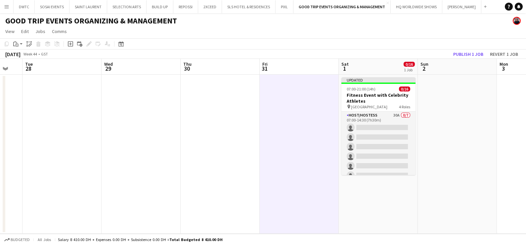
scroll to position [0, 294]
click at [459, 56] on button "Publish 1 job" at bounding box center [467, 54] width 35 height 9
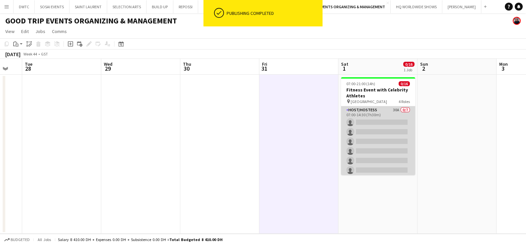
click at [370, 131] on app-card-role "Host/Hostess 30A 0/7 07:00-14:30 (7h30m) single-neutral-actions single-neutral-…" at bounding box center [378, 147] width 74 height 80
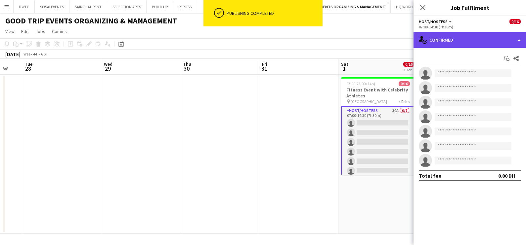
click at [476, 45] on div "single-neutral-actions-check-2 Confirmed" at bounding box center [469, 40] width 112 height 16
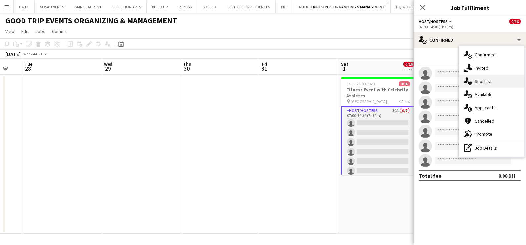
click at [483, 83] on span "Shortlist" at bounding box center [483, 81] width 17 height 6
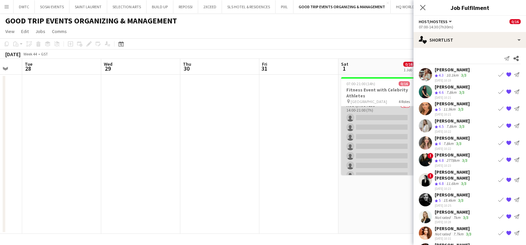
scroll to position [137, 0]
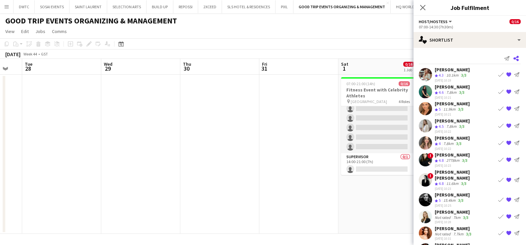
click at [511, 55] on app-icon "Share" at bounding box center [515, 58] width 9 height 9
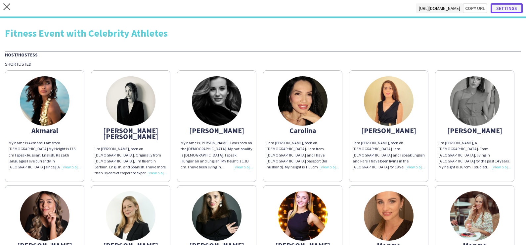
click at [512, 8] on button "Settings" at bounding box center [507, 8] width 32 height 10
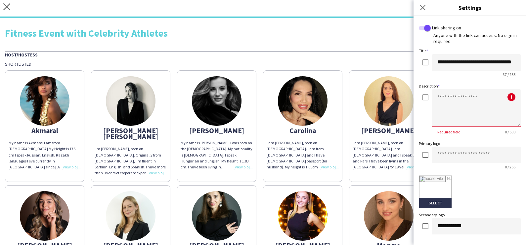
click at [449, 104] on textarea at bounding box center [476, 108] width 89 height 38
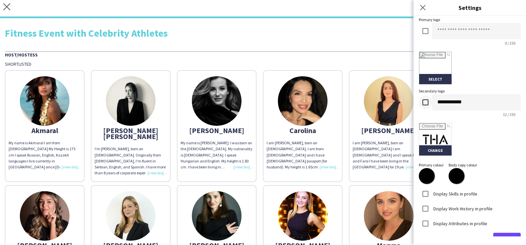
type textarea "**********"
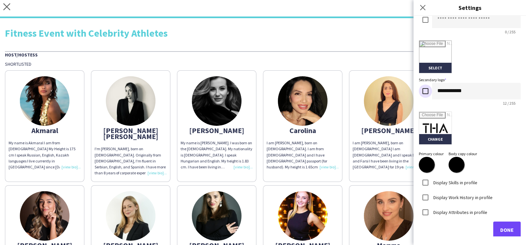
scroll to position [141, 0]
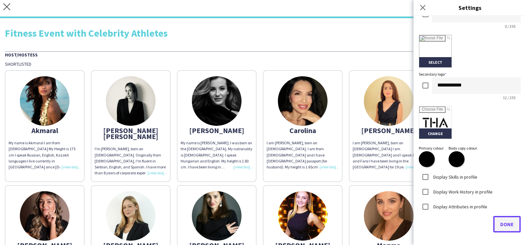
click at [504, 221] on span "Done" at bounding box center [507, 224] width 14 height 7
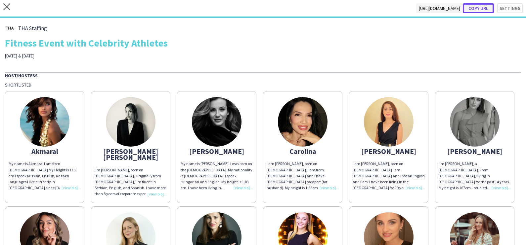
click at [473, 10] on button "Copy url" at bounding box center [478, 8] width 31 height 10
click at [474, 3] on button "Copy url" at bounding box center [478, 8] width 31 height 10
click at [7, 5] on icon "close" at bounding box center [6, 6] width 7 height 7
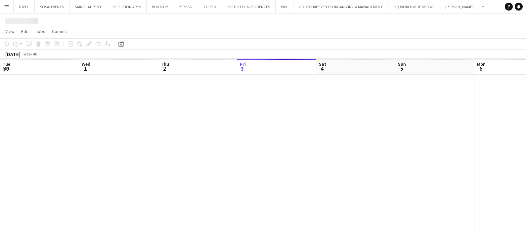
scroll to position [0, 158]
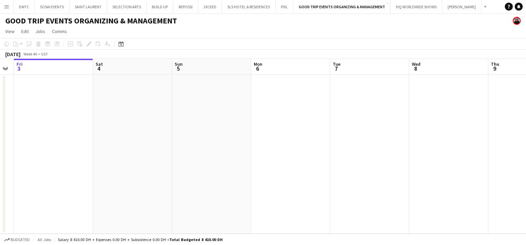
drag, startPoint x: 306, startPoint y: 128, endPoint x: 129, endPoint y: 137, distance: 177.5
click at [129, 137] on app-calendar-viewport "Tue 30 Wed 1 Thu 2 Fri 3 Sat 4 Sun 5 Mon 6 Tue 7 Wed 8 Thu 9 Fri 10 Sat 11" at bounding box center [263, 146] width 526 height 175
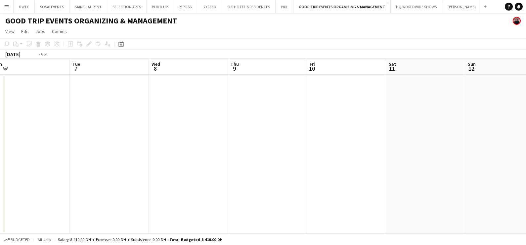
drag, startPoint x: 232, startPoint y: 149, endPoint x: 162, endPoint y: 150, distance: 69.5
click at [169, 150] on app-calendar-viewport "Fri 3 Sat 4 Sun 5 Mon 6 Tue 7 Wed 8 Thu 9 Fri 10 Sat 11 Sun 12 Mon 13 Tue 14" at bounding box center [263, 146] width 526 height 175
drag, startPoint x: 66, startPoint y: 170, endPoint x: 272, endPoint y: 176, distance: 205.8
click at [10, 171] on app-calendar-viewport "Wed 8 Thu 9 Fri 10 Sat 11 Sun 12 Mon 13 Tue 14 Wed 15 Thu 16 Fri 17 Sat 18 Sun …" at bounding box center [263, 146] width 526 height 175
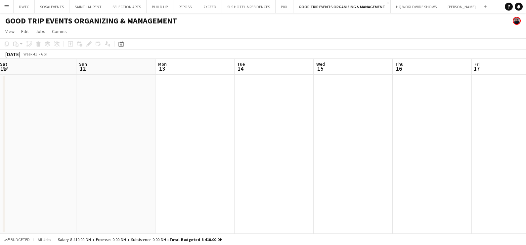
drag, startPoint x: 468, startPoint y: 162, endPoint x: 329, endPoint y: 159, distance: 139.3
click at [394, 162] on app-calendar-viewport "Wed 8 Thu 9 Fri 10 Sat 11 Sun 12 Mon 13 Tue 14 Wed 15 Thu 16 Fri 17 Sat 18 Sun …" at bounding box center [263, 146] width 526 height 175
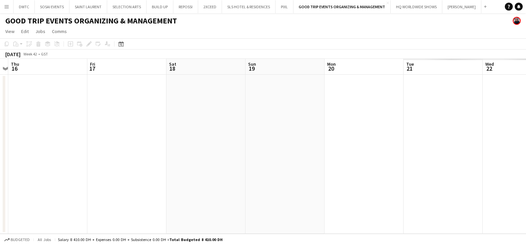
drag, startPoint x: 87, startPoint y: 149, endPoint x: 61, endPoint y: 149, distance: 25.8
click at [61, 149] on app-calendar-viewport "Mon 13 Tue 14 Wed 15 Thu 16 Fri 17 Sat 18 Sun 19 Mon 20 Tue 21 Wed 22 Thu 23 Fr…" at bounding box center [263, 146] width 526 height 175
drag, startPoint x: 162, startPoint y: 111, endPoint x: 157, endPoint y: 114, distance: 5.8
click at [73, 114] on app-calendar-viewport "Mon 13 Tue 14 Wed 15 Thu 16 Fri 17 Sat 18 Sun 19 Mon 20 Tue 21 Wed 22 Thu 23 Fr…" at bounding box center [263, 146] width 526 height 175
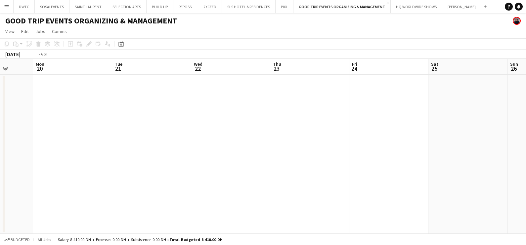
drag, startPoint x: 295, startPoint y: 116, endPoint x: 71, endPoint y: 124, distance: 224.4
click at [71, 124] on app-calendar-viewport "Fri 17 Sat 18 Sun 19 Mon 20 Tue 21 Wed 22 Thu 23 Fri 24 Sat 25 Sun 26 Mon 27 Tu…" at bounding box center [263, 146] width 526 height 175
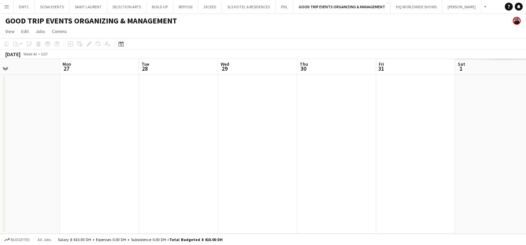
drag, startPoint x: 322, startPoint y: 121, endPoint x: 93, endPoint y: 125, distance: 229.6
click at [70, 128] on app-calendar-viewport "Thu 23 Fri 24 Sat 25 Sun 26 Mon 27 Tue 28 Wed 29 Thu 30 Fri 31 Sat 1 Sun 2 Mon 3" at bounding box center [263, 146] width 526 height 175
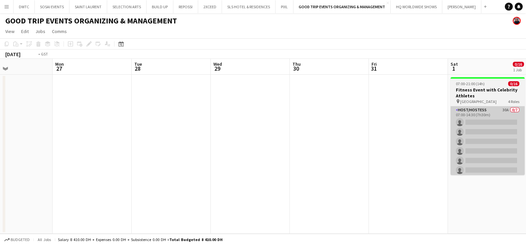
drag, startPoint x: 319, startPoint y: 127, endPoint x: 107, endPoint y: 130, distance: 211.7
click at [39, 139] on app-calendar-viewport "Thu 23 Fri 24 Sat 25 Sun 26 Mon 27 Tue 28 Wed 29 Thu 30 Fri 31 Sat 1 0/16 1 Job…" at bounding box center [263, 146] width 526 height 175
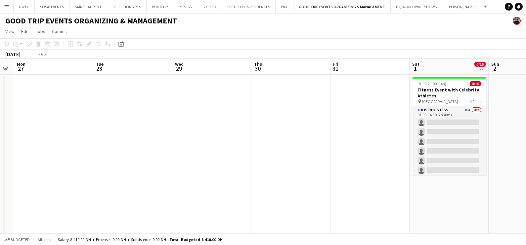
scroll to position [0, 223]
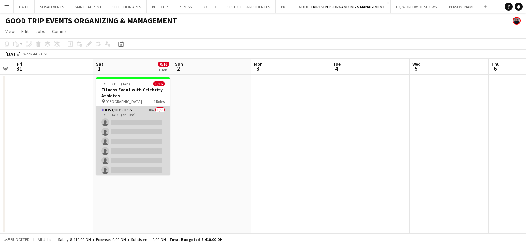
click at [134, 116] on app-card-role "Host/Hostess 30A 0/7 07:00-14:30 (7h30m) single-neutral-actions single-neutral-…" at bounding box center [133, 147] width 74 height 80
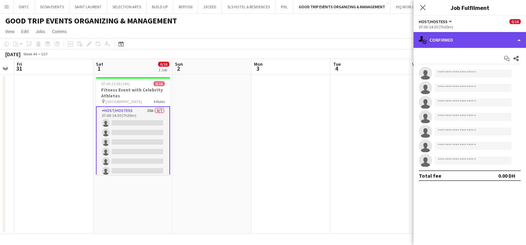
click at [467, 38] on div "single-neutral-actions-check-2 Confirmed" at bounding box center [469, 40] width 112 height 16
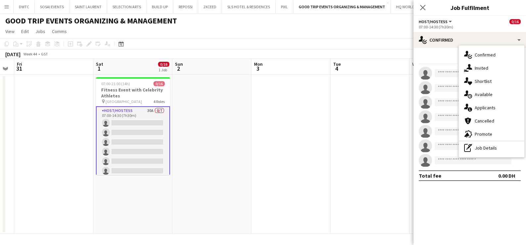
click at [477, 107] on span "Applicants" at bounding box center [485, 108] width 21 height 6
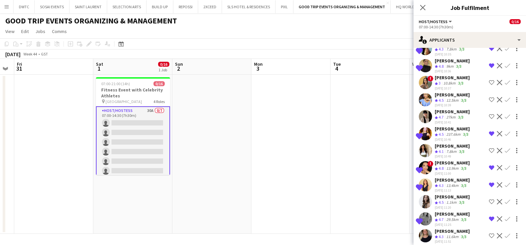
scroll to position [298, 0]
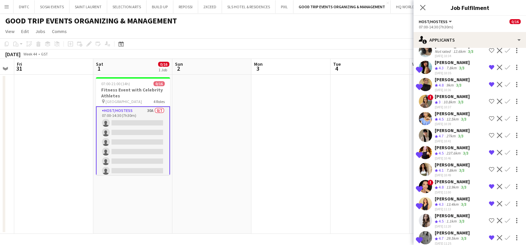
click at [489, 133] on app-icon "Shortlist crew" at bounding box center [491, 135] width 5 height 5
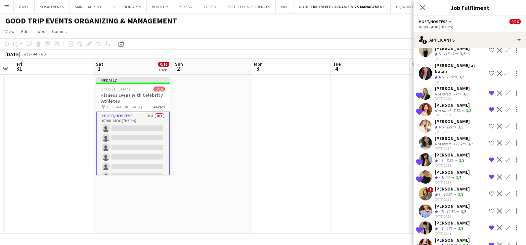
scroll to position [193, 0]
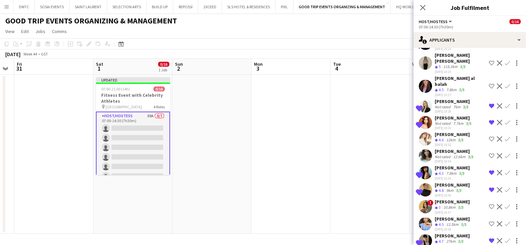
click at [489, 137] on app-icon "Shortlist crew" at bounding box center [491, 139] width 5 height 5
click at [339, 147] on app-date-cell at bounding box center [369, 154] width 79 height 159
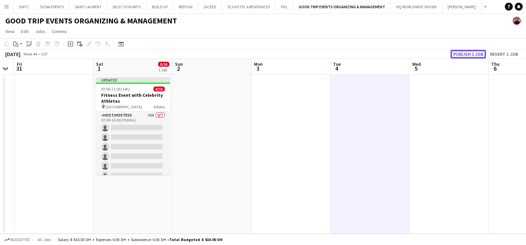
click at [473, 52] on button "Publish 1 job" at bounding box center [467, 54] width 35 height 9
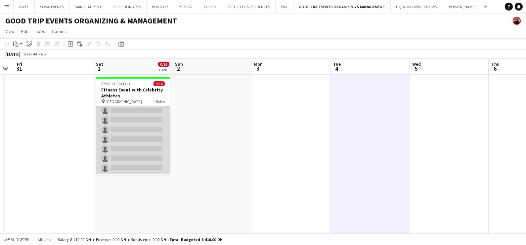
scroll to position [0, 0]
click at [139, 122] on app-card-role "Host/Hostess 30A 0/7 07:00-14:30 (7h30m) single-neutral-actions single-neutral-…" at bounding box center [133, 147] width 74 height 80
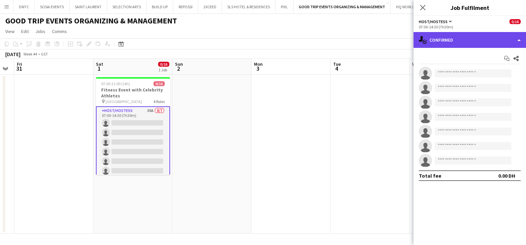
click at [471, 43] on div "single-neutral-actions-check-2 Confirmed" at bounding box center [469, 40] width 112 height 16
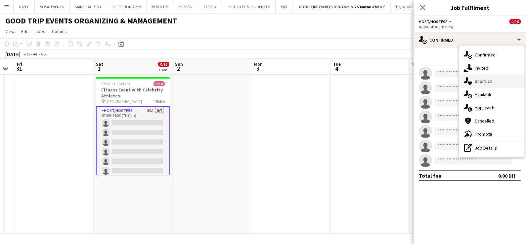
click at [487, 82] on span "Shortlist" at bounding box center [483, 81] width 17 height 6
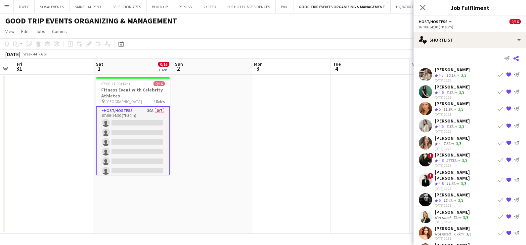
click at [513, 58] on icon "Share" at bounding box center [515, 58] width 5 height 5
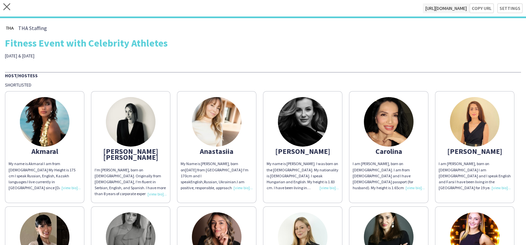
click at [210, 126] on img at bounding box center [217, 122] width 50 height 50
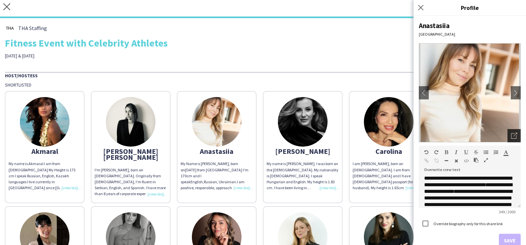
click at [511, 138] on icon "Open photos pop-in" at bounding box center [514, 136] width 6 height 6
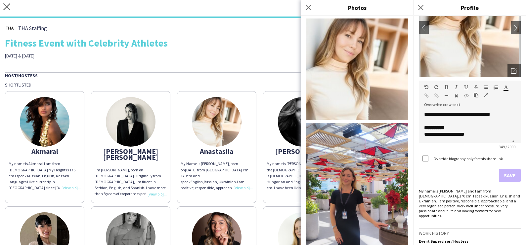
scroll to position [116, 0]
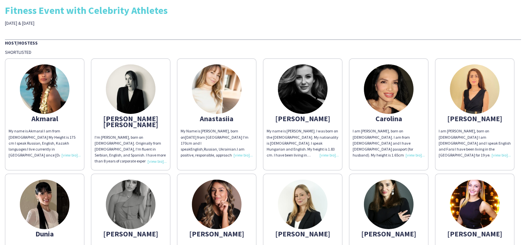
scroll to position [0, 0]
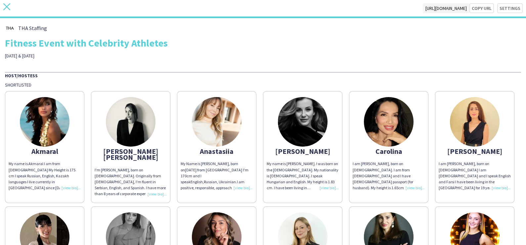
click at [6, 9] on icon "close" at bounding box center [6, 6] width 7 height 7
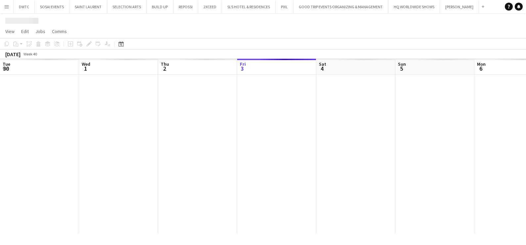
scroll to position [0, 158]
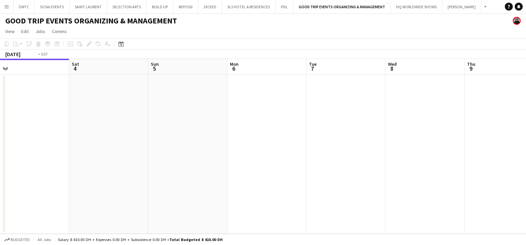
drag, startPoint x: 424, startPoint y: 111, endPoint x: 48, endPoint y: 119, distance: 375.8
click at [48, 119] on app-calendar-viewport "Tue 30 Wed 1 Thu 2 Fri 3 Sat 4 Sun 5 Mon 6 Tue 7 Wed 8 Thu 9 Fri 10 Sat 11" at bounding box center [263, 146] width 526 height 175
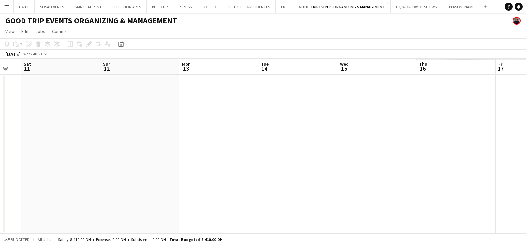
drag, startPoint x: 403, startPoint y: 128, endPoint x: 53, endPoint y: 159, distance: 351.3
click at [53, 159] on app-calendar-viewport "Wed 8 Thu 9 Fri 10 Sat 11 Sun 12 Mon 13 Tue 14 Wed 15 Thu 16 Fri 17 Sat 18 Sun …" at bounding box center [263, 146] width 526 height 175
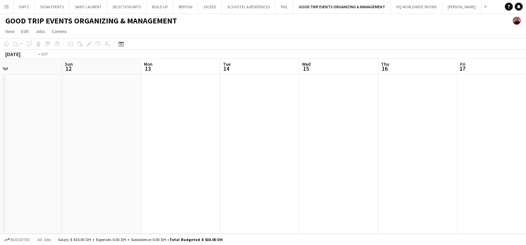
click at [71, 176] on app-calendar-viewport "Wed 8 Thu 9 Fri 10 Sat 11 Sun 12 Mon 13 Tue 14 Wed 15 Thu 16 Fri 17 Sat 18 Sun …" at bounding box center [263, 146] width 526 height 175
click at [43, 179] on app-calendar-viewport "Sat 11 Sun 12 Mon 13 Tue 14 Wed 15 Thu 16 Fri 17 Sat 18 Sun 19 Mon 20 Tue 21 We…" at bounding box center [263, 146] width 526 height 175
click at [71, 166] on app-calendar-viewport "Sun 19 Mon 20 Tue 21 Wed 22 Thu 23 Fri 24 Sat 25 Sun 26 Mon 27 Tue 28 Wed 29 Th…" at bounding box center [263, 146] width 526 height 175
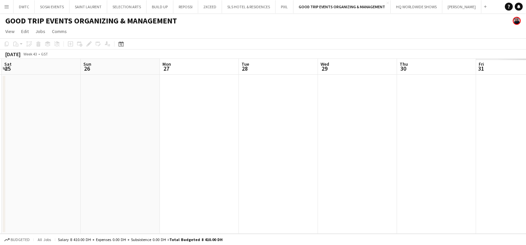
drag, startPoint x: 353, startPoint y: 157, endPoint x: 129, endPoint y: 161, distance: 224.3
click at [89, 164] on app-calendar-viewport "Wed 22 Thu 23 Fri 24 Sat 25 Sun 26 Mon 27 Tue 28 Wed 29 Thu 30 Fri 31 Sat 1 Sun…" at bounding box center [263, 146] width 526 height 175
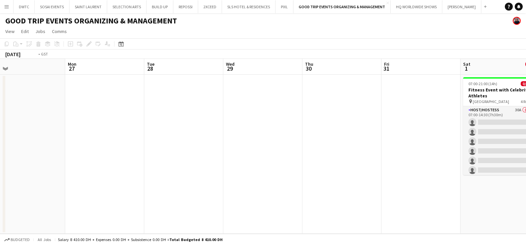
drag, startPoint x: 358, startPoint y: 149, endPoint x: 172, endPoint y: 152, distance: 185.6
click at [125, 157] on app-calendar-viewport "Thu 23 Fri 24 Sat 25 Sun 26 Mon 27 Tue 28 Wed 29 Thu 30 Fri 31 Sat 1 0/16 1 Job…" at bounding box center [263, 146] width 526 height 175
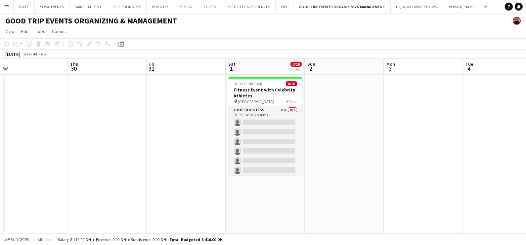
drag, startPoint x: 403, startPoint y: 108, endPoint x: 322, endPoint y: 116, distance: 80.7
click at [322, 116] on app-calendar-viewport "Sun 26 Mon 27 Tue 28 Wed 29 Thu 30 Fri 31 Sat 1 0/16 1 Job Sun 2 Mon 3 Tue 4 We…" at bounding box center [263, 146] width 526 height 175
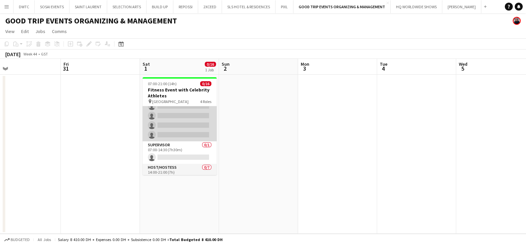
scroll to position [0, 0]
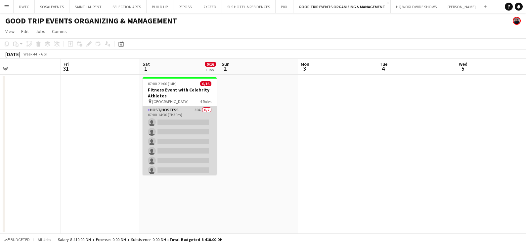
click at [191, 117] on app-card-role "Host/Hostess 30A 0/7 07:00-14:30 (7h30m) single-neutral-actions single-neutral-…" at bounding box center [180, 147] width 74 height 80
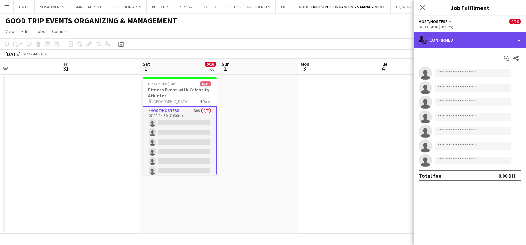
click at [502, 32] on div "single-neutral-actions-check-2 Confirmed" at bounding box center [469, 40] width 112 height 16
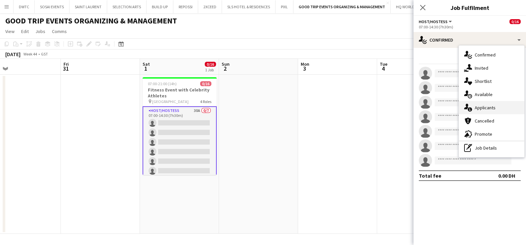
click at [483, 109] on span "Applicants" at bounding box center [485, 108] width 21 height 6
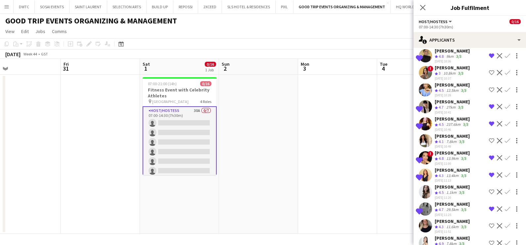
scroll to position [317, 0]
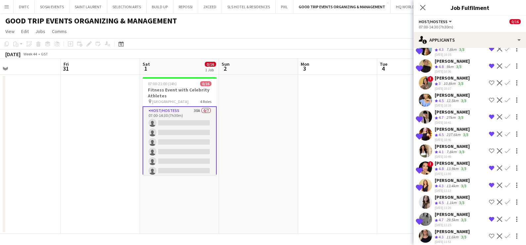
click at [449, 109] on div "Dunia AbdulWahab" at bounding box center [452, 112] width 35 height 6
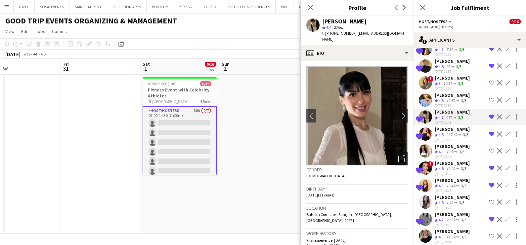
click at [332, 61] on app-crew-profile-bio "chevron-left chevron-right Open photos pop-in Gender Female Birthday 30-04-1994…" at bounding box center [357, 153] width 112 height 184
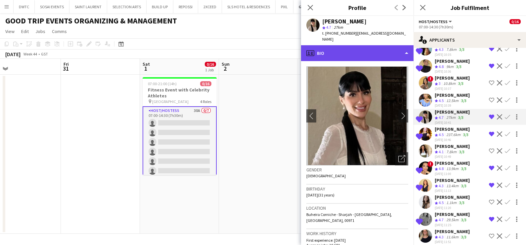
click at [342, 52] on div "profile Bio" at bounding box center [357, 53] width 112 height 16
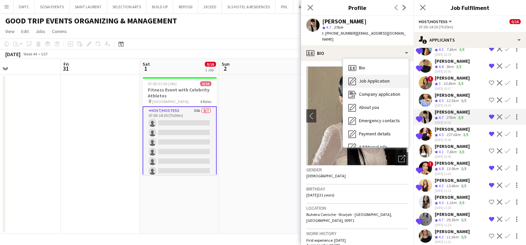
click at [355, 75] on div "Job Application Job Application" at bounding box center [375, 81] width 65 height 13
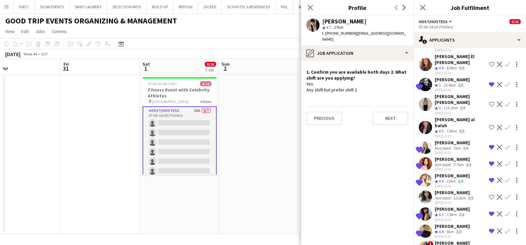
scroll to position [110, 0]
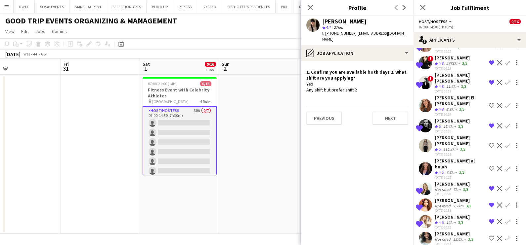
click at [445, 107] on div "Crew rating 4.8" at bounding box center [440, 110] width 10 height 6
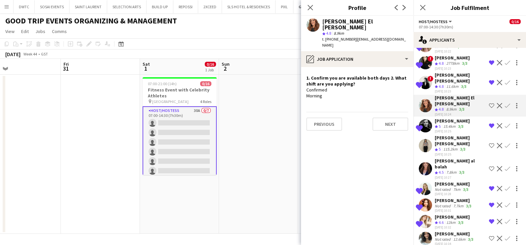
click at [285, 88] on app-date-cell at bounding box center [258, 154] width 79 height 159
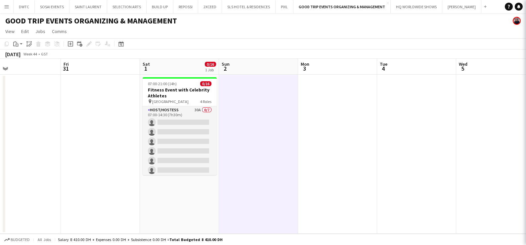
scroll to position [0, 0]
click at [6, 11] on button "Menu" at bounding box center [6, 6] width 13 height 13
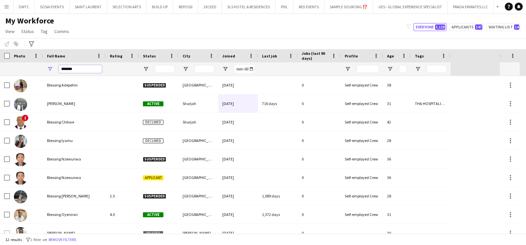
click at [78, 67] on input "*******" at bounding box center [80, 69] width 43 height 8
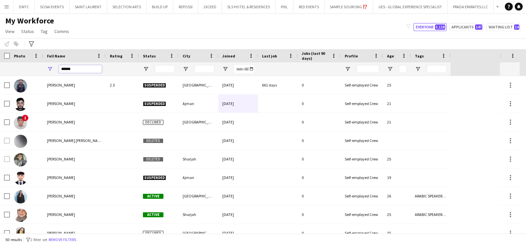
click at [82, 65] on input "*****" at bounding box center [80, 69] width 43 height 8
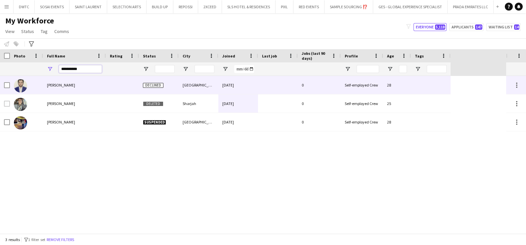
type input "**********"
click at [85, 81] on div "Ahmed Saleem" at bounding box center [74, 85] width 63 height 18
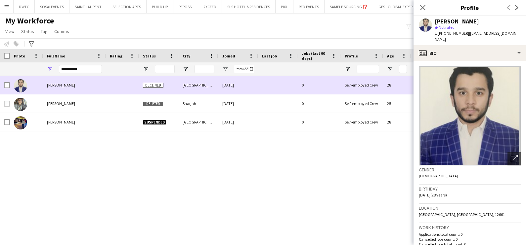
click at [84, 95] on div "Ahmed Saleh Deleted Sharjah 07-04-2021 0 Self-employed Crew 25 Ahmed Saleem Dec…" at bounding box center [225, 104] width 450 height 56
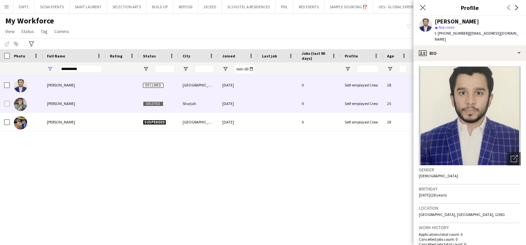
drag, startPoint x: 85, startPoint y: 107, endPoint x: 89, endPoint y: 110, distance: 5.7
click at [84, 107] on div "Ahmed Saleh" at bounding box center [74, 104] width 63 height 18
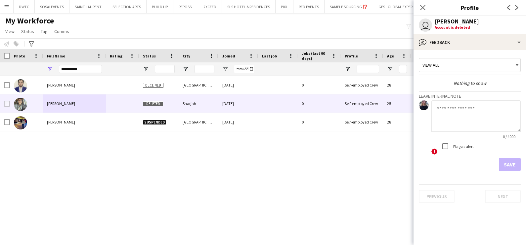
click at [283, 185] on div "Ahmed Saleh Deleted Sharjah 07-04-2021 0 Self-employed Crew 25 Ahmed Saleem Dec…" at bounding box center [253, 155] width 506 height 158
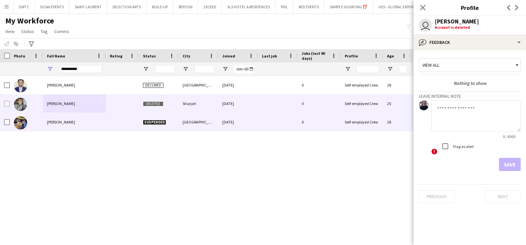
click at [112, 123] on div at bounding box center [122, 122] width 33 height 18
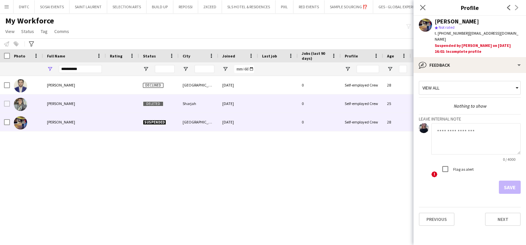
click at [99, 104] on div "Ahmed Saleh" at bounding box center [74, 104] width 63 height 18
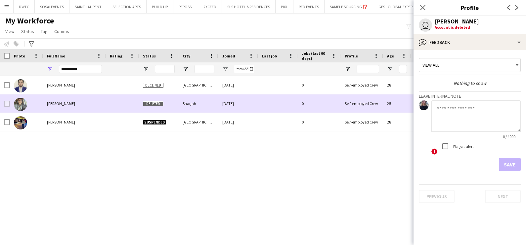
click at [18, 109] on img at bounding box center [20, 104] width 13 height 13
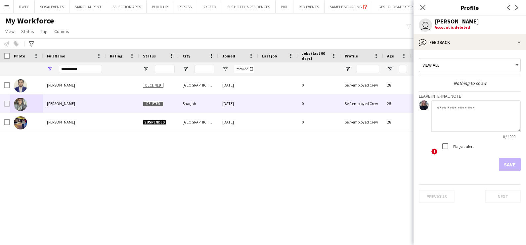
click at [239, 177] on div "Ahmed Saleh Deleted Sharjah 07-04-2021 0 Self-employed Crew 25 Ahmed Saleem Dec…" at bounding box center [253, 155] width 506 height 158
click at [420, 10] on icon at bounding box center [422, 7] width 6 height 6
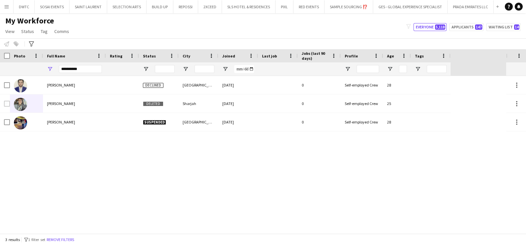
drag, startPoint x: 305, startPoint y: 151, endPoint x: 192, endPoint y: 151, distance: 112.8
click at [192, 151] on div "Ahmed Saleh Deleted Sharjah 07-04-2021 0 Self-employed Crew 25 Ahmed Saleem Dec…" at bounding box center [253, 155] width 506 height 158
click at [11, 31] on span "View" at bounding box center [9, 31] width 9 height 6
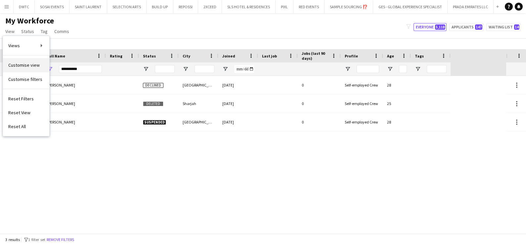
click at [15, 63] on span "Customise view" at bounding box center [23, 65] width 31 height 6
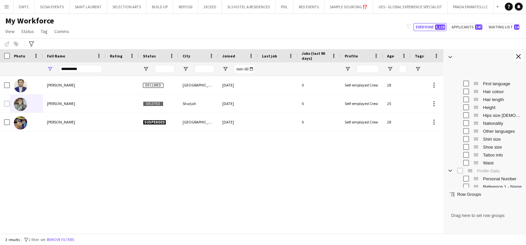
scroll to position [330, 0]
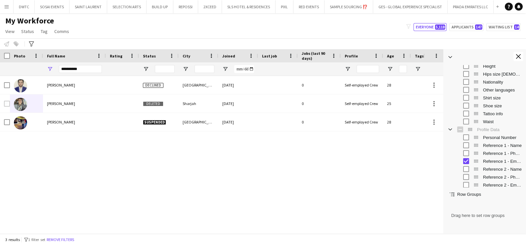
drag, startPoint x: 349, startPoint y: 176, endPoint x: 352, endPoint y: 170, distance: 7.0
click at [349, 176] on div "Ahmed Saleh Deleted Sharjah 07-04-2021 0 Self-employed Crew 25 Ahmed Saleem Dec…" at bounding box center [211, 151] width 423 height 151
click at [400, 150] on div "Ahmed Saleh Deleted Sharjah 07-04-2021 0 Self-employed Crew 25 Ahmed Saleem Dec…" at bounding box center [211, 151] width 423 height 151
click at [517, 55] on app-icon "Close tool panel" at bounding box center [518, 56] width 5 height 5
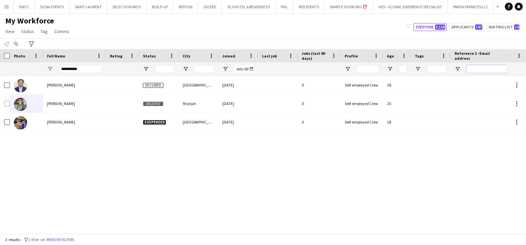
click at [486, 69] on input "Reference 1 - Email address Filter Input" at bounding box center [489, 69] width 46 height 8
paste input "**********"
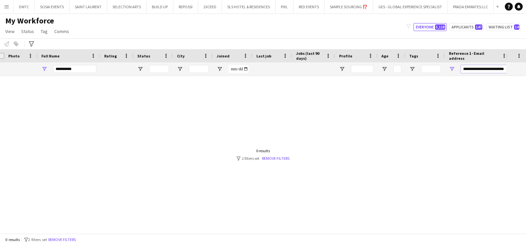
scroll to position [0, 7]
type input "**********"
click at [279, 162] on div at bounding box center [253, 151] width 506 height 151
click at [279, 157] on link "Remove filters" at bounding box center [275, 158] width 27 height 5
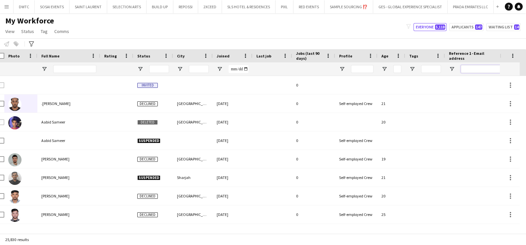
click at [465, 66] on input "Reference 1 - Email address Filter Input" at bounding box center [484, 69] width 46 height 8
paste input "**********"
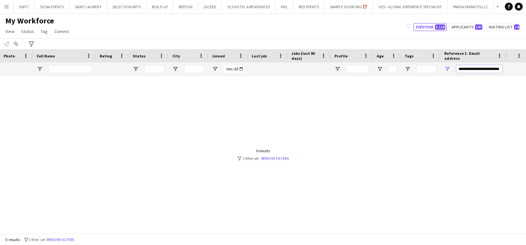
scroll to position [0, 8]
type input "**********"
click at [472, 63] on div "**********" at bounding box center [479, 69] width 46 height 13
click at [471, 69] on input "**********" at bounding box center [479, 69] width 46 height 8
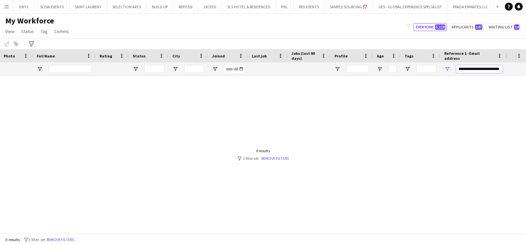
click at [476, 70] on input "**********" at bounding box center [479, 69] width 46 height 8
click at [477, 70] on input "**********" at bounding box center [479, 69] width 46 height 8
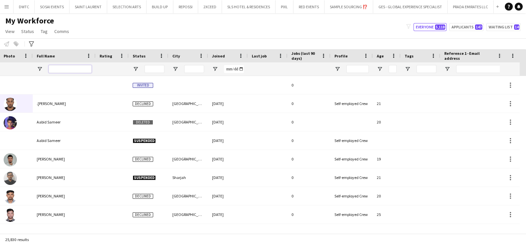
click at [56, 73] on input "Full Name Filter Input" at bounding box center [70, 69] width 43 height 8
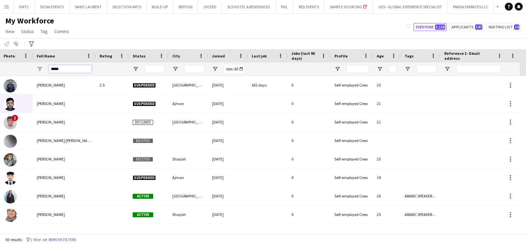
type input "*****"
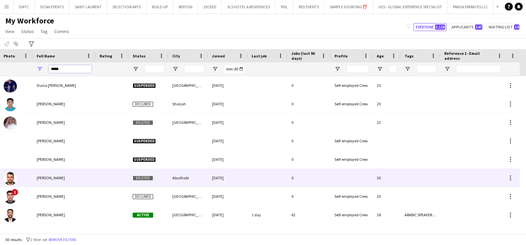
scroll to position [235, 0]
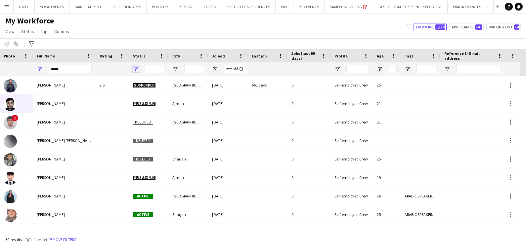
click at [133, 69] on span "Open Filter Menu" at bounding box center [136, 69] width 6 height 6
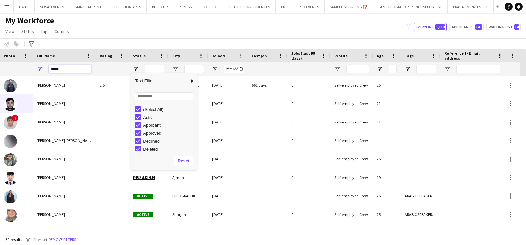
click at [78, 69] on input "*****" at bounding box center [70, 69] width 43 height 8
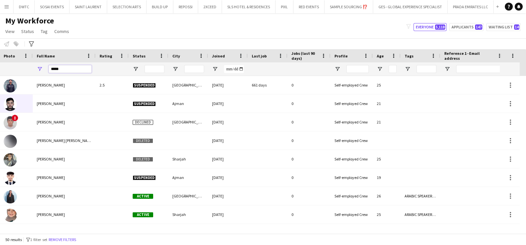
click at [78, 69] on input "*****" at bounding box center [70, 69] width 43 height 8
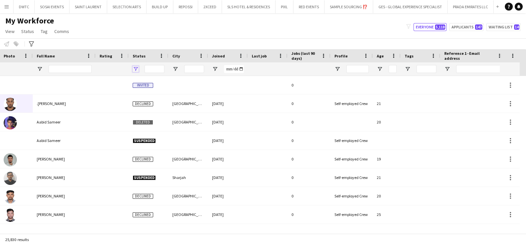
click at [136, 69] on span "Open Filter Menu" at bounding box center [136, 69] width 6 height 6
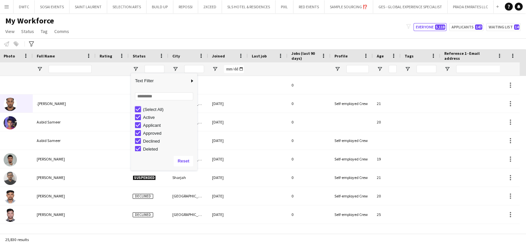
type input "***"
click at [56, 66] on input "Full Name Filter Input" at bounding box center [70, 69] width 43 height 8
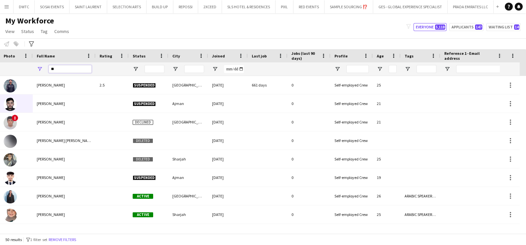
type input "*"
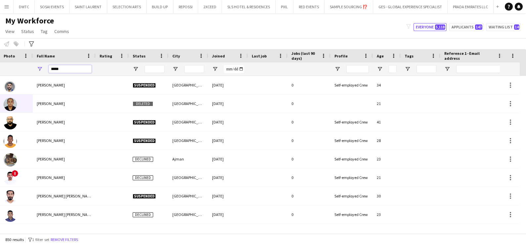
type input "*****"
click at [117, 35] on div "My Workforce View Views Default view New view Update view Delete view Edit name…" at bounding box center [263, 27] width 526 height 22
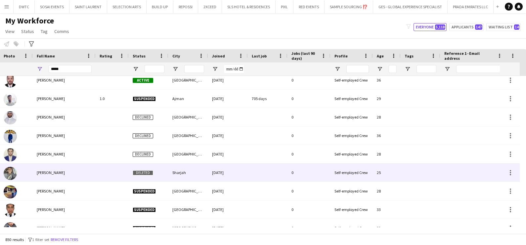
click at [84, 175] on div "Ahmed Saleh" at bounding box center [64, 173] width 63 height 18
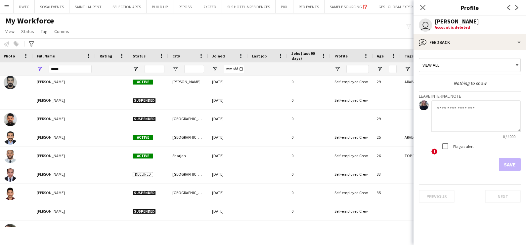
click at [215, 25] on div "My Workforce View Views Default view New view Update view Delete view Edit name…" at bounding box center [263, 27] width 526 height 22
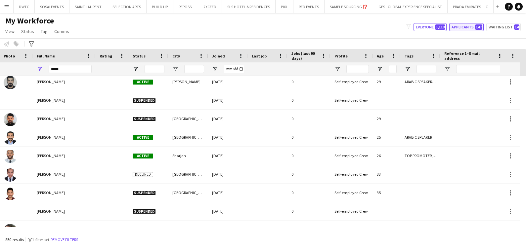
click at [467, 26] on button "Applicants 147" at bounding box center [466, 27] width 34 height 8
type input "**********"
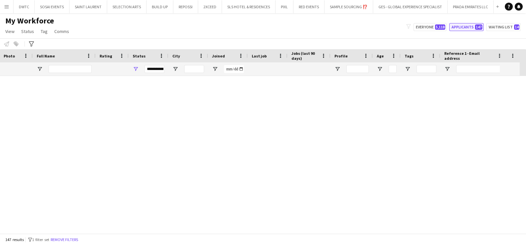
scroll to position [2571, 0]
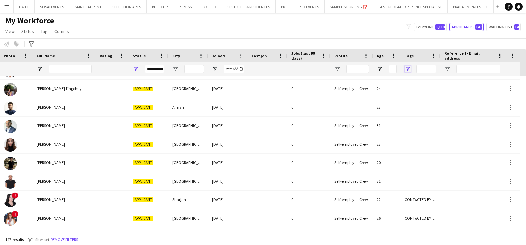
click at [408, 68] on span "Open Filter Menu" at bounding box center [408, 69] width 6 height 6
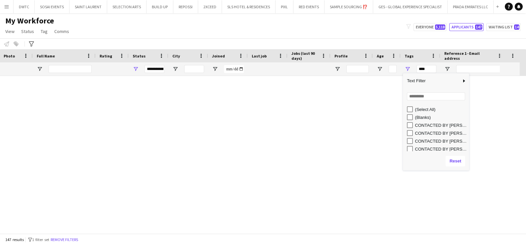
scroll to position [0, 0]
type input "**********"
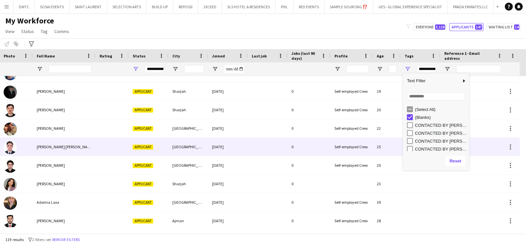
scroll to position [41, 0]
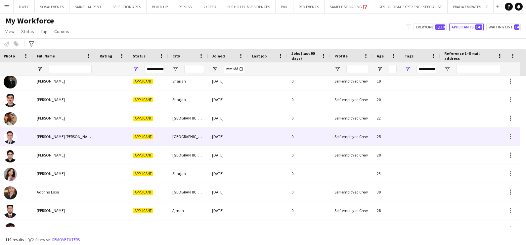
click at [121, 134] on div at bounding box center [112, 137] width 33 height 18
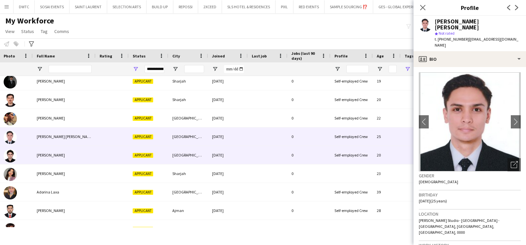
click at [150, 147] on div "Applicant" at bounding box center [149, 155] width 40 height 18
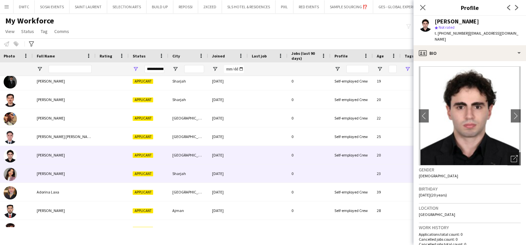
click at [156, 171] on div "Applicant" at bounding box center [149, 174] width 40 height 18
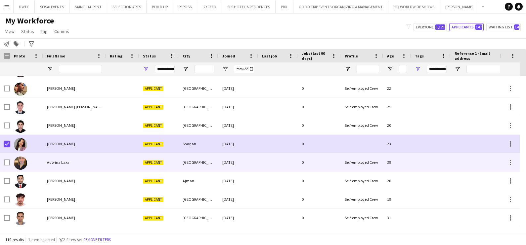
scroll to position [82, 0]
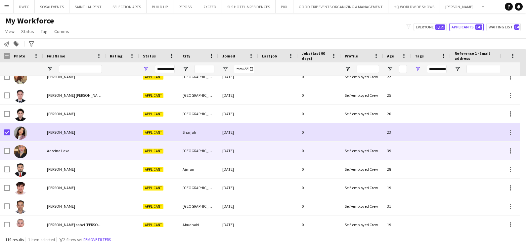
click at [67, 157] on div "Adorina Laxa" at bounding box center [74, 151] width 63 height 18
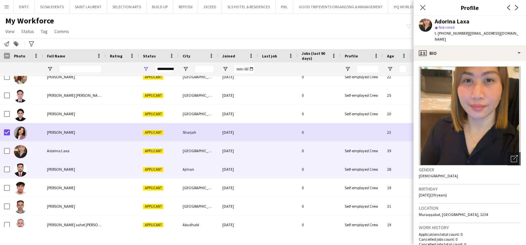
click at [64, 172] on div "Ahmed Hashim" at bounding box center [74, 169] width 63 height 18
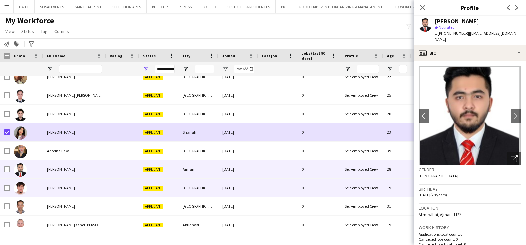
click at [65, 193] on div "Ahmed Khalil" at bounding box center [74, 188] width 63 height 18
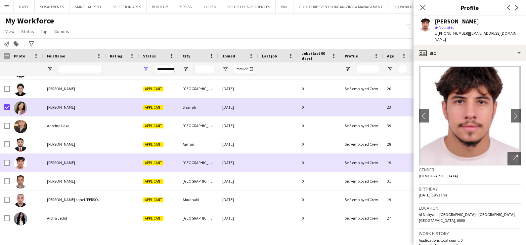
scroll to position [124, 0]
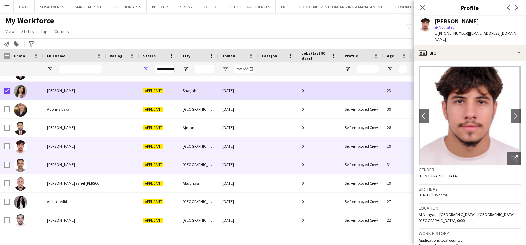
click at [72, 161] on div "Ahmed Magdy" at bounding box center [74, 165] width 63 height 18
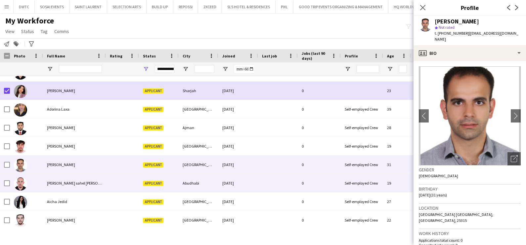
click at [87, 184] on div "Ahmed sahel Milhem" at bounding box center [74, 183] width 63 height 18
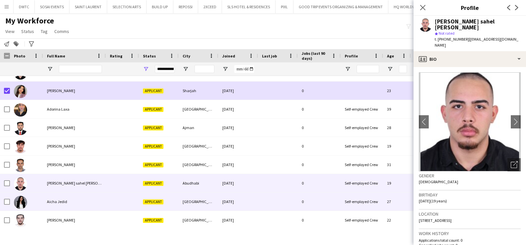
click at [88, 202] on div "Aicha Jedid" at bounding box center [74, 202] width 63 height 18
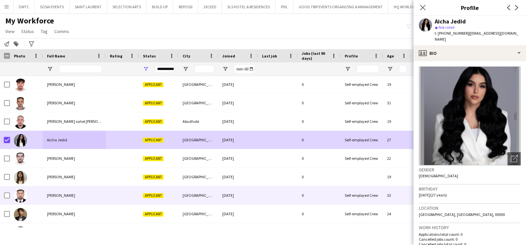
scroll to position [207, 0]
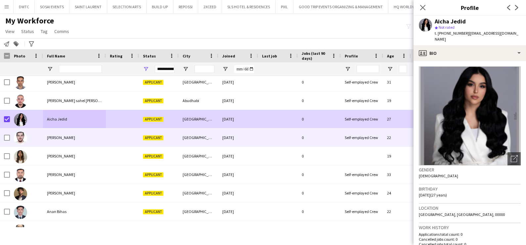
click at [76, 144] on div "Ali Alzanati" at bounding box center [74, 138] width 63 height 18
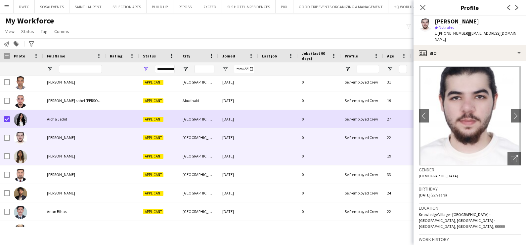
click at [96, 160] on div "Alma Alawneh" at bounding box center [74, 156] width 63 height 18
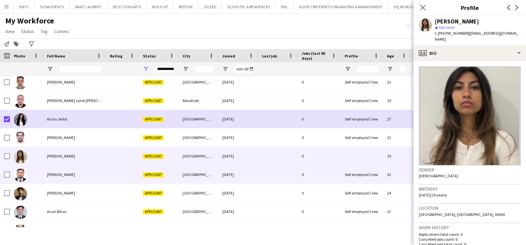
click at [92, 175] on div "Aman Ullah" at bounding box center [74, 175] width 63 height 18
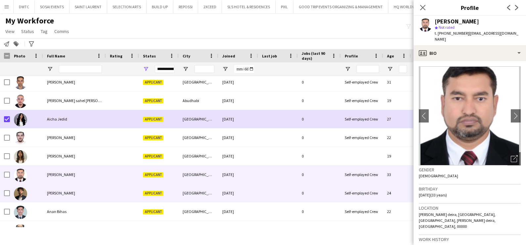
click at [92, 197] on div "Amir Bensenouci" at bounding box center [74, 193] width 63 height 18
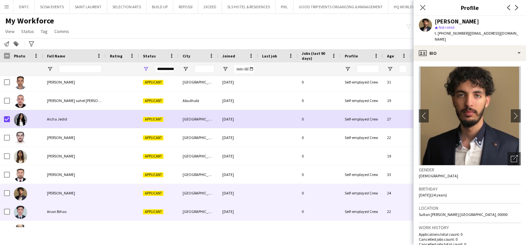
click at [97, 207] on div "Anan Bihas" at bounding box center [74, 212] width 63 height 18
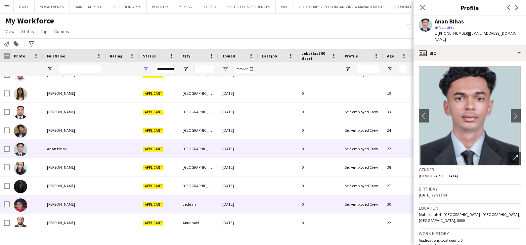
scroll to position [289, 0]
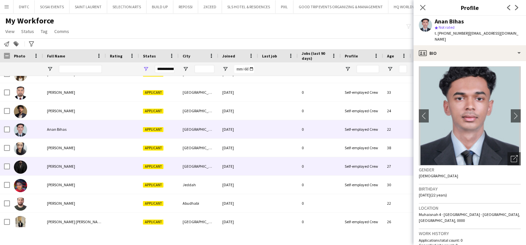
click at [71, 175] on div "Asad Iqbal" at bounding box center [74, 166] width 63 height 18
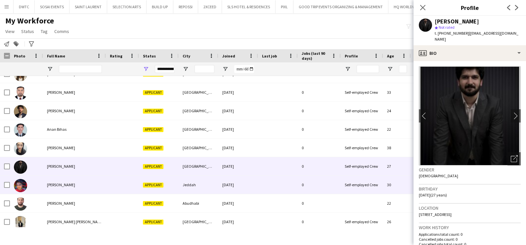
click at [70, 184] on div "Asif Khan" at bounding box center [74, 185] width 63 height 18
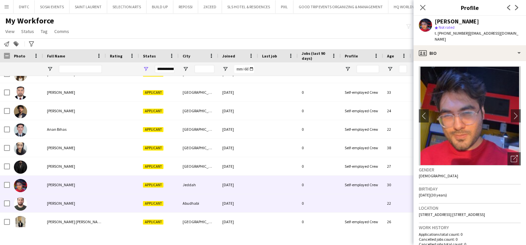
click at [69, 206] on div "Ayham Ayman" at bounding box center [74, 203] width 63 height 18
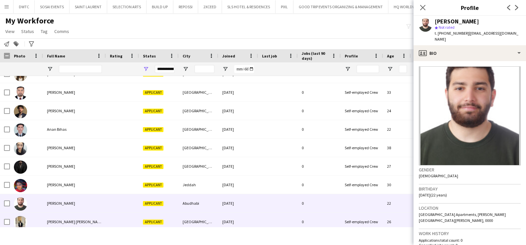
click at [64, 221] on span "Aymen Bahr Eldin" at bounding box center [75, 222] width 57 height 5
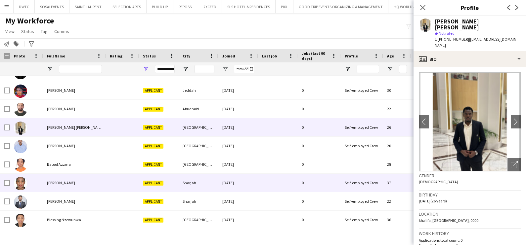
scroll to position [413, 0]
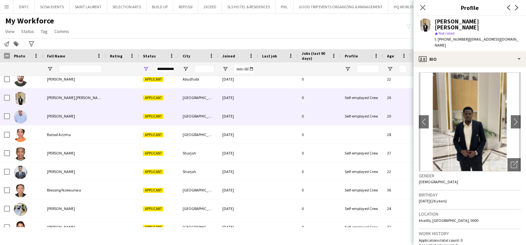
click at [74, 116] on span "Aymen Taghbalout" at bounding box center [61, 116] width 28 height 5
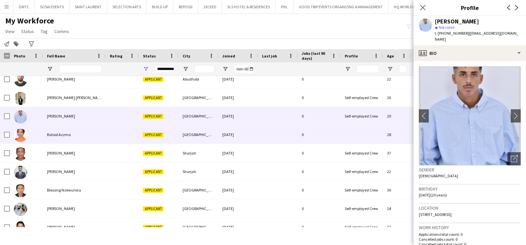
click at [68, 136] on span "Batool Azzma" at bounding box center [59, 134] width 24 height 5
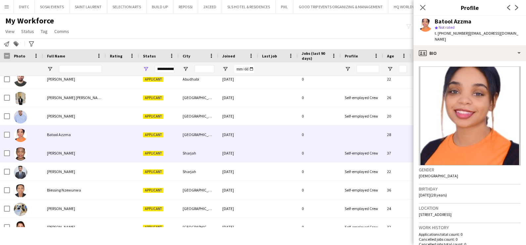
click at [68, 153] on span "Bertha Mrisha" at bounding box center [61, 153] width 28 height 5
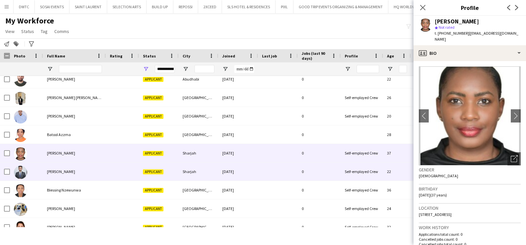
click at [66, 165] on div "Bhaumik Hirani" at bounding box center [74, 172] width 63 height 18
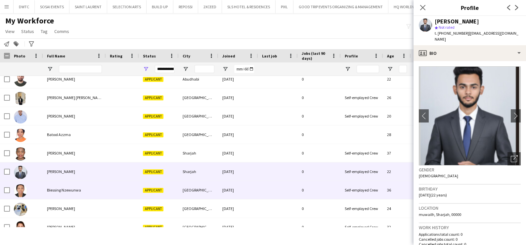
click at [72, 192] on span "Blessing Nzewunwa" at bounding box center [64, 190] width 34 height 5
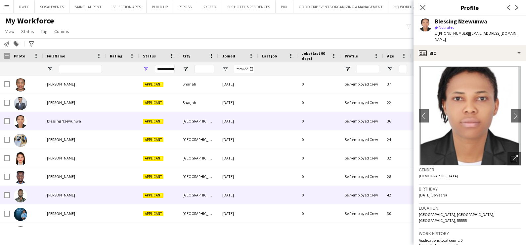
scroll to position [496, 0]
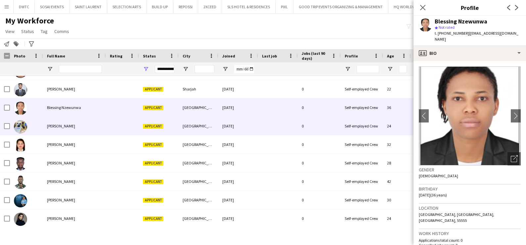
click at [69, 124] on span "Brent Ira Marcelo" at bounding box center [61, 126] width 28 height 5
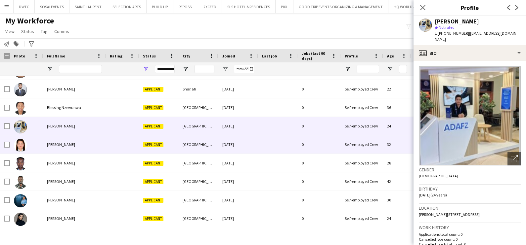
click at [73, 149] on div "Christine Asis" at bounding box center [74, 145] width 63 height 18
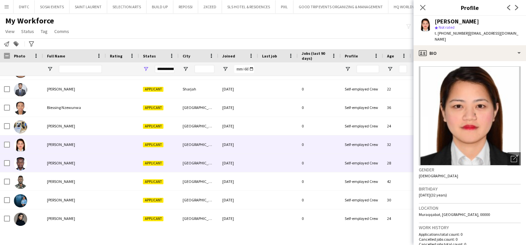
click at [74, 166] on div "Cyrus Wahome" at bounding box center [74, 163] width 63 height 18
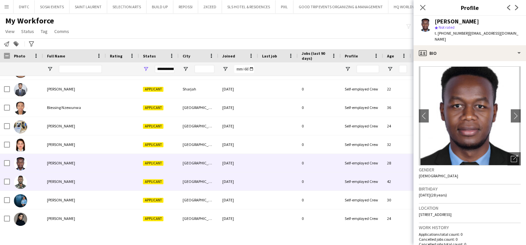
click at [70, 180] on div "Daniel Mungai" at bounding box center [74, 182] width 63 height 18
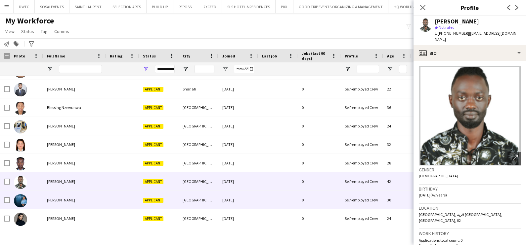
click at [71, 196] on div "Daphine Namuddu" at bounding box center [74, 200] width 63 height 18
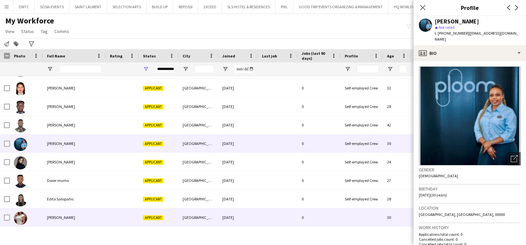
scroll to position [579, 0]
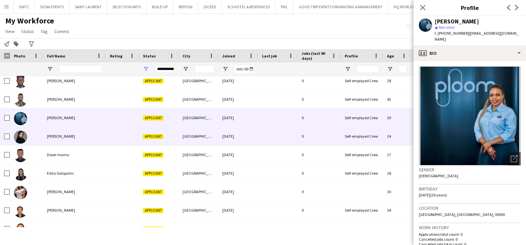
click at [75, 138] on div "Djulieta Tambal" at bounding box center [74, 136] width 63 height 18
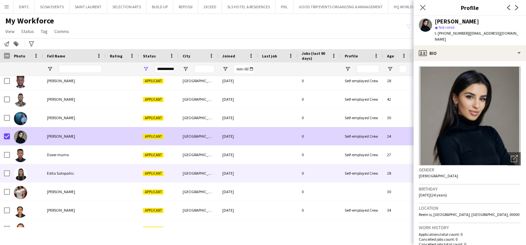
click at [57, 173] on span "Edita Salispahic" at bounding box center [60, 173] width 27 height 5
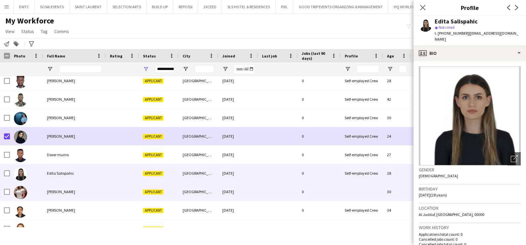
click at [59, 190] on span "Ellen Shawito" at bounding box center [61, 192] width 28 height 5
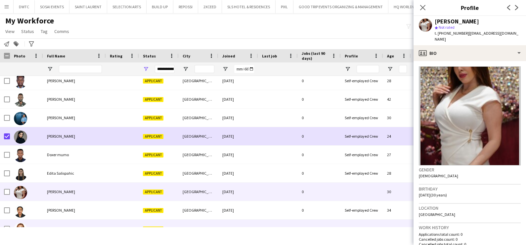
scroll to position [661, 0]
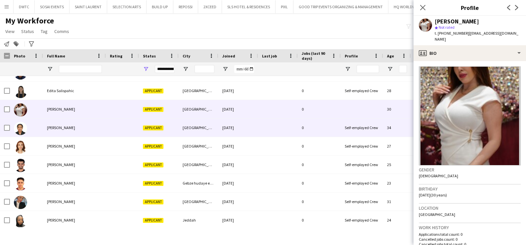
click at [63, 122] on div "Eman Essa" at bounding box center [74, 128] width 63 height 18
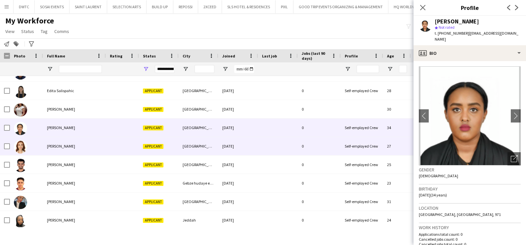
click at [62, 148] on span "Enrella Tutu Hajiyeva Balde" at bounding box center [61, 146] width 28 height 5
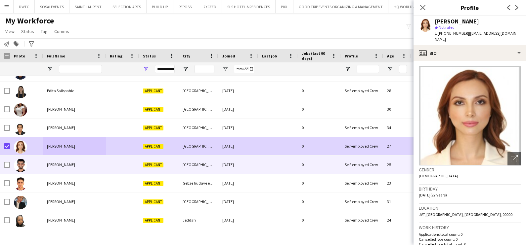
click at [61, 162] on span "Errol Dowling" at bounding box center [61, 164] width 28 height 5
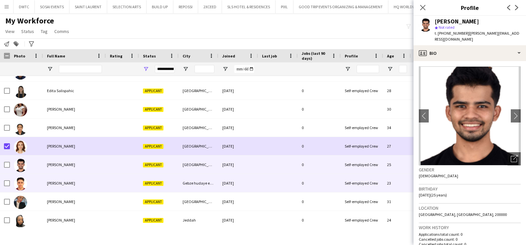
click at [68, 183] on span "Faiez Alhammwi" at bounding box center [61, 183] width 28 height 5
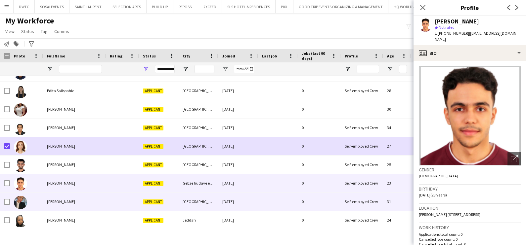
click at [72, 204] on div "Fatima Ezahra Friche" at bounding box center [74, 202] width 63 height 18
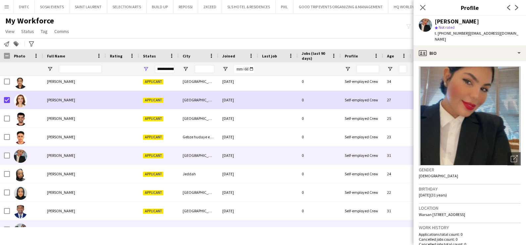
scroll to position [744, 0]
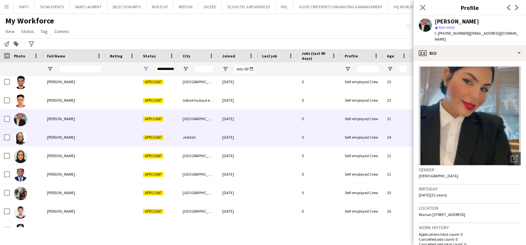
click at [58, 140] on span "Fatima Sougi" at bounding box center [61, 137] width 28 height 5
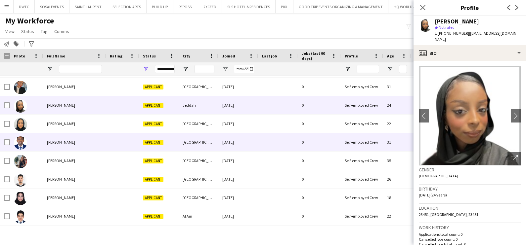
scroll to position [786, 0]
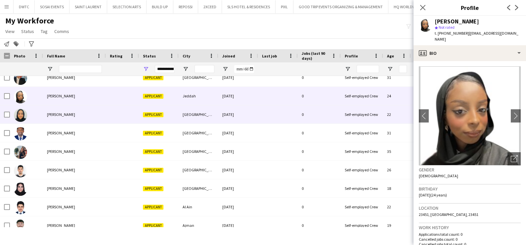
click at [58, 119] on div "Fatima Zaki" at bounding box center [74, 115] width 63 height 18
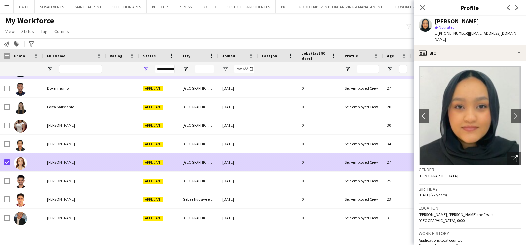
scroll to position [620, 0]
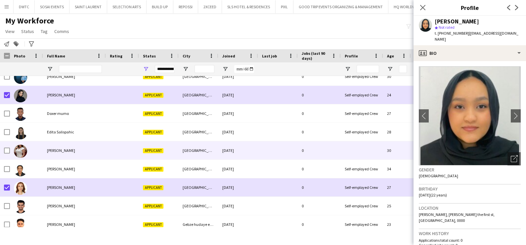
click at [58, 149] on span "Ellen Shawito" at bounding box center [61, 150] width 28 height 5
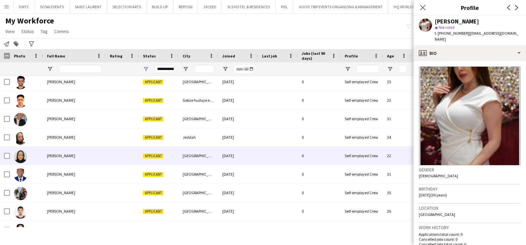
click at [35, 156] on div at bounding box center [26, 156] width 33 height 18
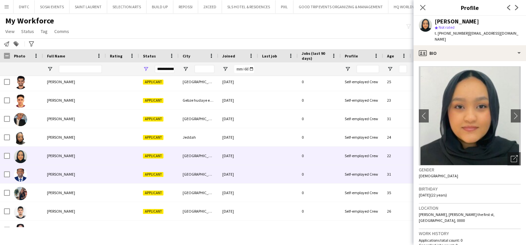
click at [42, 173] on div at bounding box center [26, 174] width 33 height 18
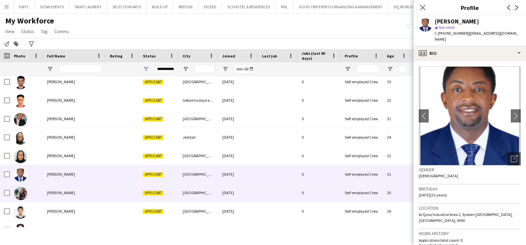
click at [39, 193] on div at bounding box center [26, 193] width 33 height 18
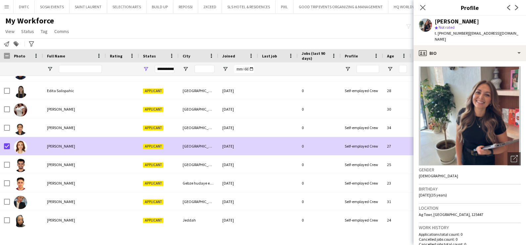
click at [40, 146] on div at bounding box center [26, 146] width 33 height 18
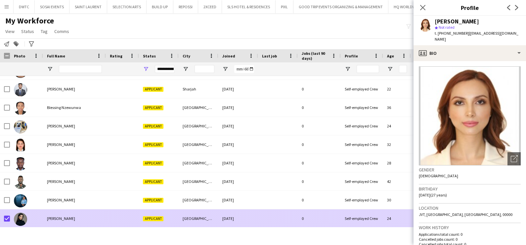
click at [70, 219] on span "Djulieta Tambal" at bounding box center [61, 218] width 28 height 5
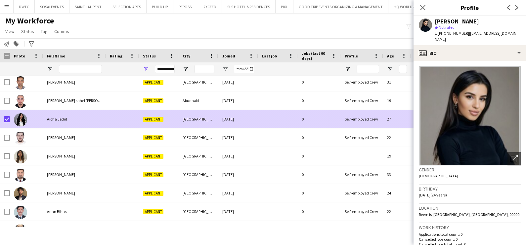
click at [100, 120] on div "Aicha Jedid" at bounding box center [74, 119] width 63 height 18
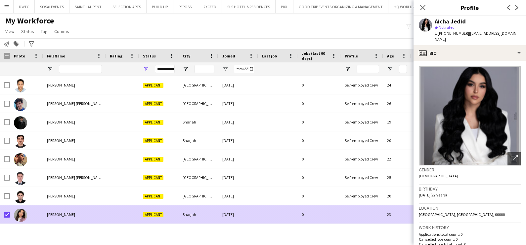
click at [78, 217] on div "Adina Khan" at bounding box center [74, 215] width 63 height 18
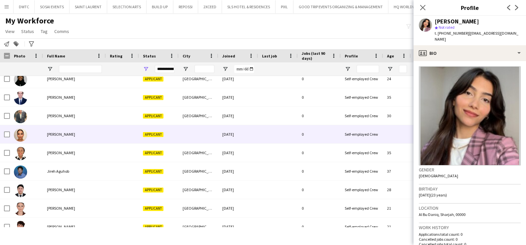
click at [101, 132] on div "Ihssane Zahir" at bounding box center [74, 134] width 63 height 18
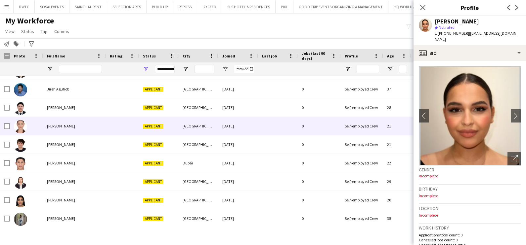
click at [43, 129] on div "Joudi Algharib" at bounding box center [74, 126] width 63 height 18
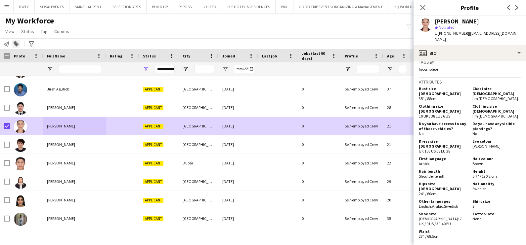
click at [16, 42] on icon "Add to tag" at bounding box center [16, 43] width 5 height 5
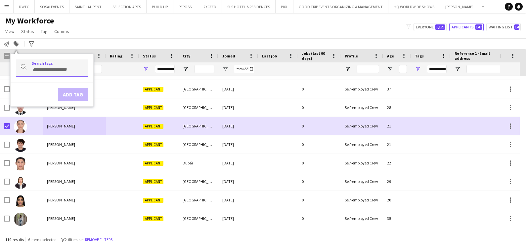
click at [52, 64] on div at bounding box center [52, 68] width 72 height 17
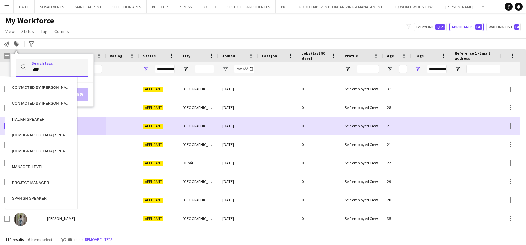
type input "***"
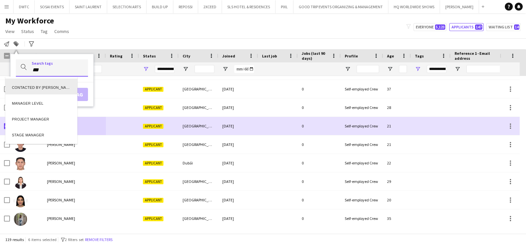
click at [51, 84] on div "CONTACTED BY ANASTASIIA" at bounding box center [41, 87] width 72 height 16
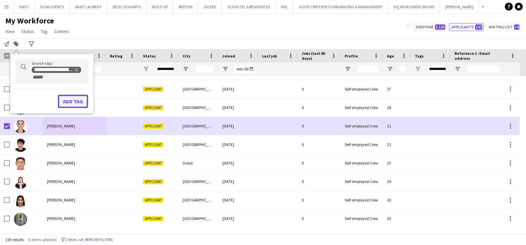
click at [78, 101] on button "Add tag" at bounding box center [73, 101] width 30 height 13
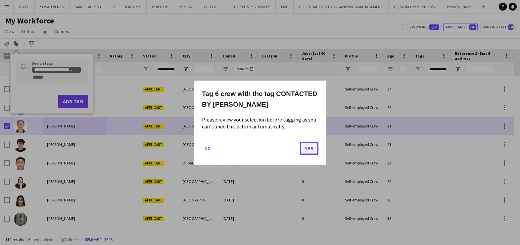
click at [310, 149] on button "Yes" at bounding box center [309, 148] width 19 height 13
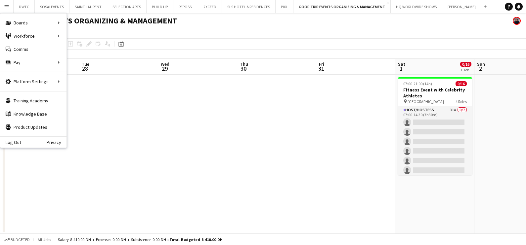
scroll to position [0, 255]
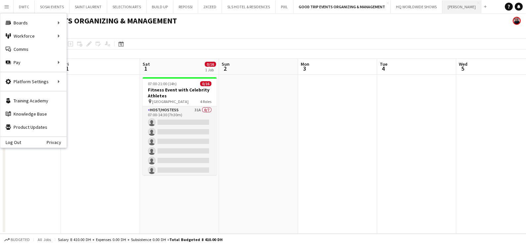
click at [453, 10] on button "[PERSON_NAME] Close" at bounding box center [461, 6] width 39 height 13
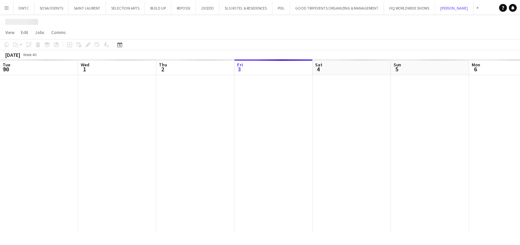
scroll to position [0, 158]
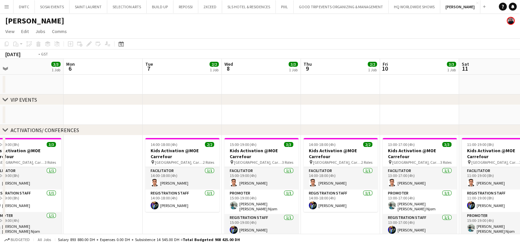
drag, startPoint x: 434, startPoint y: 117, endPoint x: 0, endPoint y: 122, distance: 434.0
click at [3, 122] on div "chevron-right VIP EVENTS chevron-right ACTIVATIONS/ CONFERENCES chevron-right A…" at bounding box center [260, 184] width 520 height 251
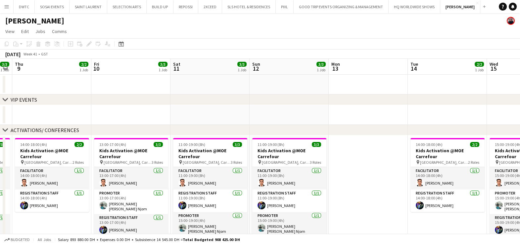
drag, startPoint x: 385, startPoint y: 116, endPoint x: 180, endPoint y: 143, distance: 206.9
click at [58, 150] on app-calendar-viewport "Mon 6 Tue 7 2/2 1 Job Wed 8 3/3 1 Job Thu 9 2/2 1 Job Fri 10 3/3 1 Job Sat 11 3…" at bounding box center [260, 184] width 520 height 251
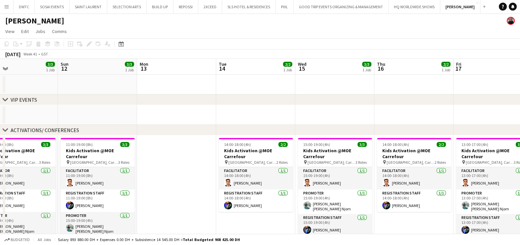
drag, startPoint x: 238, startPoint y: 135, endPoint x: 93, endPoint y: 137, distance: 145.5
click at [93, 137] on div "chevron-right VIP EVENTS chevron-right ACTIVATIONS/ CONFERENCES chevron-right A…" at bounding box center [260, 184] width 520 height 251
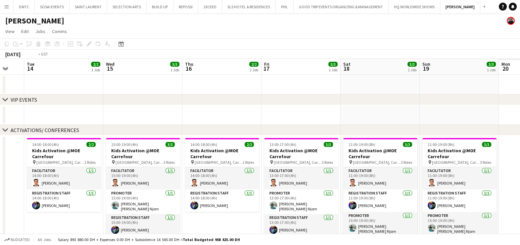
drag, startPoint x: 336, startPoint y: 107, endPoint x: 286, endPoint y: 116, distance: 51.1
click at [32, 119] on app-calendar-viewport "Fri 10 3/3 1 Job Sat 11 3/3 1 Job Sun 12 3/3 1 Job Mon 13 Tue 14 2/2 1 Job Wed …" at bounding box center [260, 184] width 520 height 251
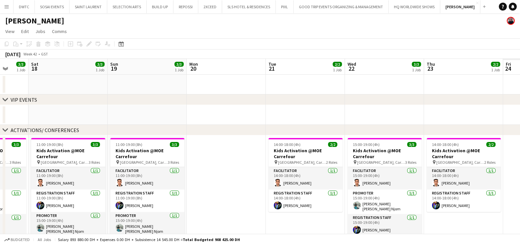
drag, startPoint x: 307, startPoint y: 112, endPoint x: 50, endPoint y: 119, distance: 257.4
click at [50, 119] on app-calendar-viewport "Tue 14 2/2 1 Job Wed 15 3/3 1 Job Thu 16 2/2 1 Job Fri 17 3/3 1 Job Sat 18 3/3 …" at bounding box center [260, 184] width 520 height 251
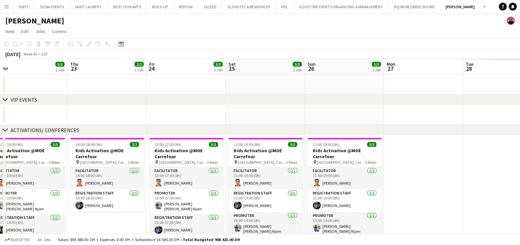
drag, startPoint x: 333, startPoint y: 117, endPoint x: 103, endPoint y: 121, distance: 230.9
click at [103, 121] on app-calendar-viewport "Sun 19 3/3 1 Job Mon 20 Tue 21 2/2 1 Job Wed 22 3/3 1 Job Thu 23 2/2 1 Job Fri …" at bounding box center [260, 184] width 520 height 251
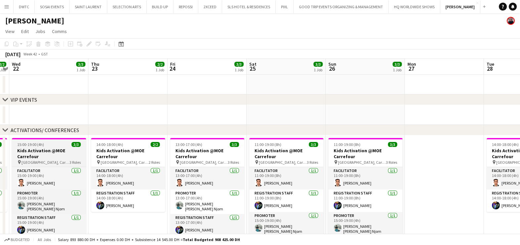
drag, startPoint x: 212, startPoint y: 150, endPoint x: 24, endPoint y: 149, distance: 187.9
click at [24, 149] on div "chevron-right VIP EVENTS chevron-right ACTIVATIONS/ CONFERENCES chevron-right A…" at bounding box center [260, 184] width 520 height 251
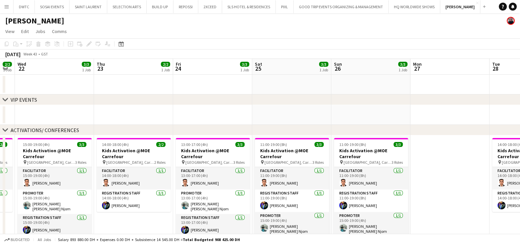
drag, startPoint x: 304, startPoint y: 119, endPoint x: 1, endPoint y: 121, distance: 303.3
click at [1, 121] on app-calendar-viewport "Sun 19 3/3 1 Job Mon 20 Tue 21 2/2 1 Job Wed 22 3/3 1 Job Thu 23 2/2 1 Job Fri …" at bounding box center [260, 184] width 520 height 251
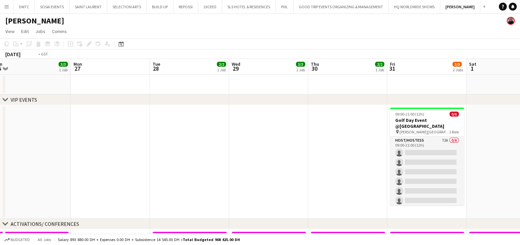
drag, startPoint x: 269, startPoint y: 114, endPoint x: 99, endPoint y: 123, distance: 169.6
click at [99, 123] on app-calendar-viewport "Thu 23 2/2 1 Job Fri 24 3/3 1 Job Sat 25 3/3 1 Job Sun 26 3/3 1 Job Mon 27 Tue …" at bounding box center [260, 231] width 520 height 345
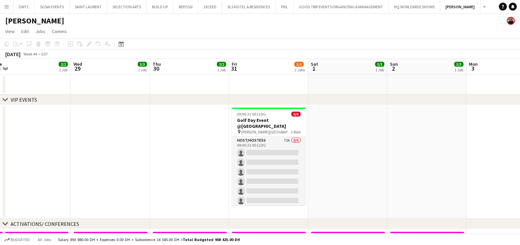
scroll to position [0, 279]
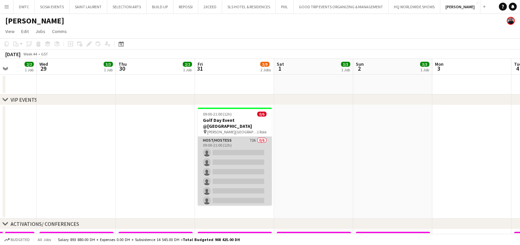
click at [245, 140] on app-card-role "Host/Hostess 72A 0/6 09:00-21:00 (12h) single-neutral-actions single-neutral-ac…" at bounding box center [234, 172] width 74 height 70
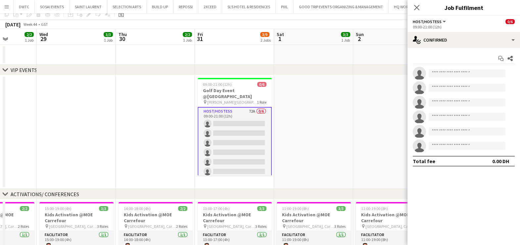
scroll to position [41, 0]
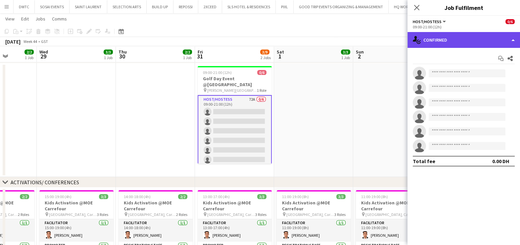
click at [465, 37] on div "single-neutral-actions-check-2 Confirmed" at bounding box center [463, 40] width 112 height 16
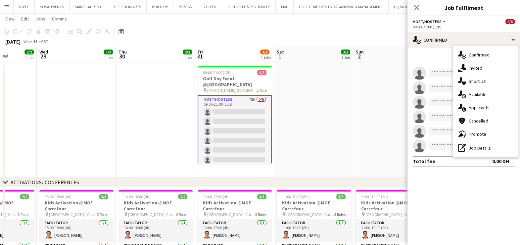
drag, startPoint x: 465, startPoint y: 107, endPoint x: 468, endPoint y: 106, distance: 3.8
click at [466, 107] on div "single-neutral-actions-information Applicants" at bounding box center [484, 107] width 65 height 13
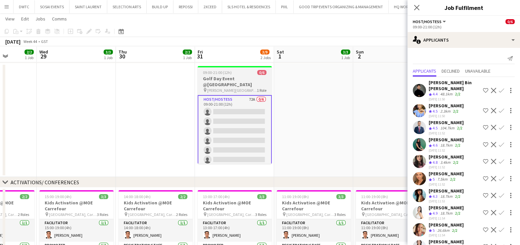
click at [243, 74] on div "09:00-21:00 (12h) 0/6" at bounding box center [234, 72] width 74 height 5
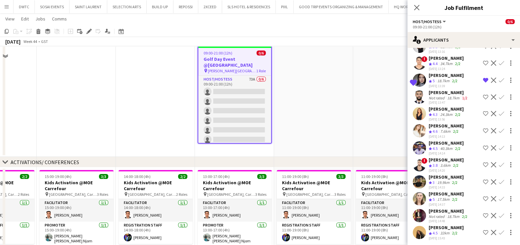
scroll to position [165, 0]
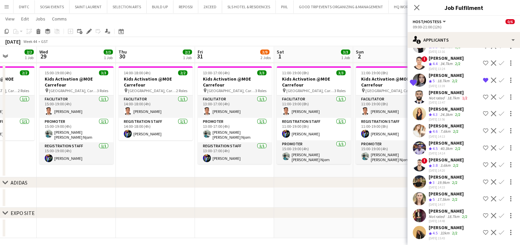
click at [483, 198] on app-icon "Shortlist crew" at bounding box center [485, 198] width 5 height 5
click at [450, 197] on div "17.5km" at bounding box center [443, 200] width 15 height 6
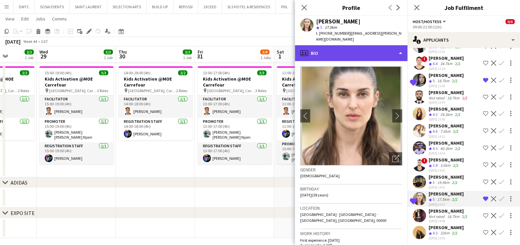
click at [346, 45] on div "profile Bio" at bounding box center [351, 53] width 112 height 16
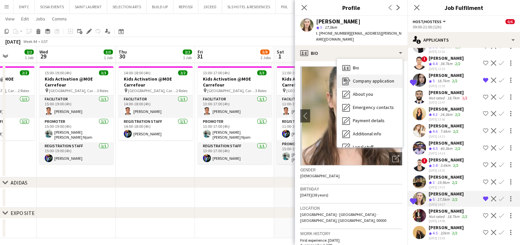
click at [358, 78] on span "Company application" at bounding box center [373, 81] width 41 height 6
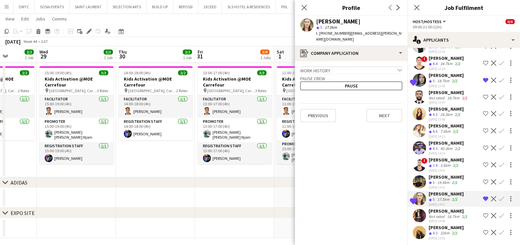
click at [447, 123] on div "Anastasiia Iemelianova" at bounding box center [445, 126] width 35 height 6
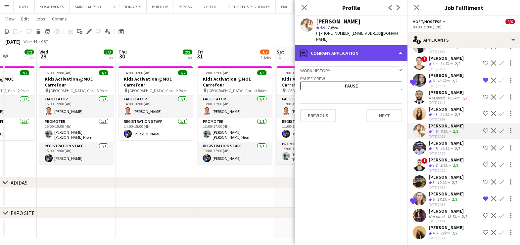
click at [338, 50] on div "register Company application" at bounding box center [351, 53] width 112 height 16
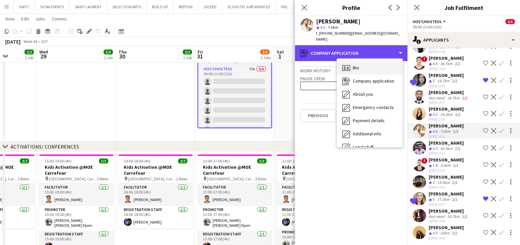
scroll to position [41, 0]
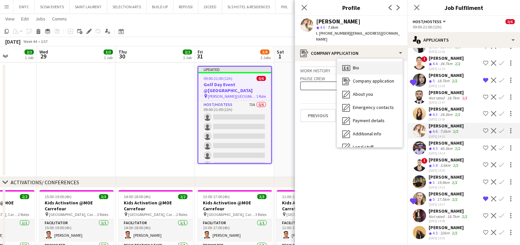
click at [357, 65] on span "Bio" at bounding box center [356, 68] width 6 height 6
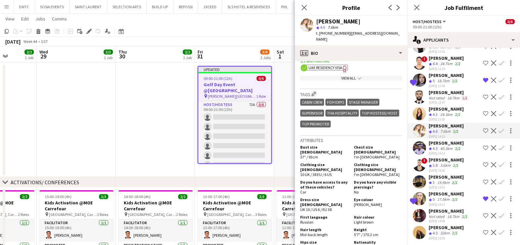
scroll to position [455, 0]
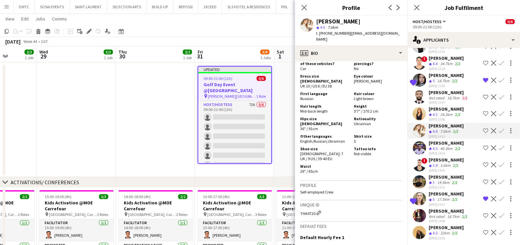
click at [147, 109] on app-date-cell at bounding box center [155, 121] width 79 height 114
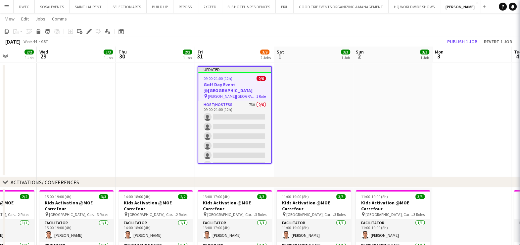
scroll to position [0, 0]
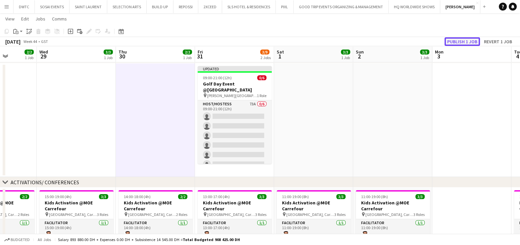
click at [466, 42] on button "Publish 1 job" at bounding box center [461, 41] width 35 height 9
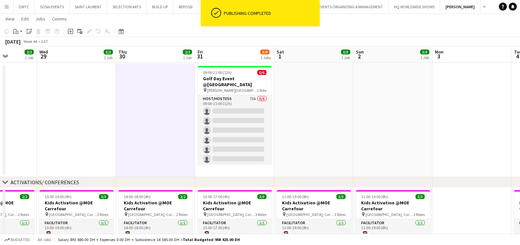
drag, startPoint x: 224, startPoint y: 124, endPoint x: 316, endPoint y: 98, distance: 95.6
click at [225, 124] on app-card-role "Host/Hostess 73A 0/6 09:00-21:00 (12h) single-neutral-actions single-neutral-ac…" at bounding box center [234, 130] width 74 height 70
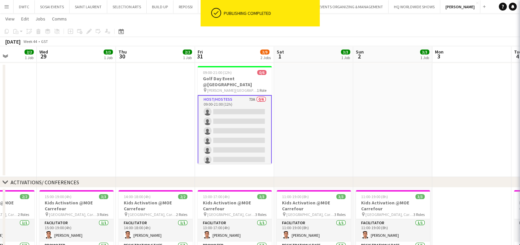
scroll to position [0, 279]
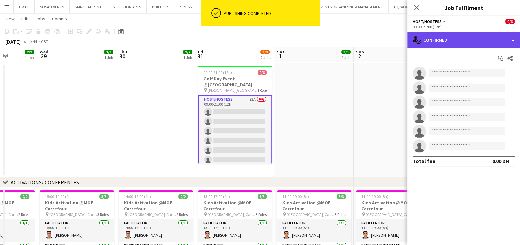
click at [487, 40] on div "single-neutral-actions-check-2 Confirmed" at bounding box center [463, 40] width 112 height 16
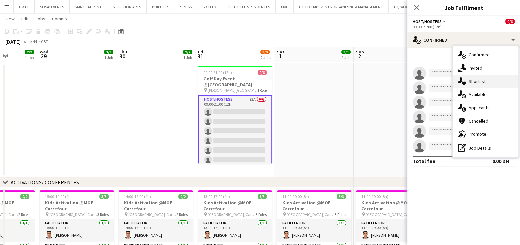
click at [476, 80] on span "Shortlist" at bounding box center [476, 81] width 17 height 6
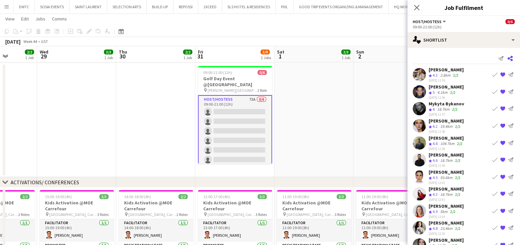
click at [507, 58] on icon "Share" at bounding box center [509, 58] width 5 height 5
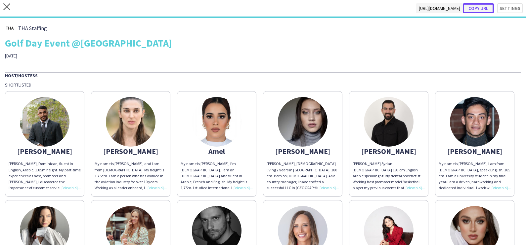
click at [483, 5] on button "Copy url" at bounding box center [478, 8] width 31 height 10
type textarea "**********"
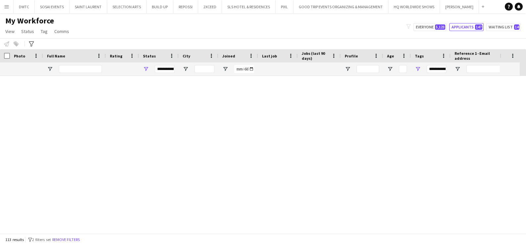
scroll to position [1033, 0]
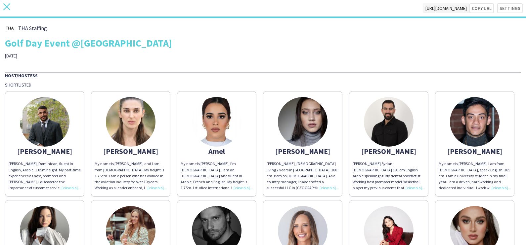
click at [7, 8] on icon "close" at bounding box center [6, 6] width 7 height 7
